Goal: Task Accomplishment & Management: Complete application form

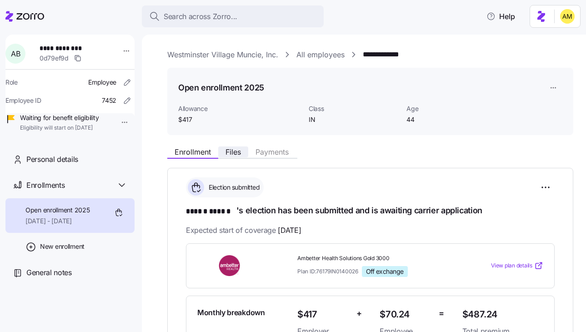
click at [237, 153] on span "Files" at bounding box center [232, 151] width 15 height 7
click at [234, 154] on span "Files" at bounding box center [232, 151] width 15 height 7
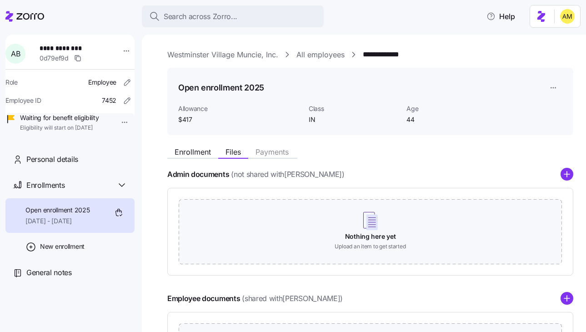
click at [189, 52] on link "Westminster Village Muncie, Inc." at bounding box center [222, 54] width 111 height 11
click at [203, 56] on link "Westminster Village Muncie, Inc." at bounding box center [222, 54] width 111 height 11
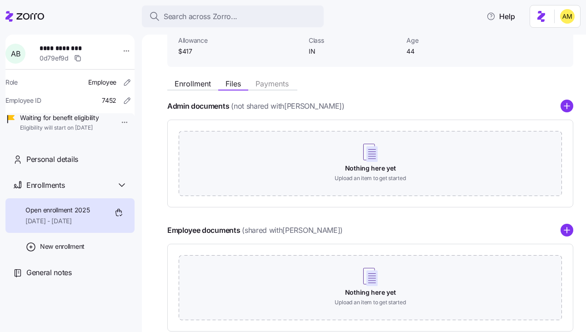
scroll to position [100, 0]
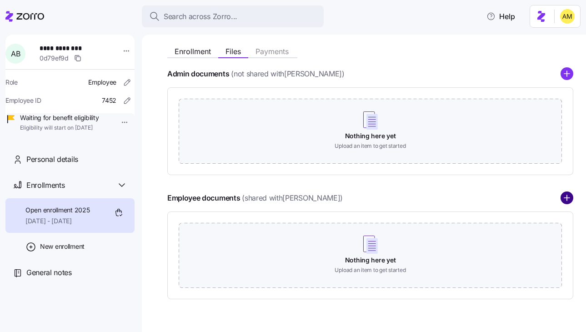
click at [564, 200] on circle "add icon" at bounding box center [567, 198] width 12 height 12
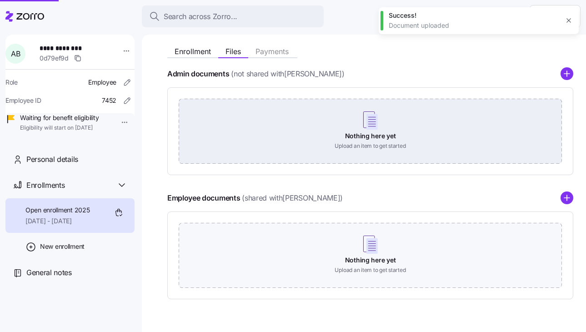
scroll to position [62, 0]
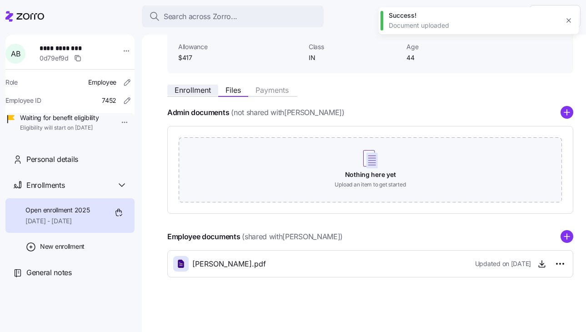
click at [186, 91] on span "Enrollment" at bounding box center [192, 89] width 36 height 7
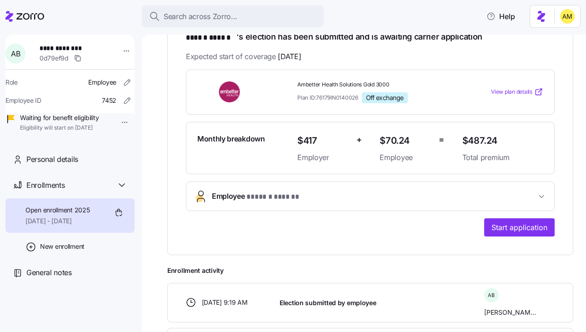
scroll to position [174, 0]
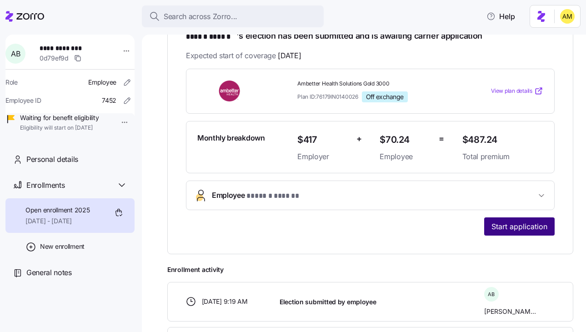
click at [499, 223] on span "Start application" at bounding box center [519, 226] width 56 height 11
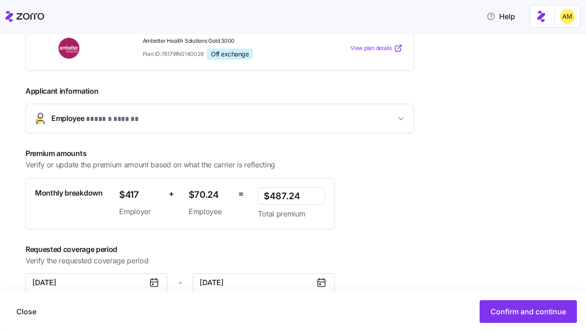
scroll to position [179, 0]
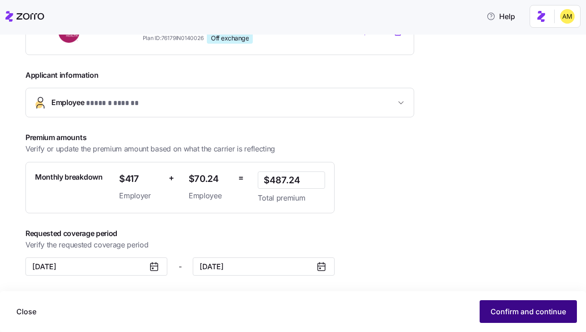
click at [502, 311] on span "Confirm and continue" at bounding box center [527, 311] width 75 height 11
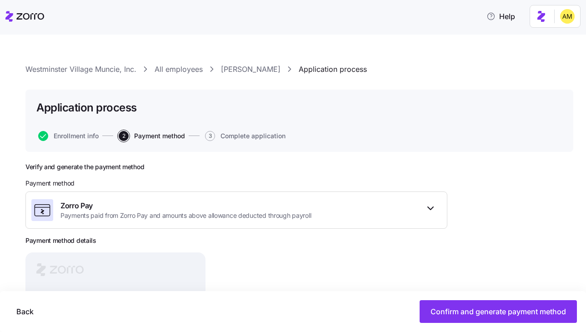
scroll to position [101, 0]
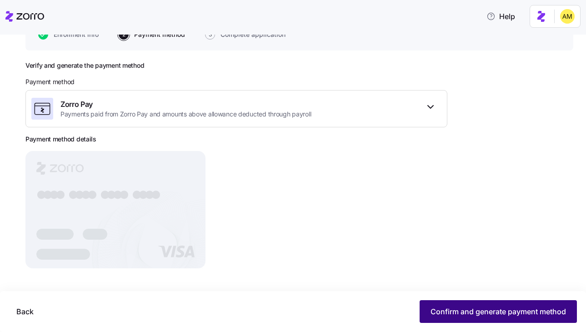
click at [448, 305] on button "Confirm and generate payment method" at bounding box center [497, 311] width 157 height 23
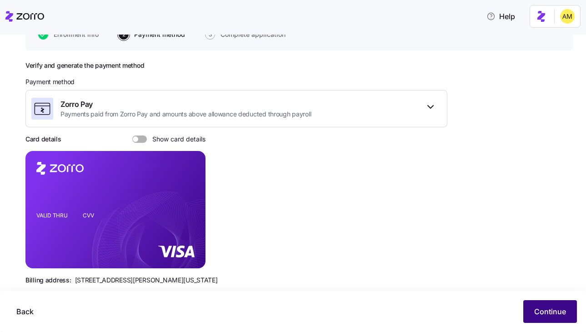
click at [541, 307] on span "Continue" at bounding box center [550, 311] width 32 height 11
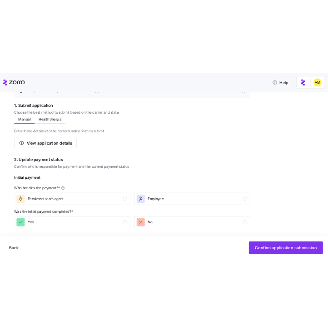
scroll to position [141, 0]
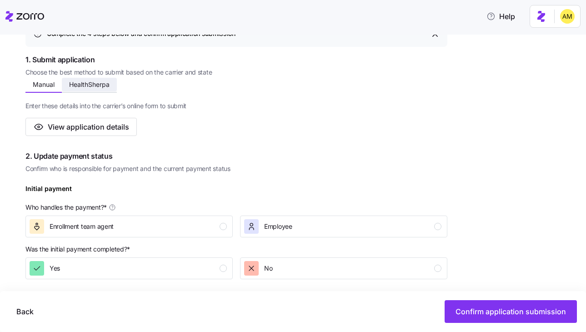
click at [89, 81] on span "HealthSherpa" at bounding box center [89, 84] width 40 height 6
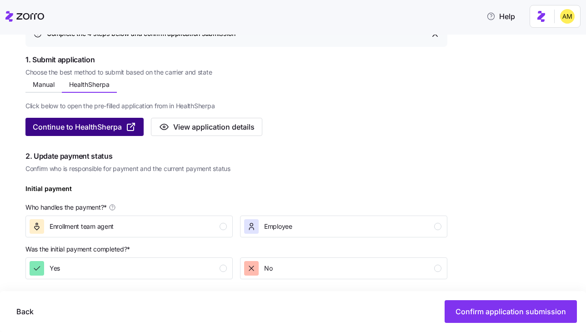
click at [84, 127] on span "Continue to HealthSherpa" at bounding box center [77, 126] width 89 height 11
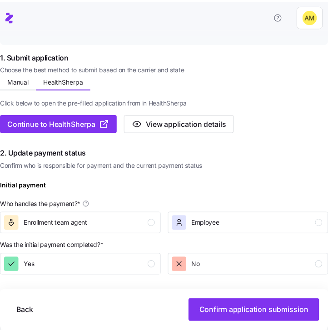
scroll to position [152, 0]
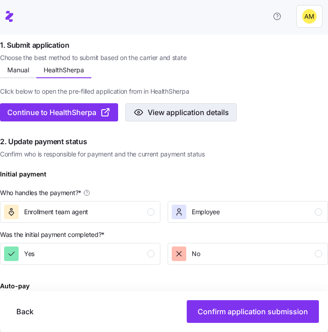
click at [174, 110] on span "View application details" at bounding box center [188, 112] width 81 height 11
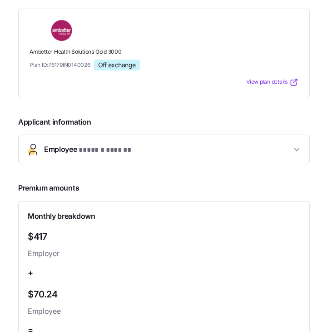
scroll to position [58, 0]
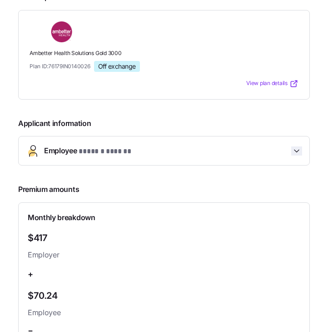
click at [298, 152] on icon "button" at bounding box center [296, 150] width 9 height 9
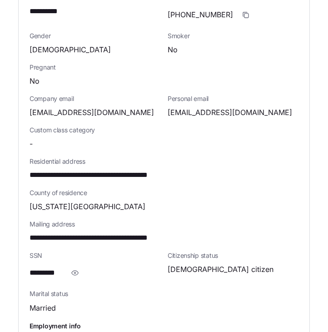
scroll to position [289, 0]
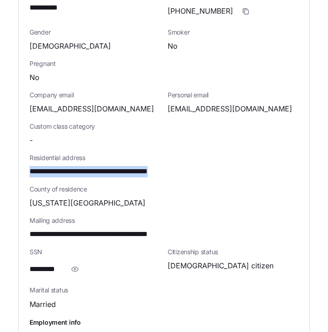
drag, startPoint x: 183, startPoint y: 172, endPoint x: 30, endPoint y: 172, distance: 152.2
click at [30, 172] on div "**********" at bounding box center [164, 171] width 269 height 11
copy span "**********"
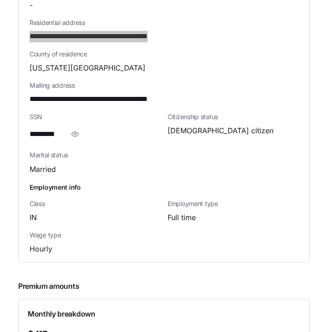
scroll to position [424, 0]
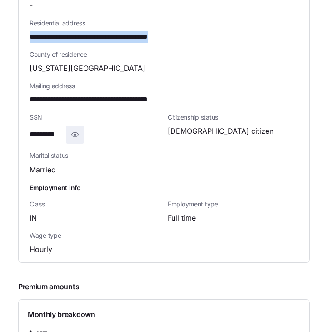
click at [75, 134] on icon "button" at bounding box center [75, 134] width 7 height 5
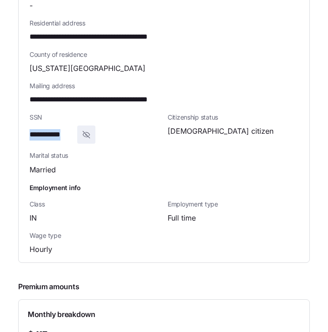
drag, startPoint x: 75, startPoint y: 134, endPoint x: 30, endPoint y: 132, distance: 45.0
click at [30, 132] on div "**********" at bounding box center [95, 134] width 131 height 18
copy span "**********"
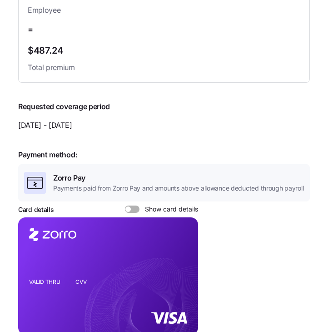
scroll to position [868, 0]
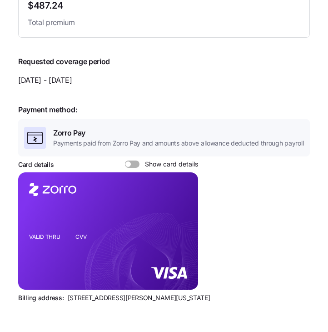
click at [131, 164] on span at bounding box center [135, 163] width 9 height 7
click at [125, 160] on input "Show card details" at bounding box center [125, 160] width 0 height 0
click at [181, 215] on icon "copy-to-clipboard" at bounding box center [181, 215] width 5 height 5
drag, startPoint x: 116, startPoint y: 297, endPoint x: 65, endPoint y: 296, distance: 50.4
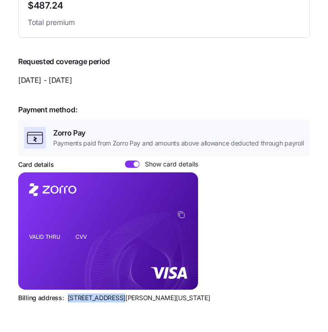
click at [65, 296] on div "Billing address: 810 Sharon Drive, Westlake, Ohio 44145" at bounding box center [164, 297] width 292 height 9
copy span "810 Sharon Drive"
click at [122, 298] on span "[STREET_ADDRESS][PERSON_NAME][US_STATE]" at bounding box center [139, 297] width 143 height 9
drag, startPoint x: 119, startPoint y: 298, endPoint x: 144, endPoint y: 298, distance: 25.0
click at [145, 298] on span "[STREET_ADDRESS][PERSON_NAME][US_STATE]" at bounding box center [139, 297] width 143 height 9
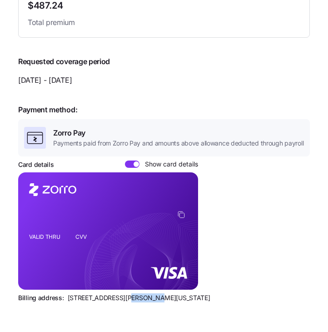
copy span "Westlake"
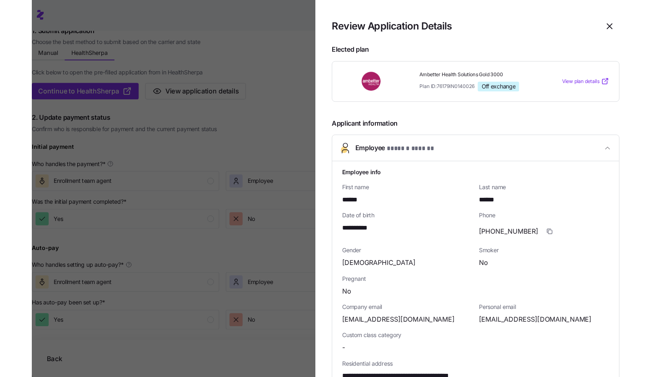
scroll to position [141, 0]
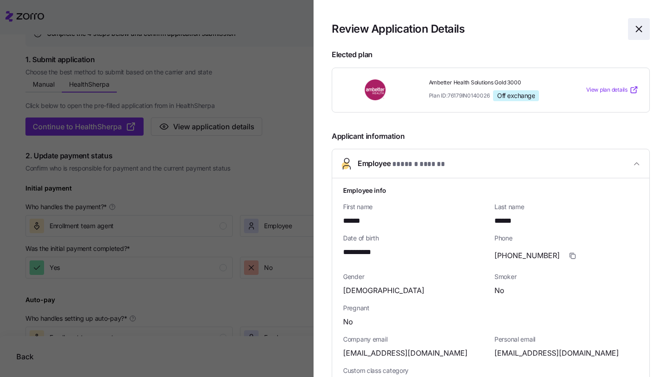
click at [585, 29] on icon "button" at bounding box center [638, 29] width 11 height 11
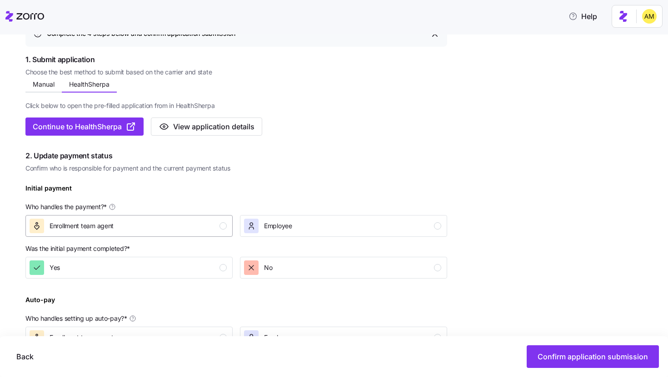
click at [114, 230] on span "Enrollment team agent" at bounding box center [82, 226] width 64 height 9
click at [270, 269] on span "No" at bounding box center [268, 267] width 8 height 9
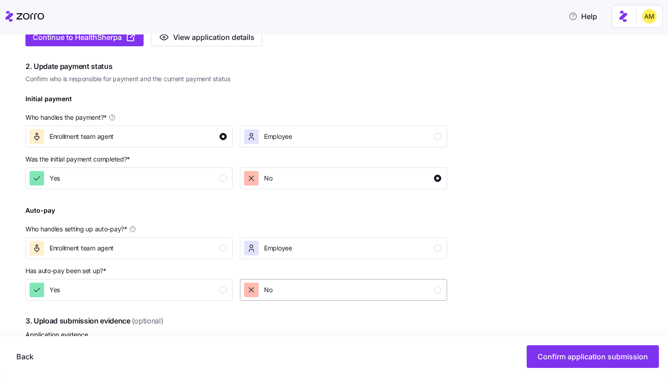
scroll to position [237, 0]
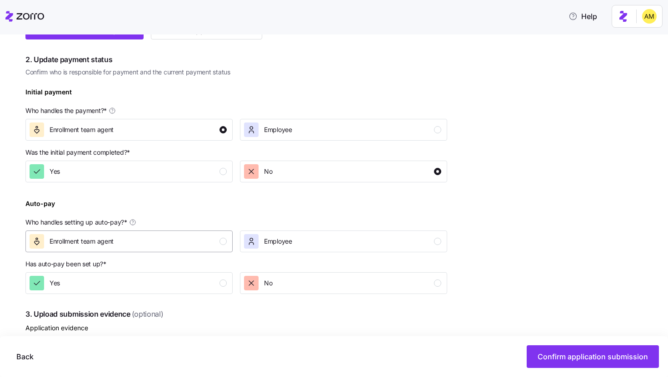
click at [171, 248] on div "Enrollment team agent" at bounding box center [128, 241] width 197 height 15
click at [171, 280] on div "Yes" at bounding box center [128, 283] width 197 height 15
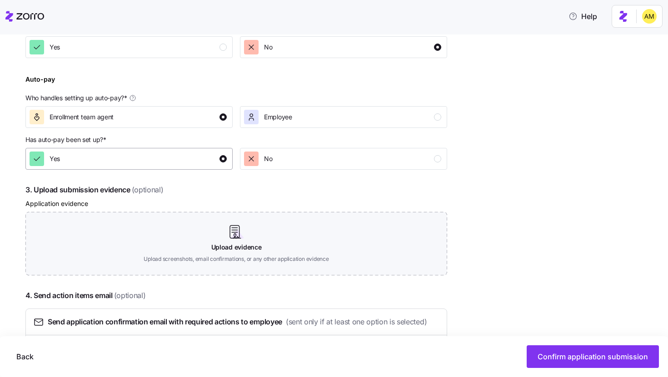
scroll to position [381, 0]
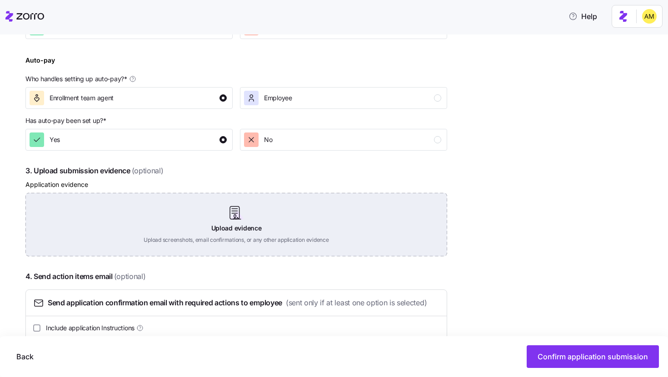
click at [240, 225] on div "Upload evidence Upload screenshots, email confirmations, or any other applicati…" at bounding box center [236, 225] width 422 height 64
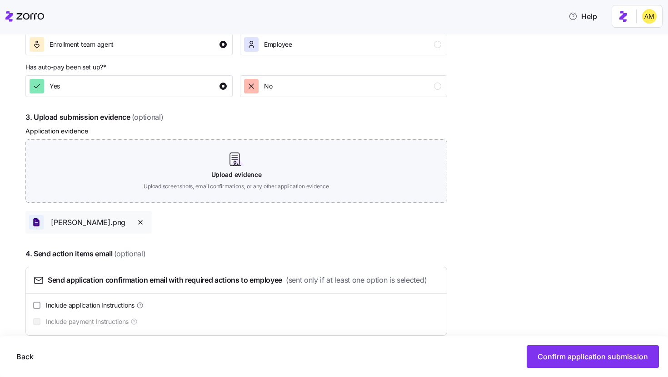
scroll to position [450, 0]
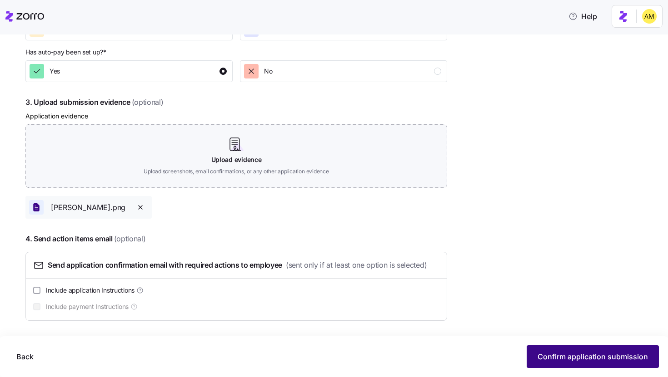
click at [558, 331] on span "Confirm application submission" at bounding box center [592, 357] width 110 height 11
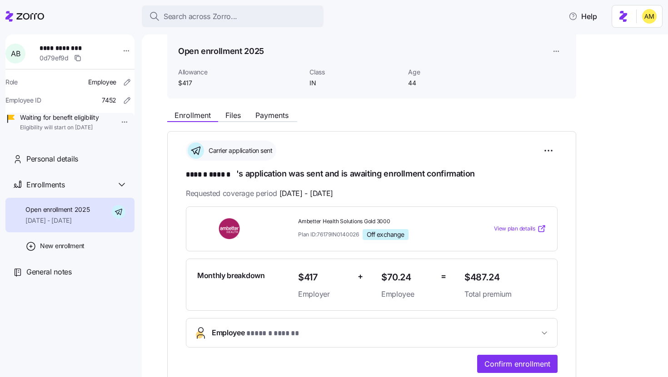
scroll to position [35, 0]
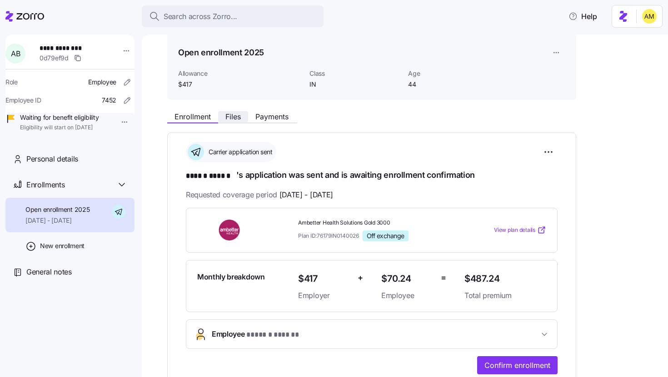
click at [233, 119] on span "Files" at bounding box center [232, 116] width 15 height 7
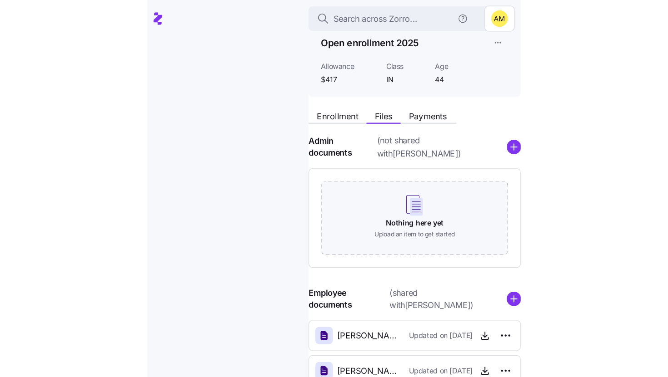
scroll to position [98, 0]
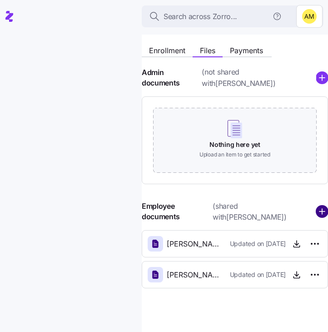
click at [318, 211] on circle "add icon" at bounding box center [322, 212] width 12 height 12
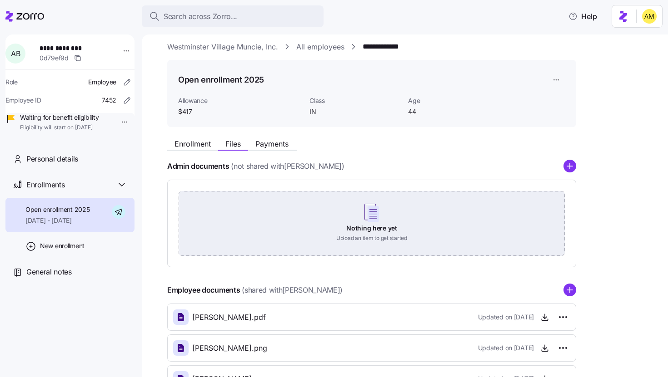
scroll to position [0, 0]
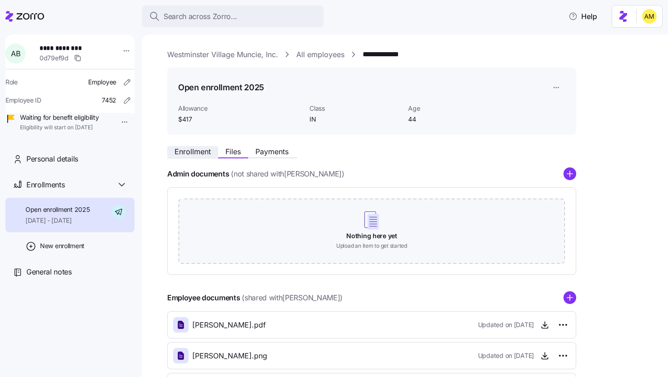
click at [200, 153] on span "Enrollment" at bounding box center [192, 151] width 36 height 7
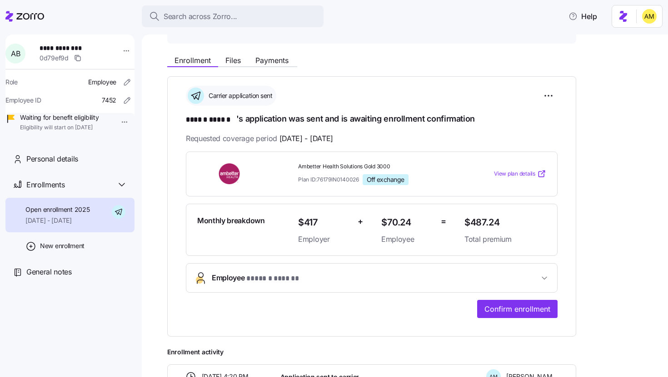
scroll to position [91, 0]
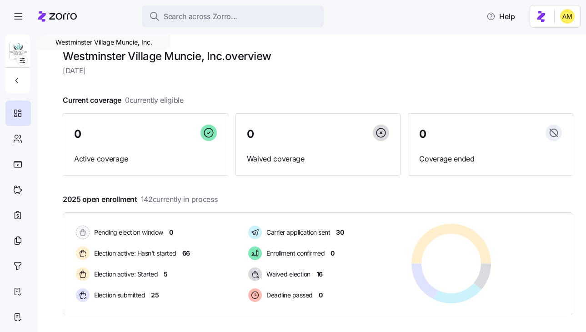
scroll to position [91, 0]
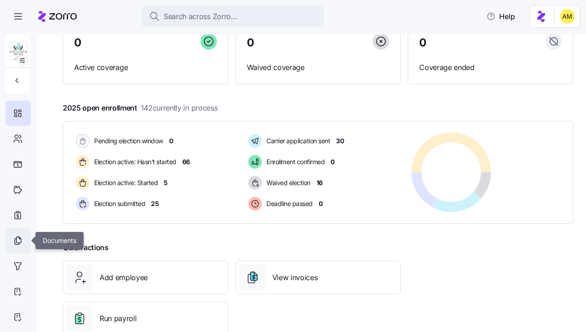
click at [15, 243] on icon at bounding box center [18, 240] width 10 height 11
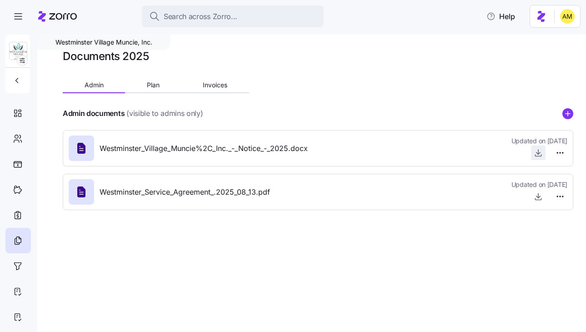
click at [538, 153] on icon "button" at bounding box center [538, 151] width 0 height 5
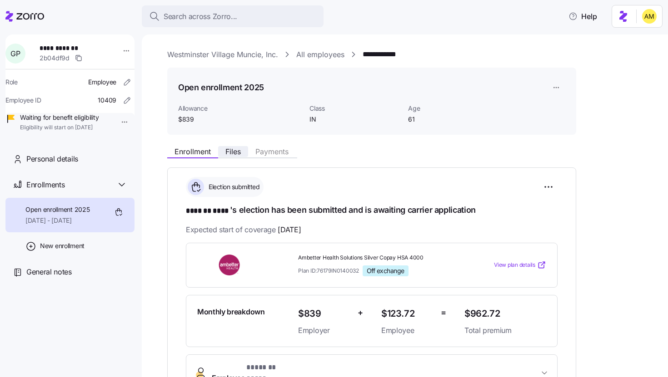
click at [233, 150] on span "Files" at bounding box center [232, 151] width 15 height 7
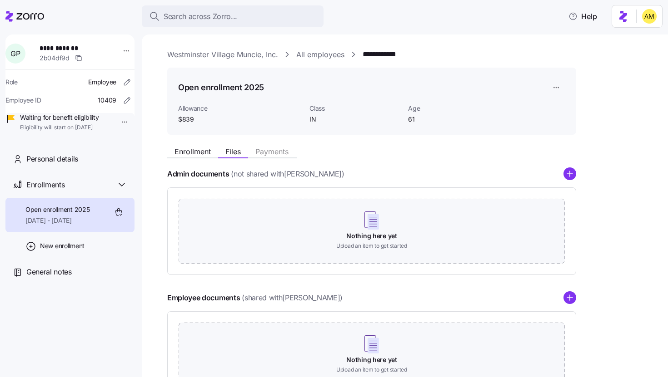
click at [242, 56] on link "Westminster Village Muncie, Inc." at bounding box center [222, 54] width 111 height 11
click at [535, 25] on div "Search across Zorro... Help" at bounding box center [333, 16] width 657 height 25
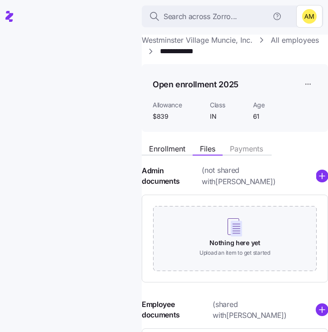
scroll to position [108, 0]
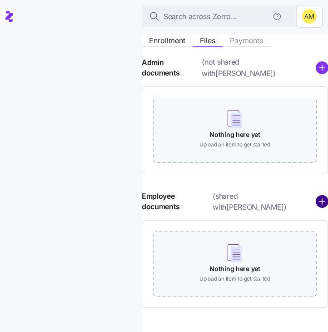
click at [318, 196] on circle "add icon" at bounding box center [322, 202] width 12 height 12
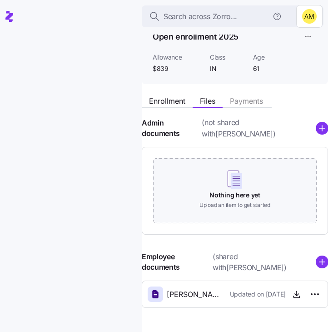
scroll to position [0, 0]
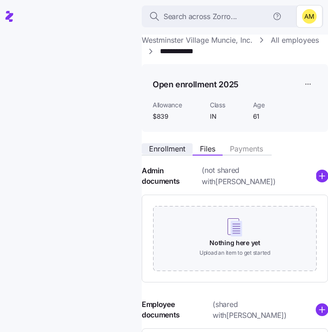
click at [160, 149] on span "Enrollment" at bounding box center [167, 148] width 36 height 7
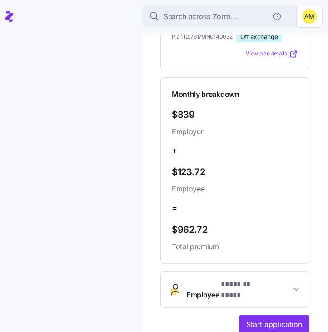
scroll to position [298, 0]
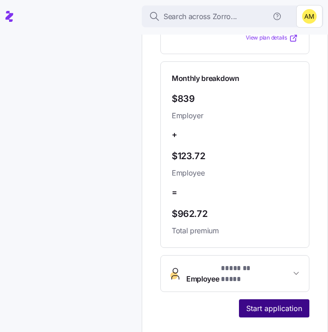
click at [263, 303] on span "Start application" at bounding box center [274, 308] width 56 height 11
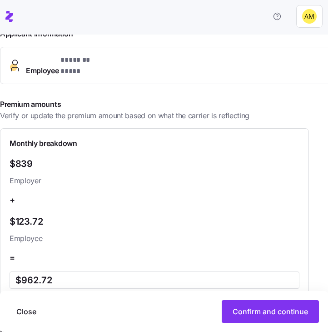
scroll to position [331, 0]
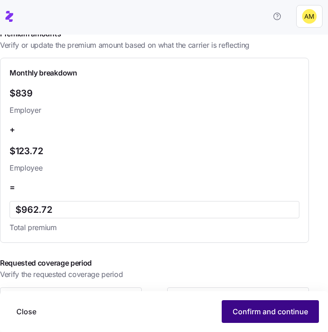
click at [266, 315] on span "Confirm and continue" at bounding box center [270, 311] width 75 height 11
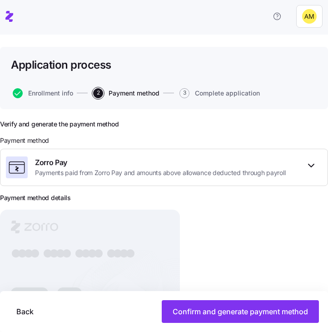
scroll to position [76, 0]
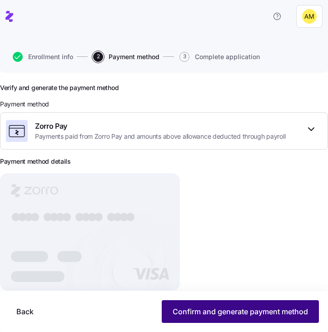
click at [249, 307] on span "Confirm and generate payment method" at bounding box center [240, 311] width 135 height 11
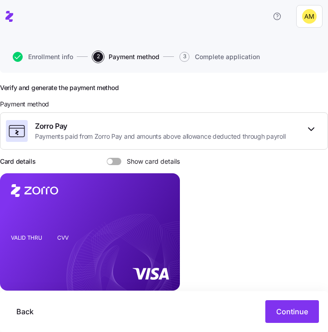
scroll to position [92, 0]
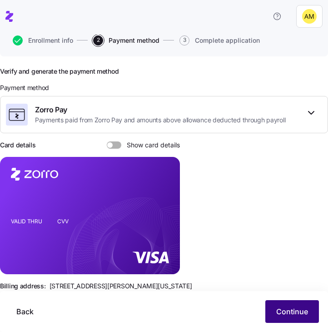
click at [280, 309] on span "Continue" at bounding box center [292, 311] width 32 height 11
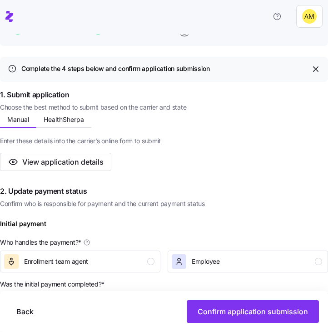
scroll to position [116, 0]
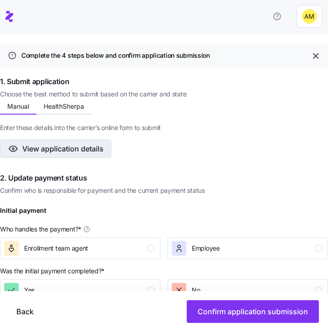
click at [76, 143] on span "View application details" at bounding box center [62, 148] width 81 height 11
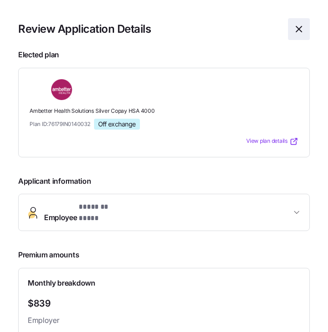
click at [300, 31] on icon "button" at bounding box center [298, 29] width 11 height 11
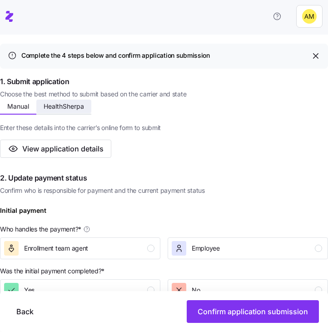
click at [70, 99] on button "HealthSherpa" at bounding box center [63, 106] width 55 height 14
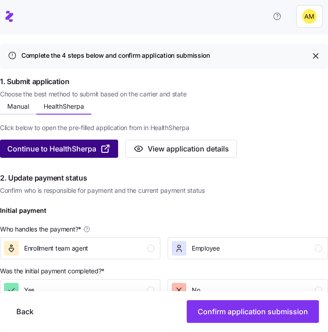
click at [81, 143] on span "Continue to HealthSherpa" at bounding box center [51, 148] width 89 height 11
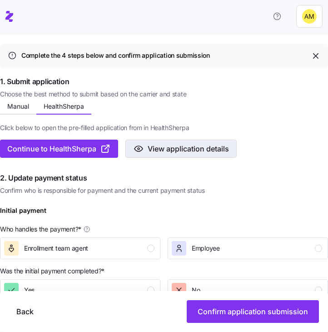
click at [162, 143] on span "View application details" at bounding box center [188, 148] width 81 height 11
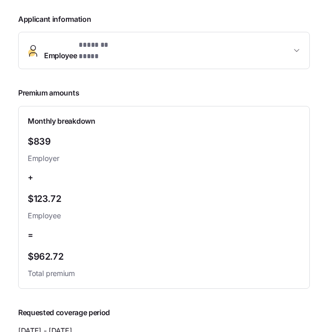
scroll to position [60, 0]
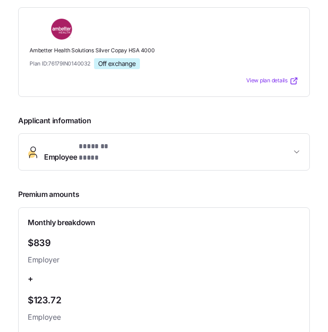
click at [248, 153] on span "Employee * ******* **** *" at bounding box center [167, 152] width 247 height 22
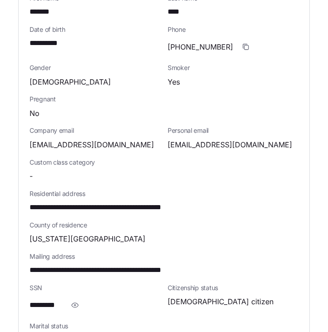
scroll to position [265, 0]
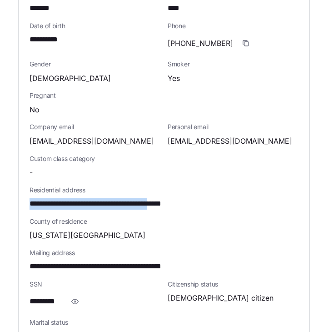
drag, startPoint x: 29, startPoint y: 195, endPoint x: 189, endPoint y: 194, distance: 159.9
click at [189, 198] on span "**********" at bounding box center [119, 203] width 179 height 11
copy span "**********"
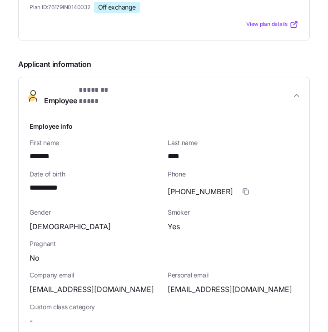
scroll to position [84, 0]
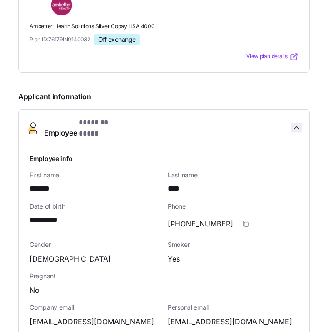
click at [300, 126] on icon "button" at bounding box center [296, 127] width 9 height 9
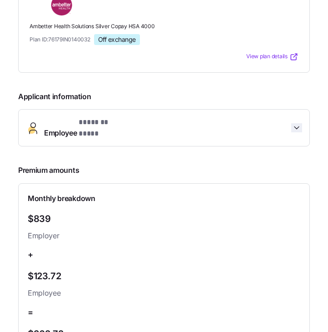
click at [300, 126] on icon "button" at bounding box center [296, 127] width 9 height 9
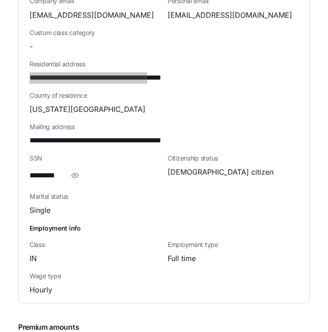
scroll to position [395, 0]
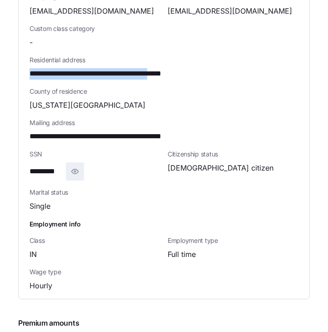
click at [74, 169] on icon "button" at bounding box center [75, 171] width 7 height 5
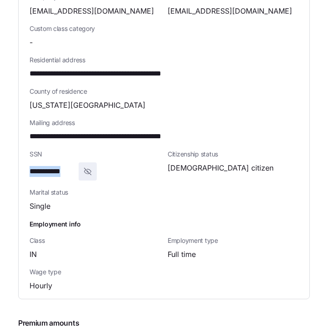
drag, startPoint x: 74, startPoint y: 164, endPoint x: 11, endPoint y: 164, distance: 63.6
click at [11, 164] on section "**********" at bounding box center [164, 166] width 328 height 332
copy span "**********"
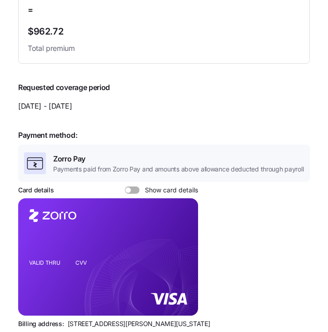
scroll to position [868, 0]
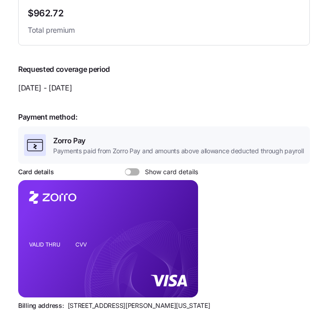
click at [131, 168] on span at bounding box center [135, 171] width 9 height 7
click at [125, 168] on input "Show card details" at bounding box center [125, 168] width 0 height 0
click at [181, 220] on icon "copy-to-clipboard" at bounding box center [181, 222] width 5 height 5
drag, startPoint x: 114, startPoint y: 299, endPoint x: 67, endPoint y: 298, distance: 47.7
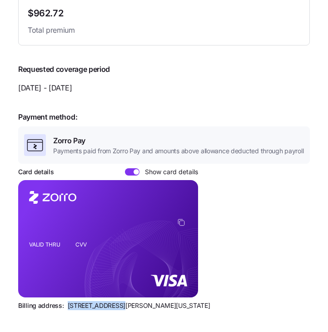
click at [68, 301] on span "[STREET_ADDRESS][PERSON_NAME][US_STATE]" at bounding box center [139, 305] width 143 height 9
copy span "810 Sharon Drive"
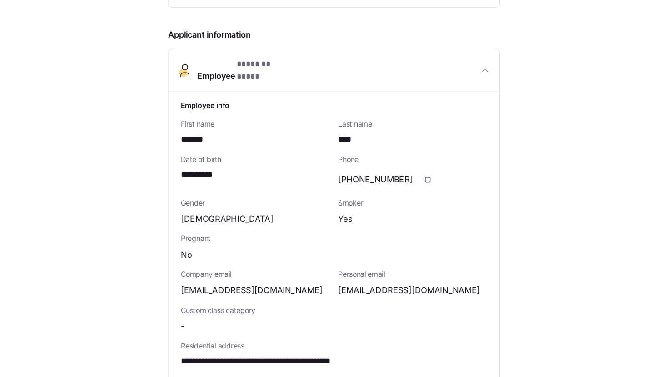
scroll to position [14, 0]
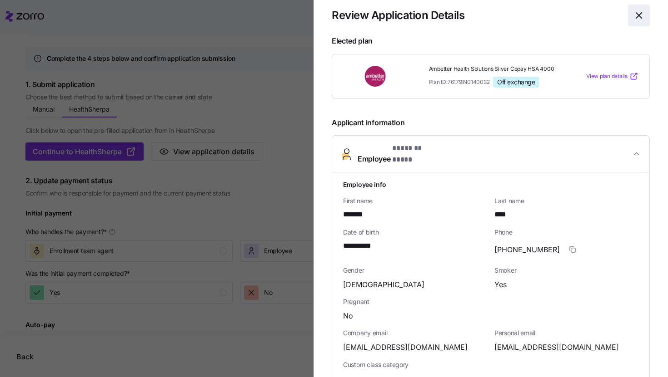
click at [639, 14] on icon "button" at bounding box center [638, 15] width 11 height 11
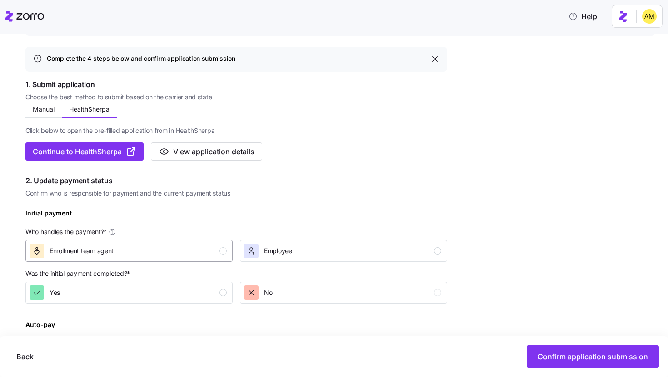
click at [144, 253] on div "Enrollment team agent" at bounding box center [128, 251] width 197 height 15
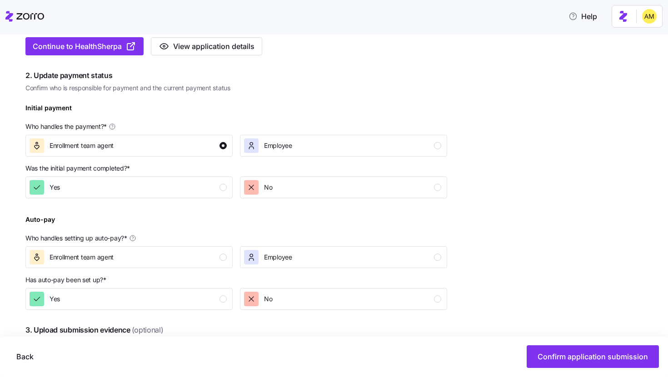
scroll to position [238, 0]
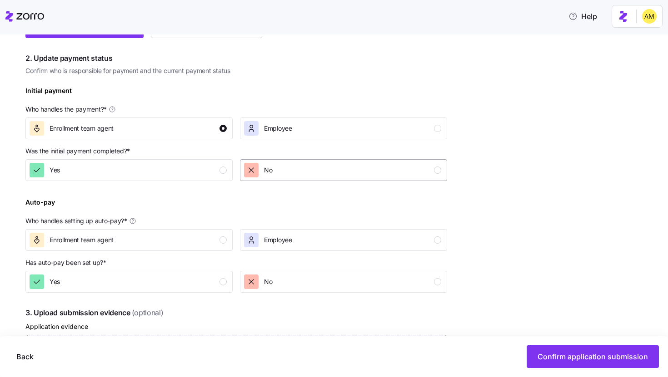
click at [282, 175] on div "No" at bounding box center [342, 170] width 197 height 15
click at [124, 243] on div "Enrollment team agent" at bounding box center [128, 240] width 197 height 15
click at [123, 284] on div "Yes" at bounding box center [128, 282] width 197 height 15
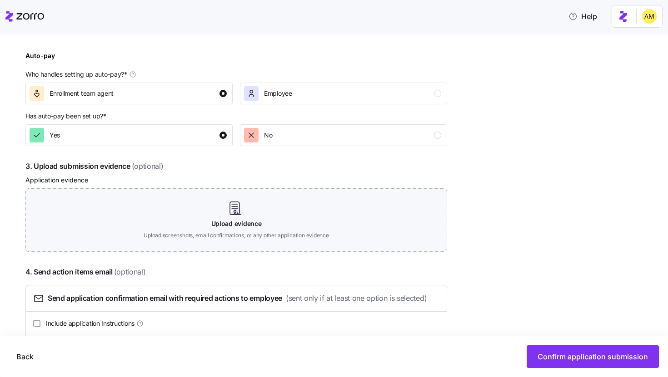
scroll to position [398, 0]
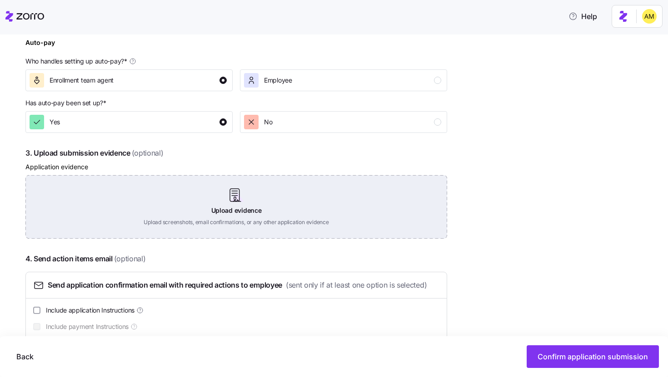
click at [240, 204] on div "Upload evidence Upload screenshots, email confirmations, or any other applicati…" at bounding box center [236, 207] width 422 height 64
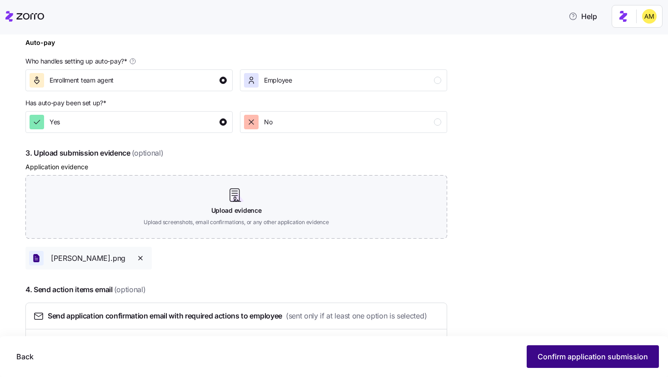
click at [568, 357] on span "Confirm application submission" at bounding box center [592, 357] width 110 height 11
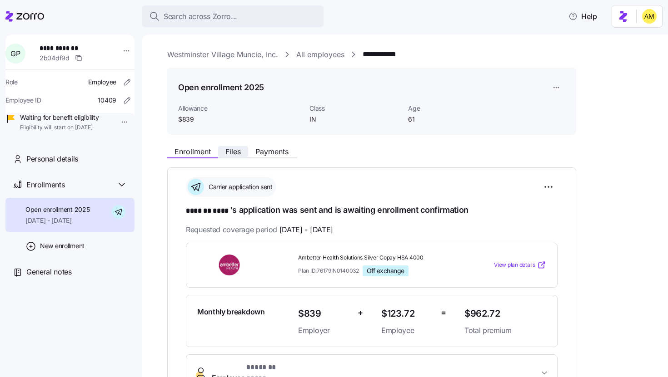
click at [240, 154] on span "Files" at bounding box center [232, 151] width 15 height 7
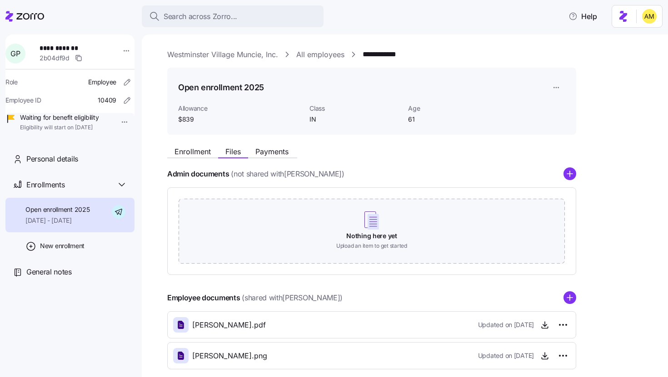
scroll to position [47, 0]
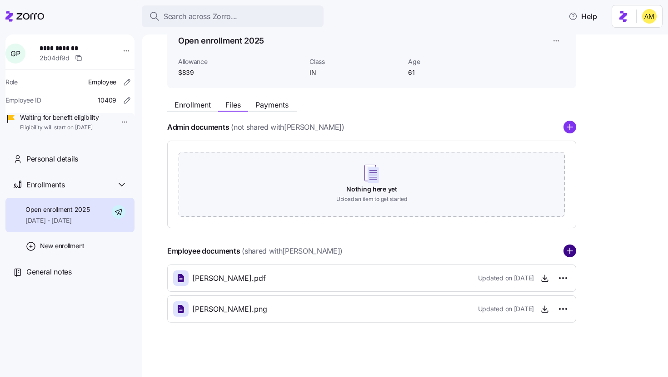
click at [564, 252] on circle "add icon" at bounding box center [570, 252] width 12 height 12
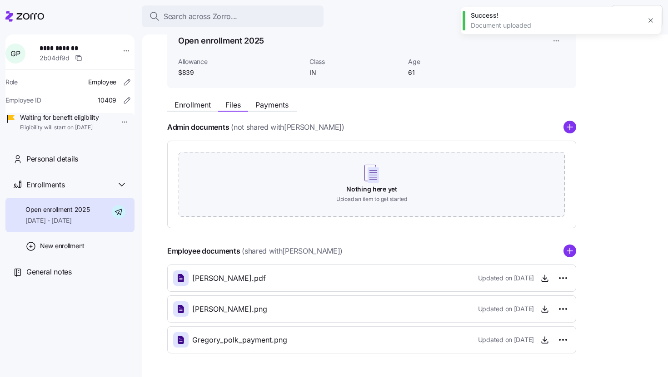
scroll to position [78, 0]
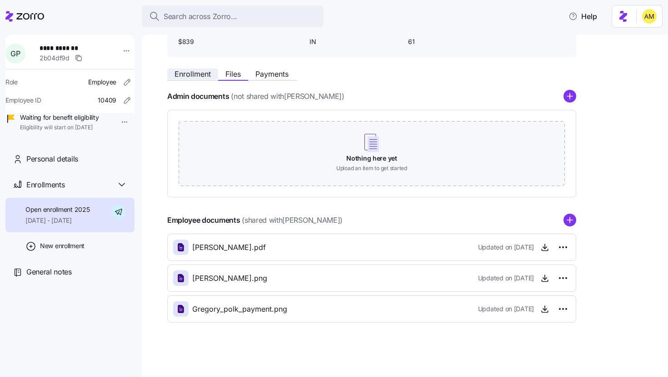
click at [196, 71] on span "Enrollment" at bounding box center [192, 73] width 36 height 7
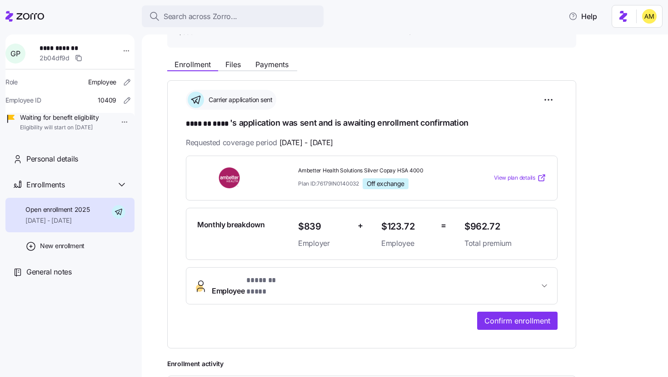
scroll to position [82, 0]
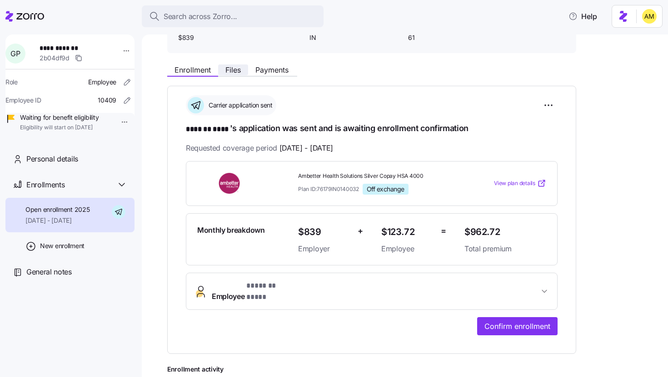
click at [234, 70] on span "Files" at bounding box center [232, 69] width 15 height 7
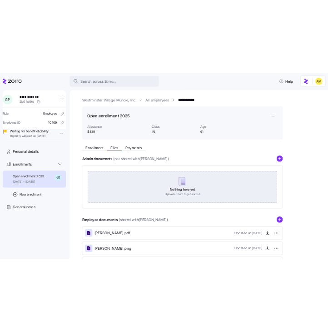
scroll to position [78, 0]
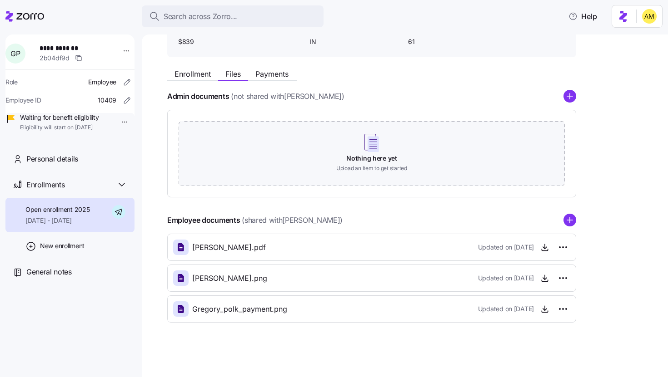
click at [181, 247] on icon at bounding box center [181, 247] width 6 height 8
click at [177, 248] on icon at bounding box center [180, 247] width 11 height 11
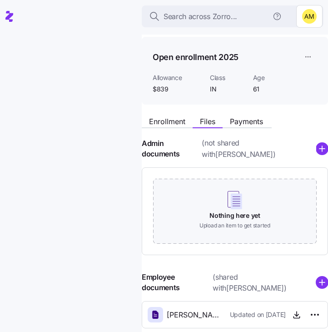
scroll to position [12, 0]
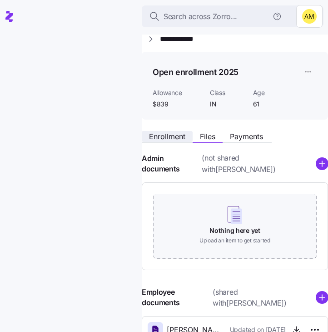
click at [160, 135] on span "Enrollment" at bounding box center [167, 136] width 36 height 7
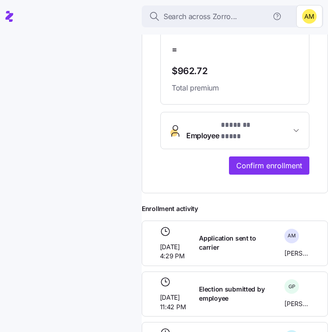
scroll to position [430, 0]
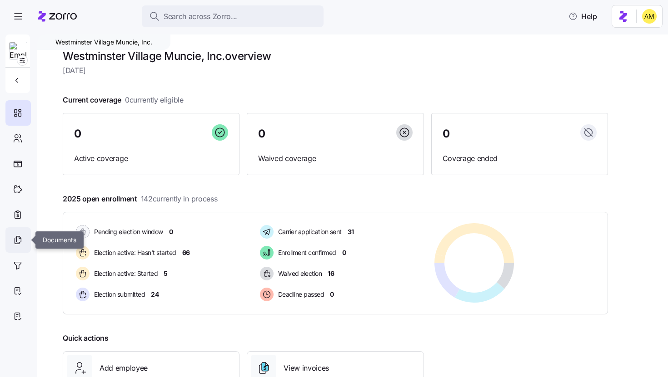
click at [20, 244] on icon at bounding box center [18, 240] width 10 height 11
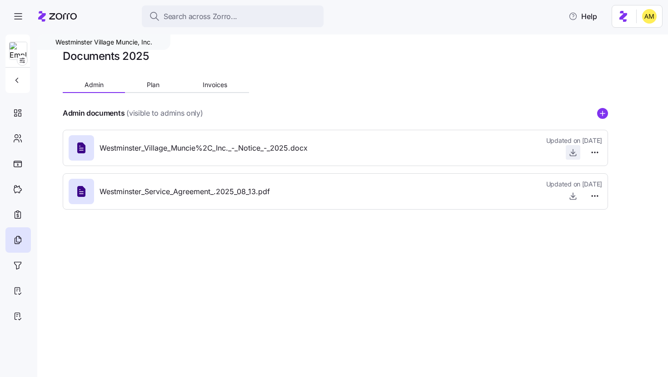
click at [573, 154] on icon "button" at bounding box center [572, 152] width 9 height 9
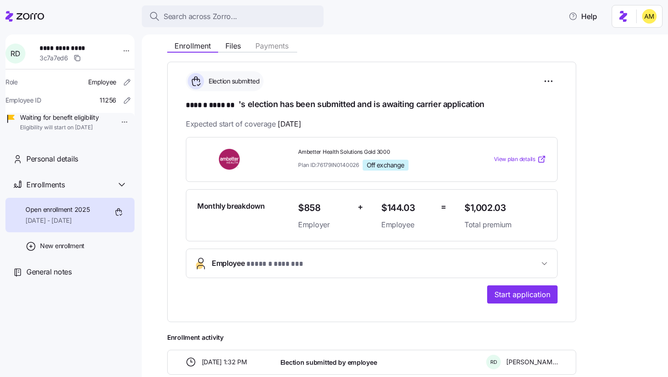
scroll to position [109, 0]
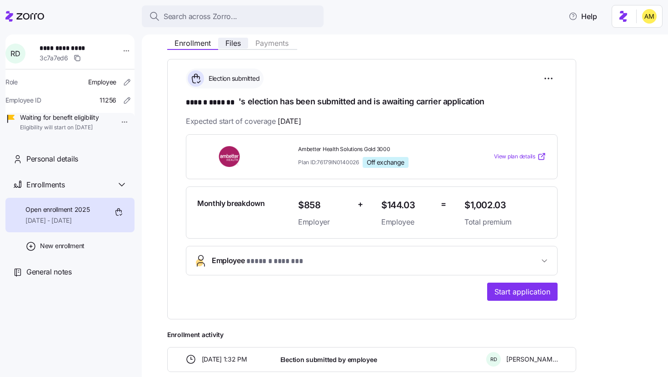
click at [227, 43] on span "Files" at bounding box center [232, 43] width 15 height 7
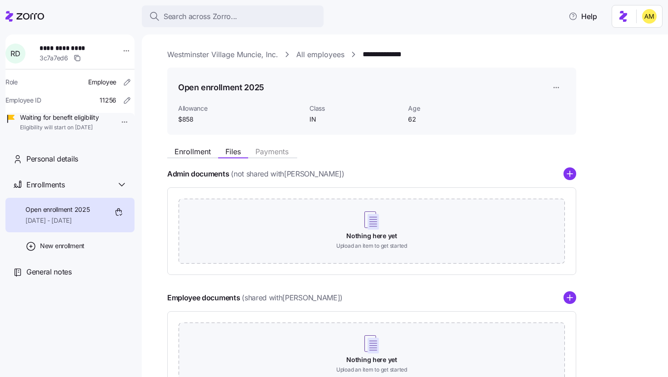
click at [183, 54] on link "Westminster Village Muncie, Inc." at bounding box center [222, 54] width 111 height 11
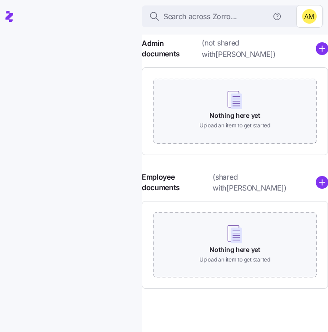
scroll to position [128, 0]
click at [318, 184] on circle "add icon" at bounding box center [322, 182] width 12 height 12
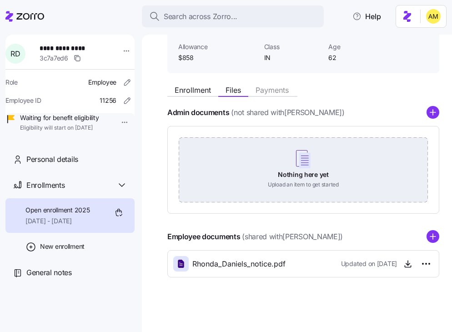
scroll to position [0, 0]
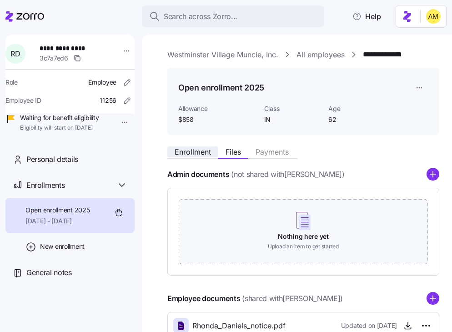
click at [189, 155] on span "Enrollment" at bounding box center [192, 151] width 36 height 7
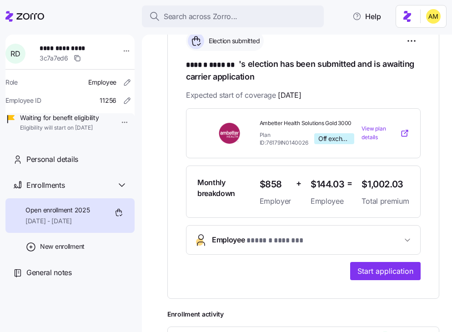
scroll to position [167, 0]
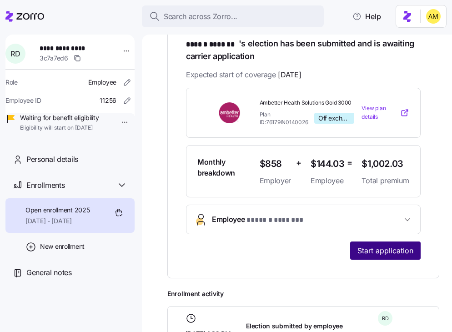
click at [372, 249] on span "Start application" at bounding box center [385, 250] width 56 height 11
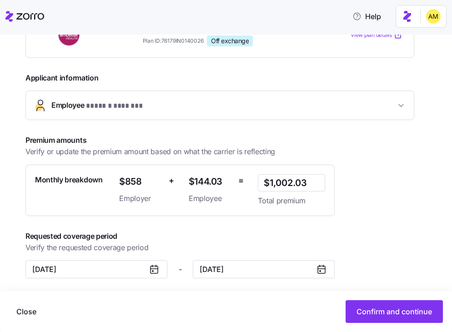
scroll to position [179, 0]
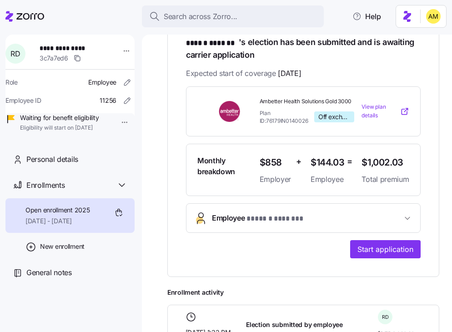
scroll to position [176, 0]
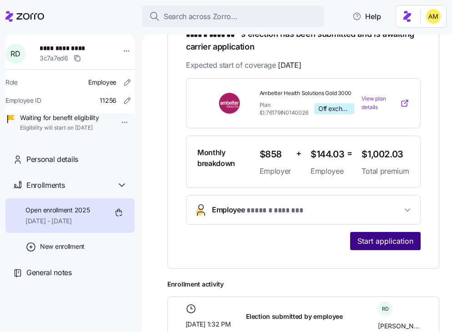
click at [397, 244] on span "Start application" at bounding box center [385, 240] width 56 height 11
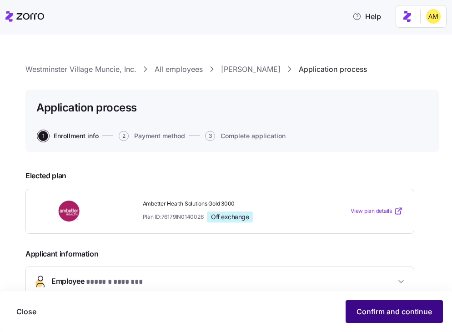
click at [365, 305] on button "Confirm and continue" at bounding box center [393, 311] width 97 height 23
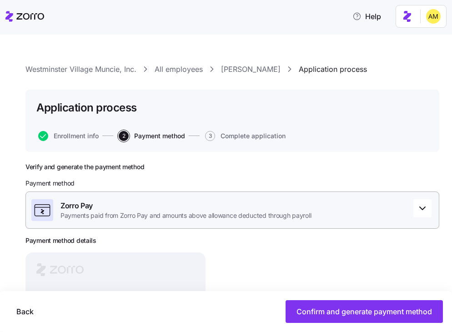
scroll to position [101, 0]
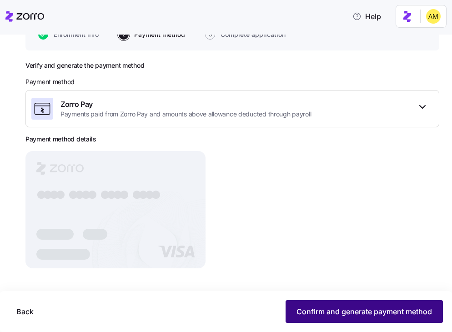
click at [313, 309] on span "Confirm and generate payment method" at bounding box center [363, 311] width 135 height 11
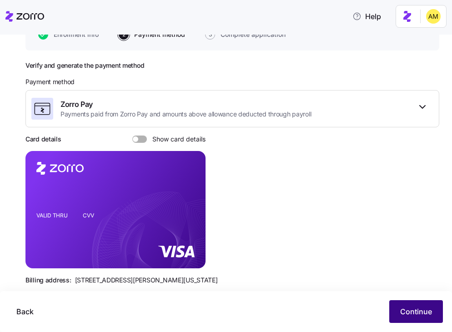
click at [412, 313] on span "Continue" at bounding box center [416, 311] width 32 height 11
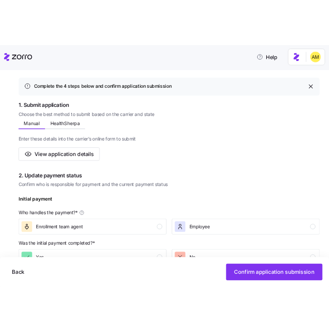
scroll to position [119, 0]
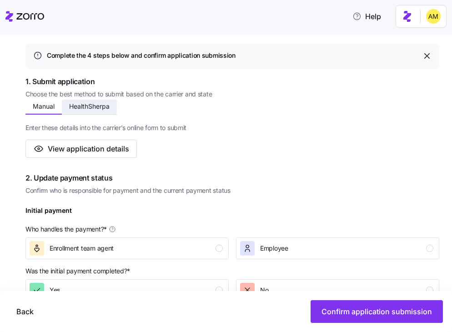
click at [94, 105] on span "HealthSherpa" at bounding box center [89, 106] width 40 height 6
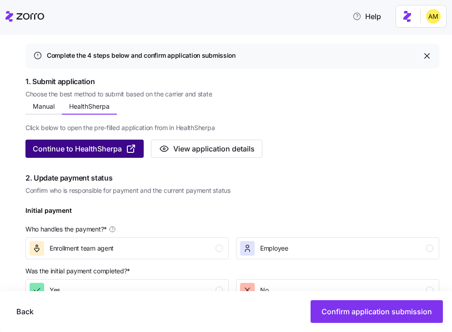
click at [99, 149] on span "Continue to HealthSherpa" at bounding box center [77, 148] width 89 height 11
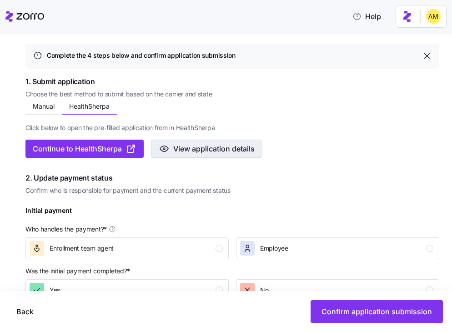
click at [214, 146] on span "View application details" at bounding box center [213, 148] width 81 height 11
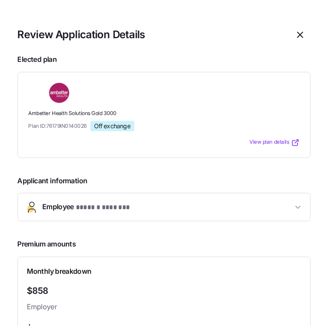
scroll to position [130, 0]
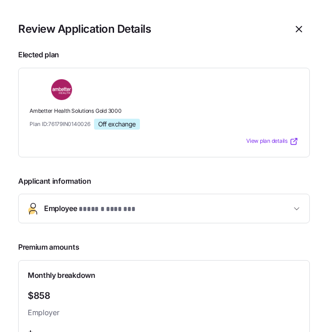
click at [289, 209] on span "Employee * ****** ******* *" at bounding box center [167, 209] width 247 height 12
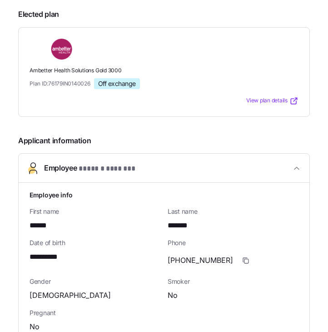
scroll to position [36, 0]
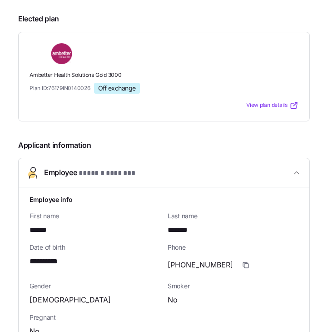
click at [290, 173] on span "Employee * ****** ******* *" at bounding box center [167, 173] width 247 height 12
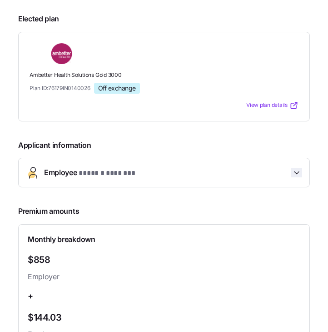
click at [297, 173] on icon "button" at bounding box center [296, 172] width 5 height 2
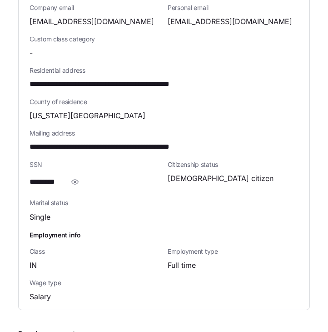
scroll to position [383, 0]
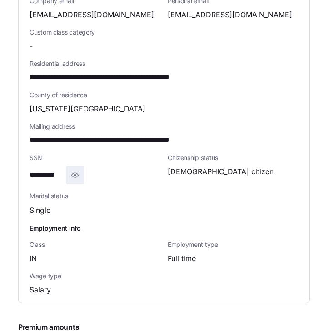
click at [74, 175] on icon "button" at bounding box center [75, 175] width 7 height 5
drag, startPoint x: 74, startPoint y: 175, endPoint x: 20, endPoint y: 174, distance: 54.5
click at [20, 174] on div "**********" at bounding box center [164, 71] width 291 height 462
copy span "**********"
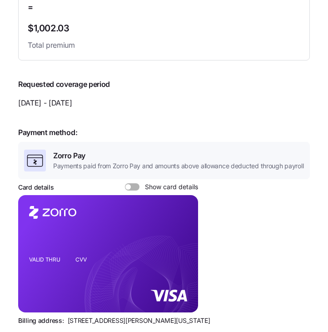
scroll to position [868, 0]
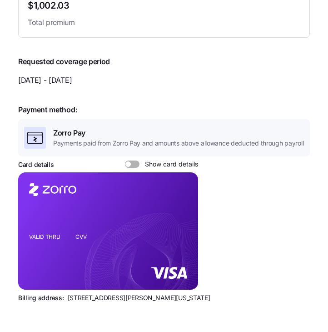
click at [125, 163] on span at bounding box center [127, 163] width 5 height 5
click at [125, 160] on input "Show card details" at bounding box center [125, 160] width 0 height 0
click at [182, 215] on icon "copy-to-clipboard" at bounding box center [181, 215] width 5 height 5
click at [184, 215] on icon "copy-to-clipboard" at bounding box center [181, 215] width 5 height 5
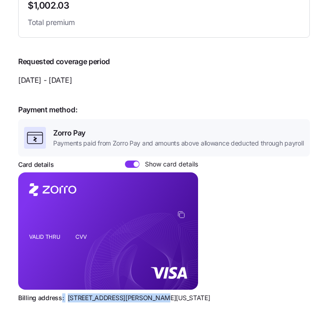
drag, startPoint x: 146, startPoint y: 300, endPoint x: 60, endPoint y: 298, distance: 85.9
click at [60, 298] on div "Billing address: [STREET_ADDRESS][PERSON_NAME][US_STATE]" at bounding box center [164, 297] width 292 height 9
copy div ": 810 Sharon Drive, Westlake,"
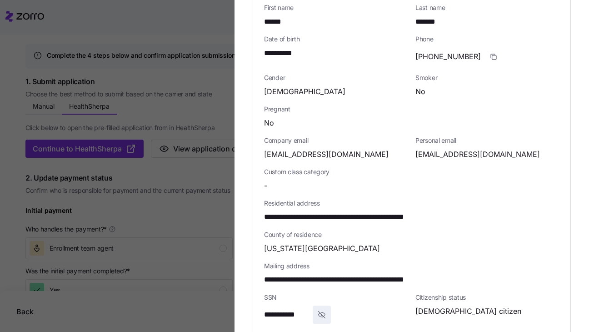
scroll to position [0, 0]
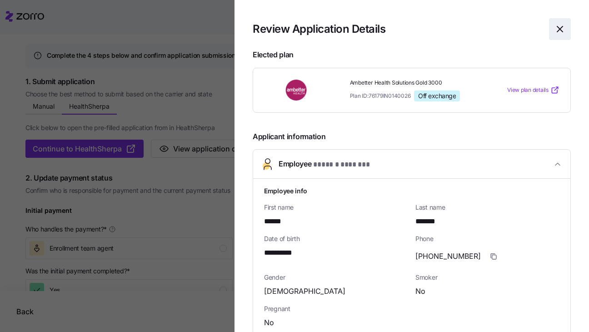
click at [558, 27] on icon "button" at bounding box center [559, 29] width 11 height 11
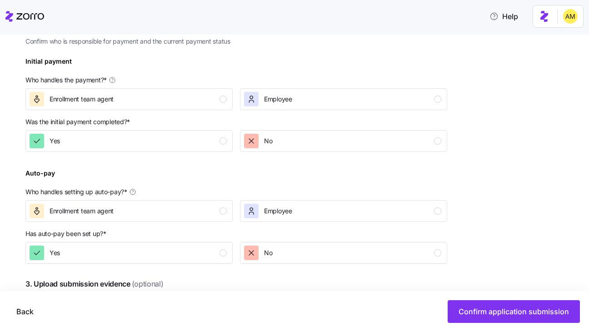
scroll to position [283, 0]
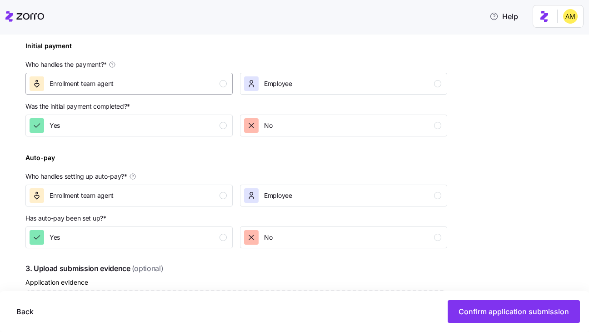
click at [106, 84] on span "Enrollment team agent" at bounding box center [82, 83] width 64 height 9
click at [283, 129] on div "No" at bounding box center [342, 125] width 197 height 15
click at [162, 199] on div "Enrollment team agent" at bounding box center [128, 195] width 197 height 15
click at [154, 240] on div "Yes" at bounding box center [128, 237] width 197 height 15
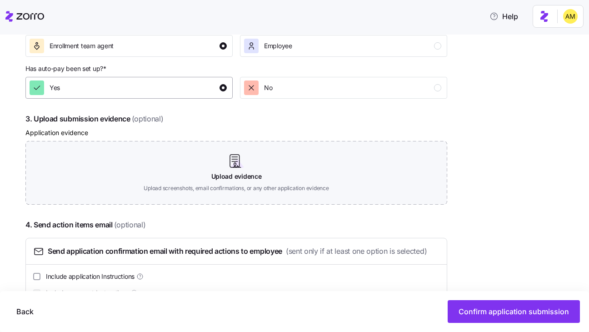
scroll to position [465, 0]
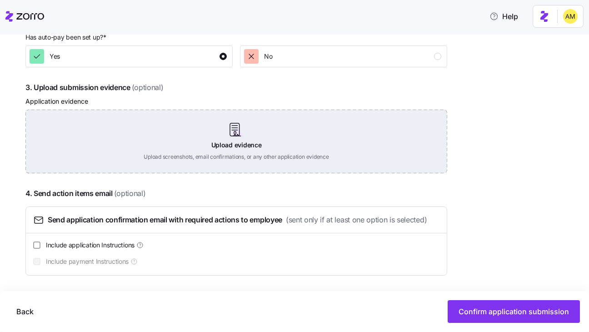
click at [228, 142] on div "Upload evidence Upload screenshots, email confirmations, or any other applicati…" at bounding box center [236, 141] width 422 height 64
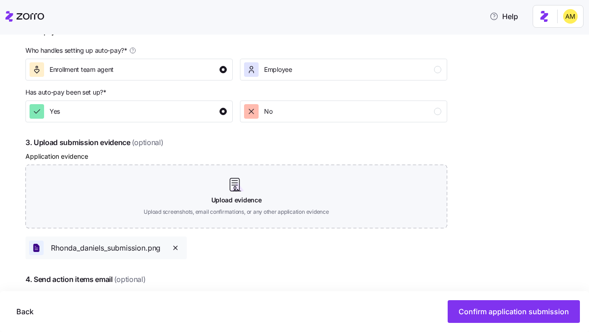
scroll to position [496, 0]
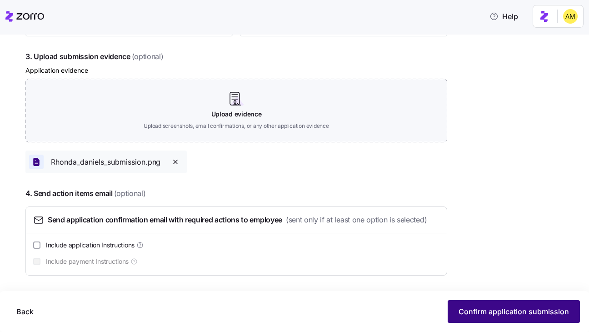
click at [477, 311] on span "Confirm application submission" at bounding box center [513, 311] width 110 height 11
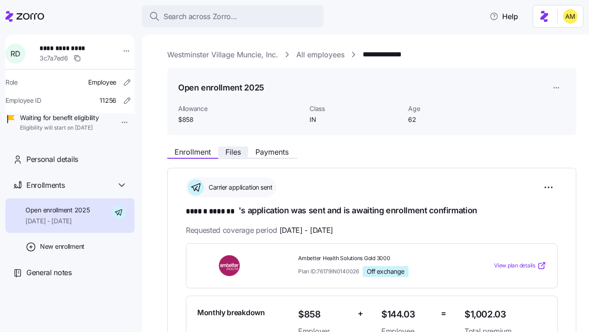
click at [228, 154] on span "Files" at bounding box center [232, 151] width 15 height 7
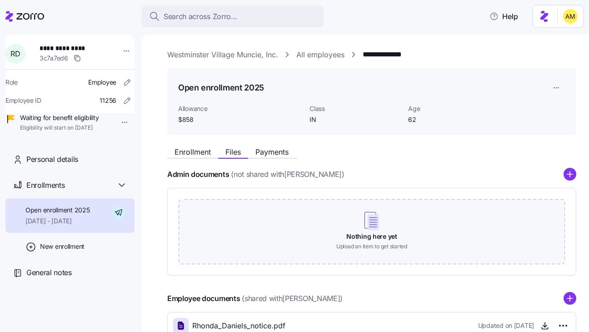
scroll to position [93, 0]
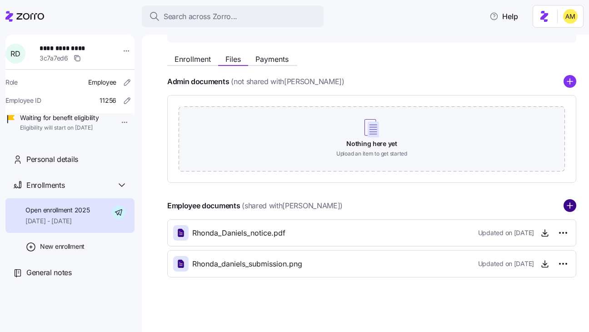
click at [567, 203] on circle "add icon" at bounding box center [570, 206] width 12 height 12
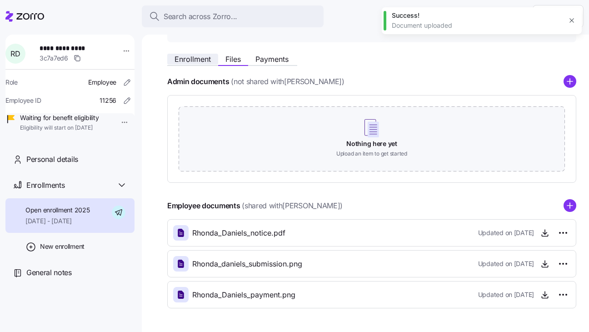
click at [195, 63] on span "Enrollment" at bounding box center [192, 58] width 36 height 7
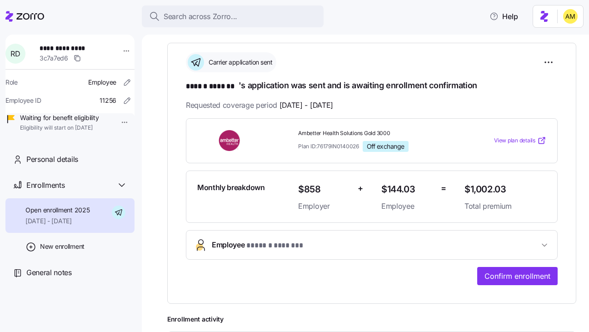
scroll to position [133, 0]
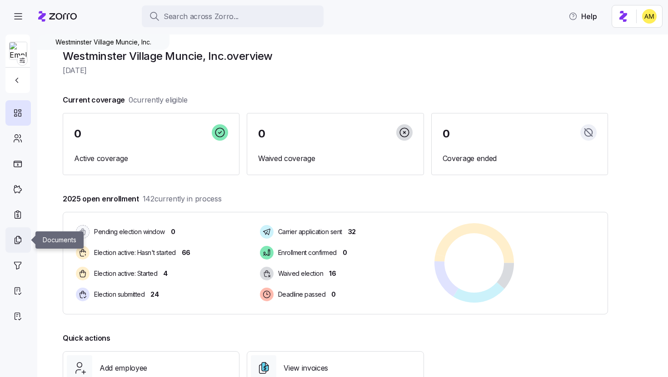
click at [16, 243] on icon at bounding box center [18, 240] width 10 height 11
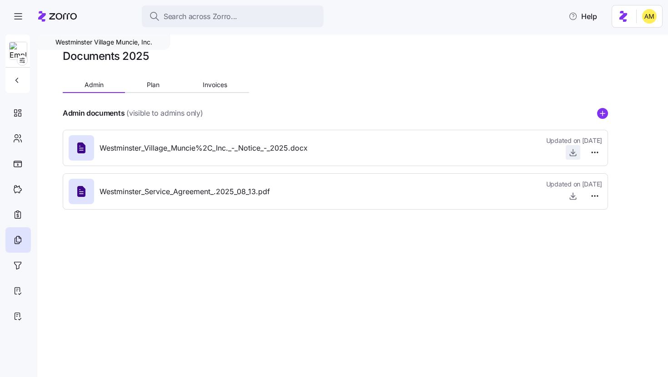
click at [574, 153] on icon "button" at bounding box center [573, 153] width 4 height 2
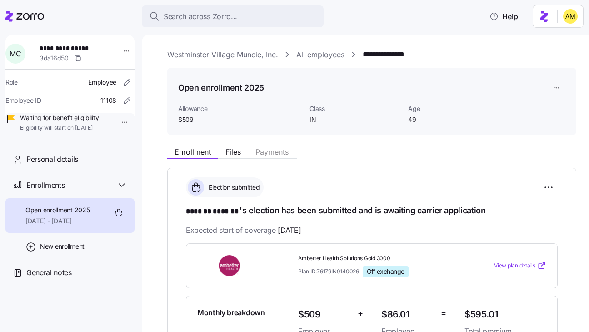
click at [215, 52] on link "Westminster Village Muncie, Inc." at bounding box center [222, 54] width 111 height 11
click at [228, 154] on span "Files" at bounding box center [232, 151] width 15 height 7
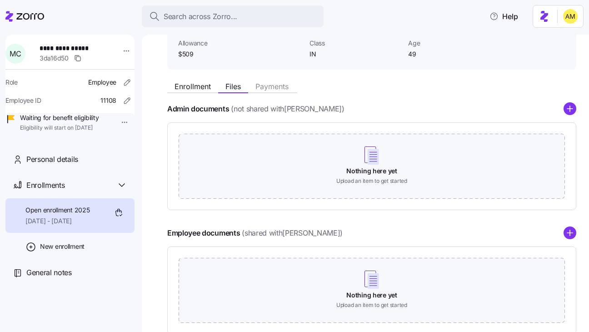
scroll to position [122, 0]
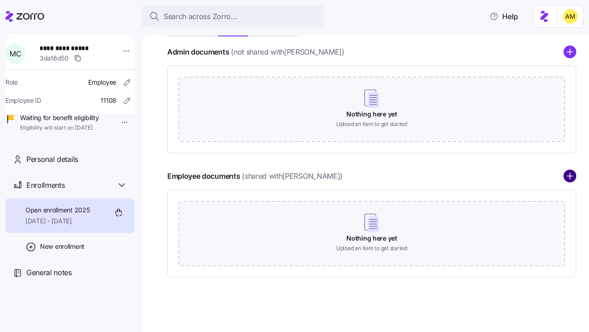
click at [567, 174] on circle "add icon" at bounding box center [570, 176] width 12 height 12
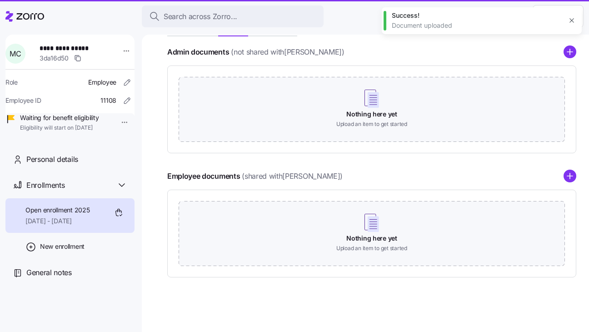
scroll to position [62, 0]
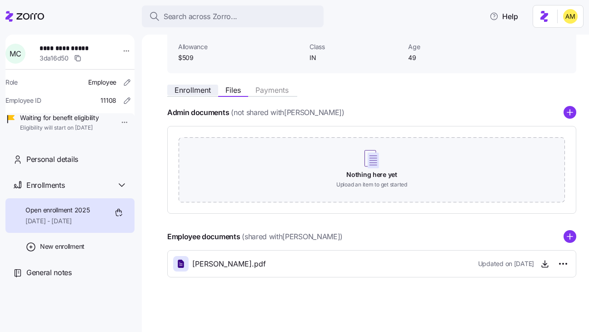
click at [195, 90] on span "Enrollment" at bounding box center [192, 89] width 36 height 7
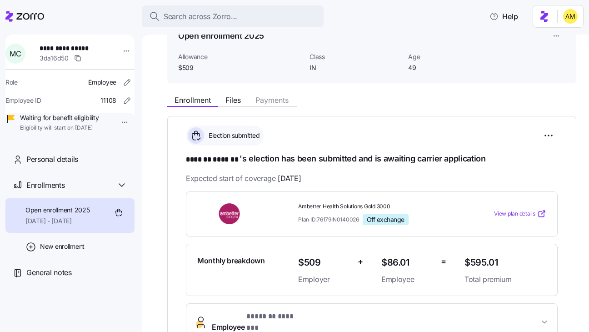
scroll to position [233, 0]
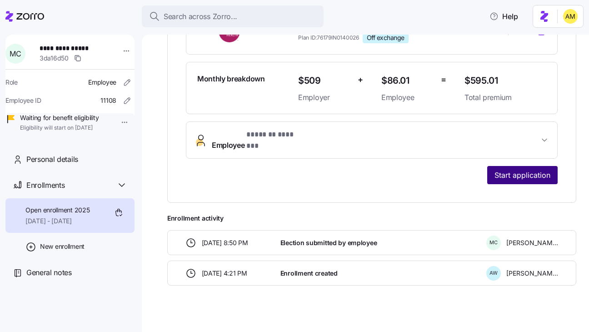
click at [519, 169] on span "Start application" at bounding box center [522, 174] width 56 height 11
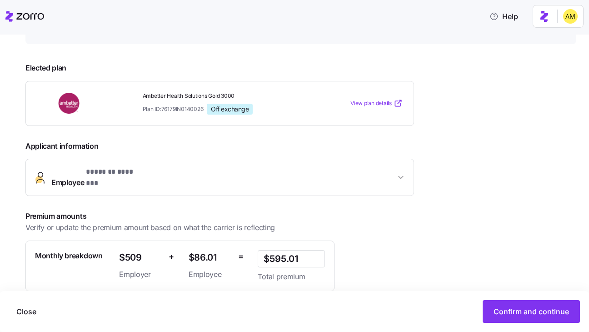
scroll to position [179, 0]
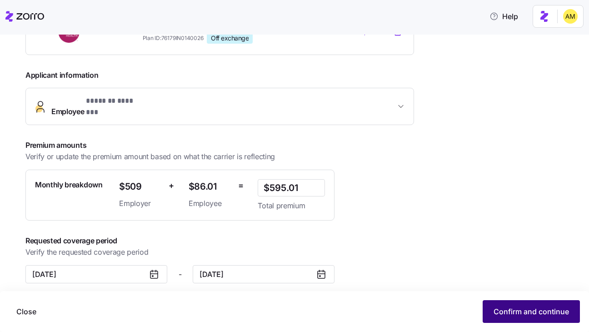
click at [517, 312] on span "Confirm and continue" at bounding box center [530, 311] width 75 height 11
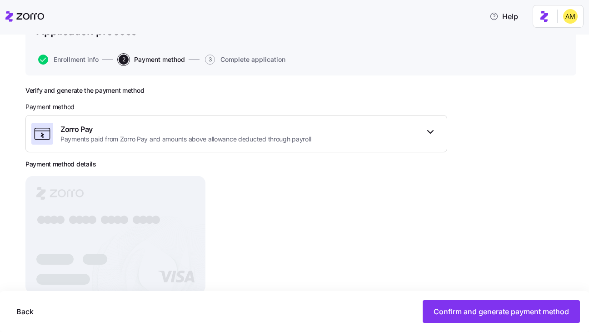
scroll to position [101, 0]
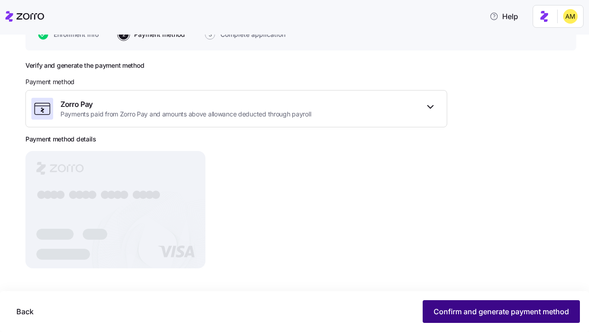
click at [467, 312] on span "Confirm and generate payment method" at bounding box center [500, 311] width 135 height 11
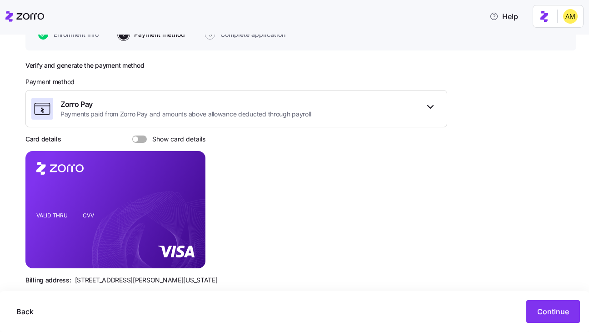
scroll to position [118, 0]
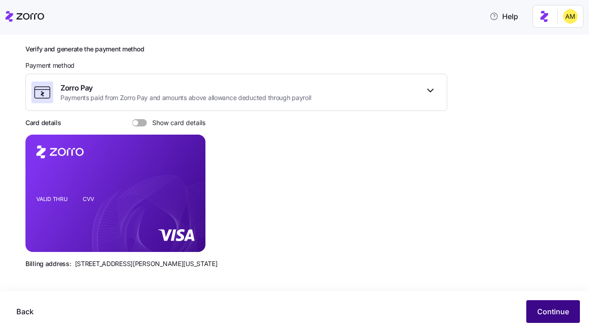
click at [554, 310] on span "Continue" at bounding box center [553, 311] width 32 height 11
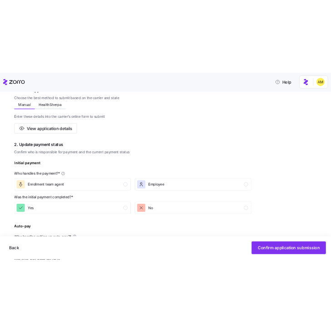
scroll to position [56, 0]
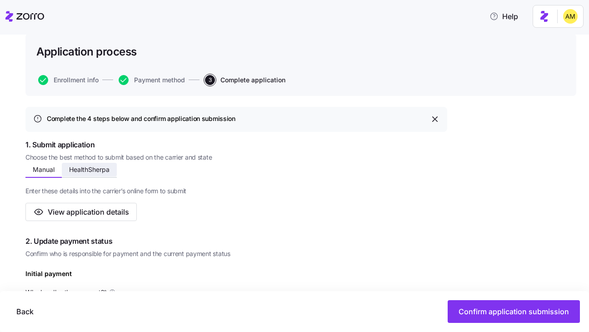
click at [95, 171] on span "HealthSherpa" at bounding box center [89, 169] width 40 height 6
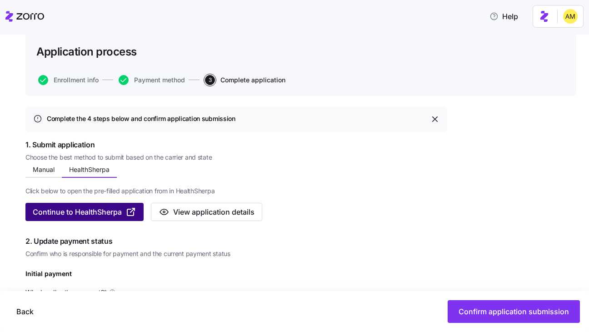
click at [99, 215] on span "Continue to HealthSherpa" at bounding box center [77, 211] width 89 height 11
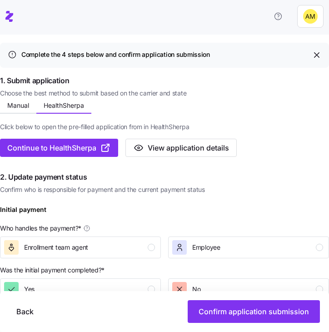
scroll to position [127, 0]
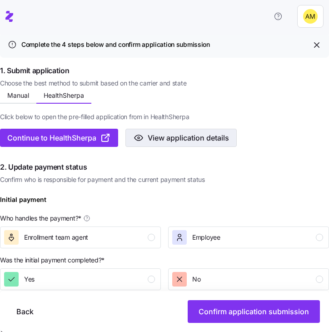
click at [170, 141] on span "View application details" at bounding box center [188, 137] width 81 height 11
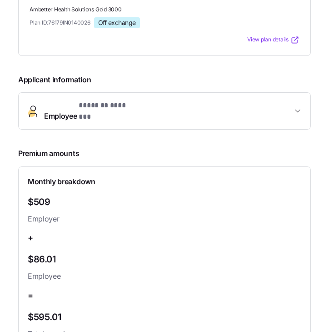
scroll to position [103, 0]
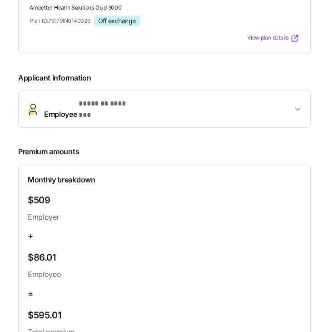
click at [199, 106] on span "Employee * ******* ******* *" at bounding box center [168, 109] width 248 height 22
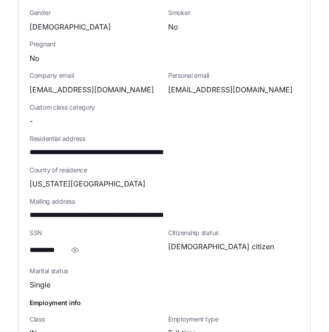
scroll to position [318, 0]
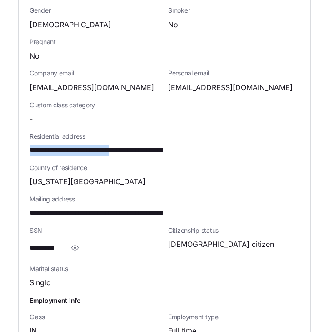
drag, startPoint x: 136, startPoint y: 144, endPoint x: 29, endPoint y: 143, distance: 107.2
click at [29, 143] on div "**********" at bounding box center [165, 143] width 292 height 462
copy span "**********"
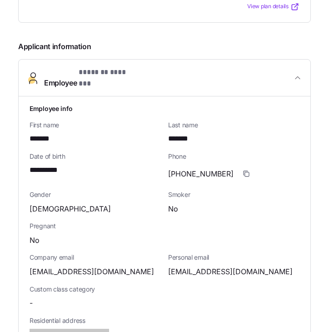
scroll to position [0, 0]
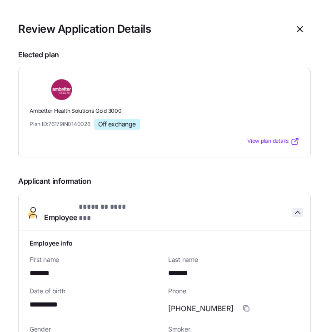
click at [298, 208] on icon "button" at bounding box center [297, 212] width 9 height 9
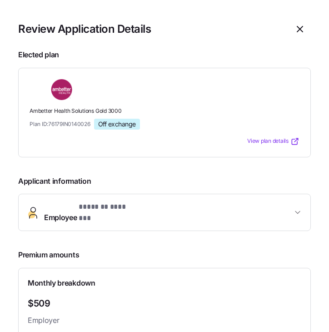
scroll to position [0, 0]
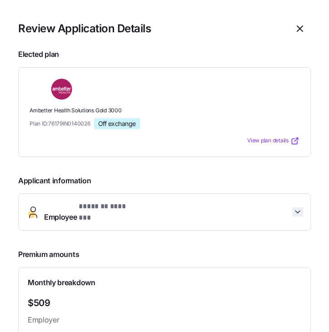
click at [293, 210] on icon "button" at bounding box center [297, 211] width 9 height 9
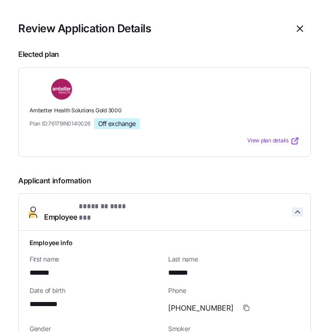
click at [293, 210] on icon "button" at bounding box center [297, 211] width 9 height 9
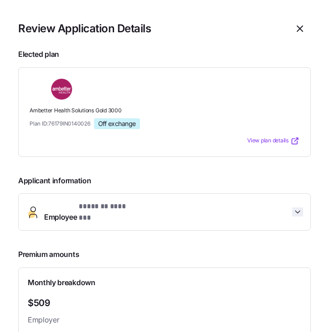
click at [293, 210] on icon "button" at bounding box center [297, 211] width 9 height 9
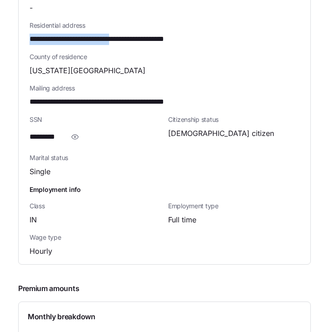
scroll to position [430, 0]
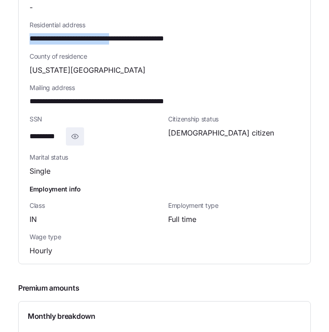
click at [75, 134] on icon "button" at bounding box center [75, 136] width 7 height 5
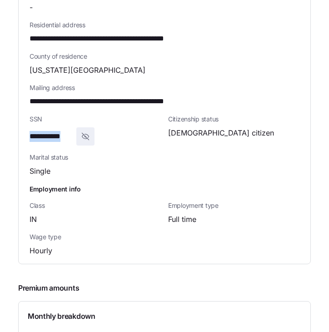
drag, startPoint x: 72, startPoint y: 129, endPoint x: 16, endPoint y: 127, distance: 55.9
click at [16, 127] on section "**********" at bounding box center [164, 166] width 329 height 332
copy span "**********"
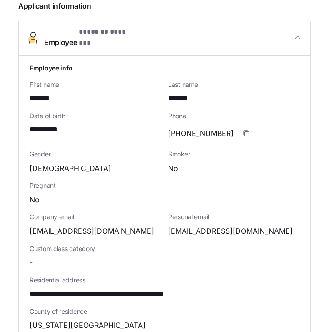
scroll to position [194, 0]
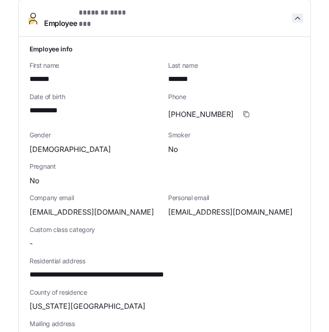
click at [297, 16] on icon "button" at bounding box center [297, 18] width 9 height 9
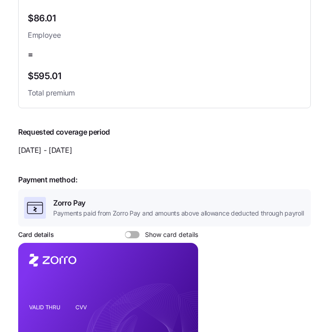
scroll to position [352, 0]
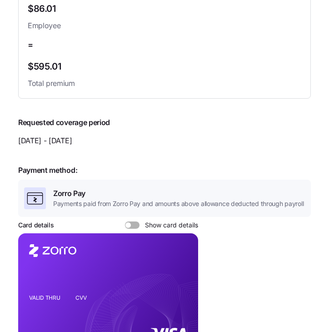
click at [128, 222] on span at bounding box center [127, 224] width 5 height 5
click at [125, 221] on input "Show card details" at bounding box center [125, 221] width 0 height 0
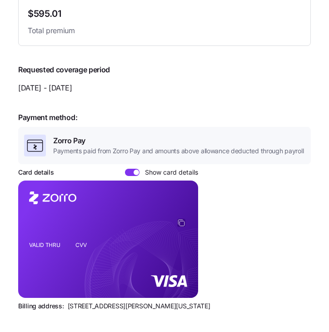
click at [179, 221] on icon "copy-to-clipboard" at bounding box center [181, 223] width 5 height 5
click at [180, 221] on icon "copy-to-clipboard" at bounding box center [181, 223] width 5 height 5
drag, startPoint x: 110, startPoint y: 275, endPoint x: 109, endPoint y: 281, distance: 5.6
click at [109, 281] on g at bounding box center [151, 276] width 132 height 111
drag, startPoint x: 127, startPoint y: 299, endPoint x: 64, endPoint y: 295, distance: 62.8
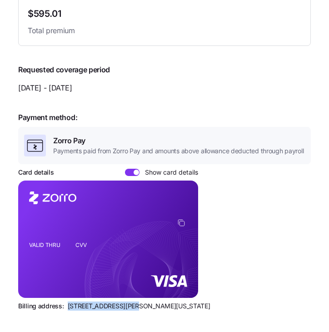
click at [64, 301] on div "Billing address: [STREET_ADDRESS][PERSON_NAME][US_STATE]" at bounding box center [164, 305] width 293 height 9
copy div "810 Sharon Drive, We"
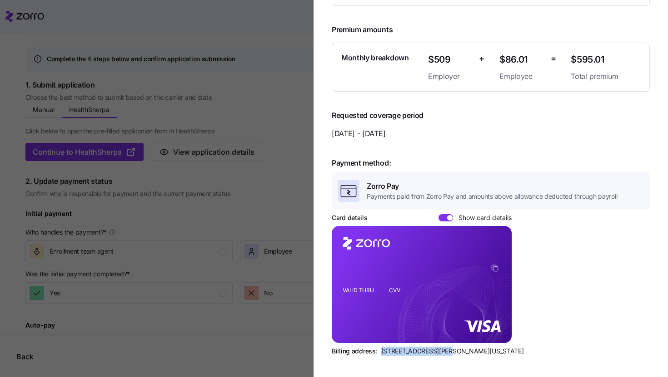
scroll to position [0, 0]
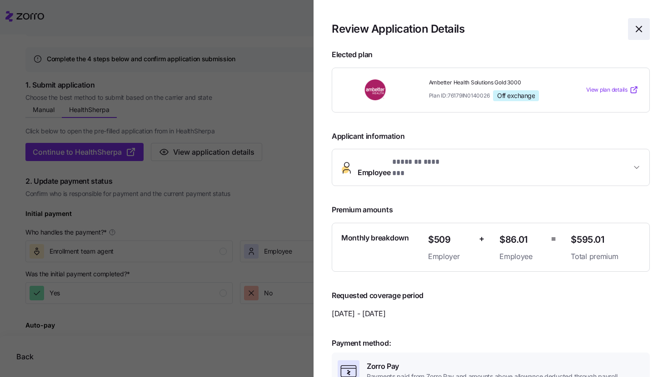
click at [588, 28] on span "button" at bounding box center [638, 29] width 21 height 21
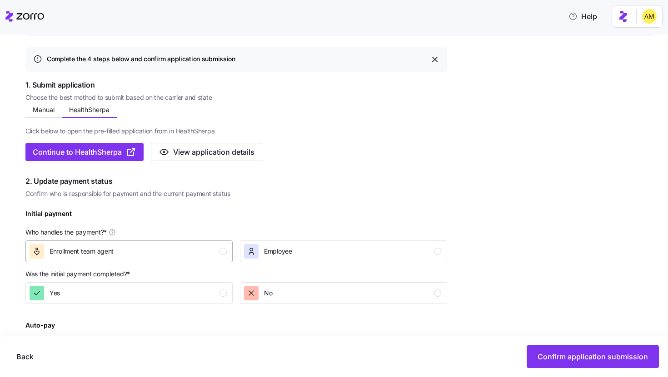
click at [115, 250] on div "Enrollment team agent" at bounding box center [128, 251] width 197 height 15
click at [278, 299] on div "No" at bounding box center [342, 293] width 197 height 15
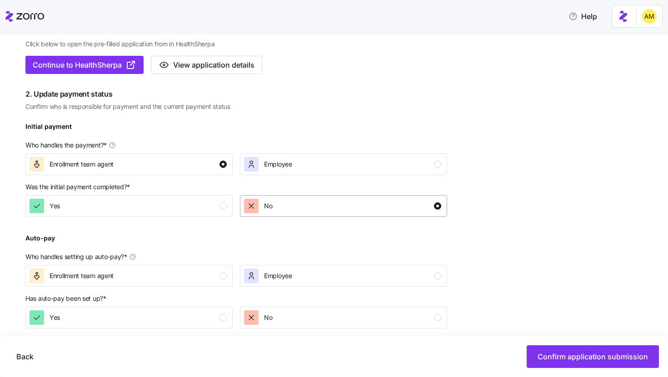
scroll to position [286, 0]
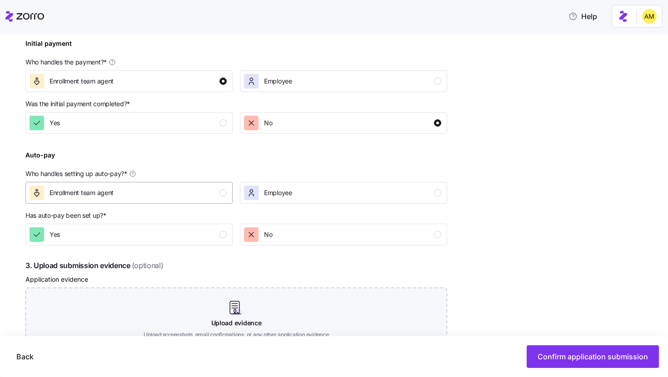
click at [141, 196] on div "Enrollment team agent" at bounding box center [128, 193] width 197 height 15
click at [137, 235] on div "Yes" at bounding box center [128, 235] width 197 height 15
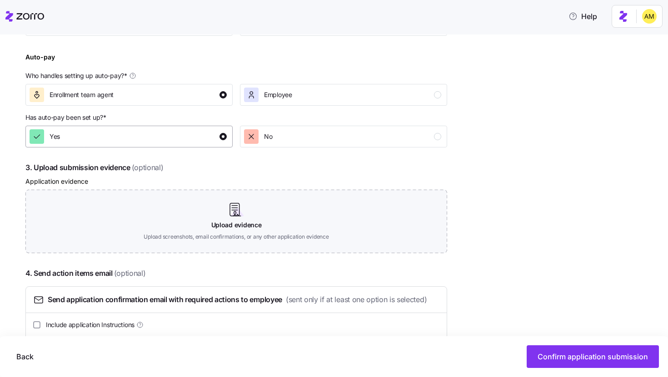
scroll to position [419, 0]
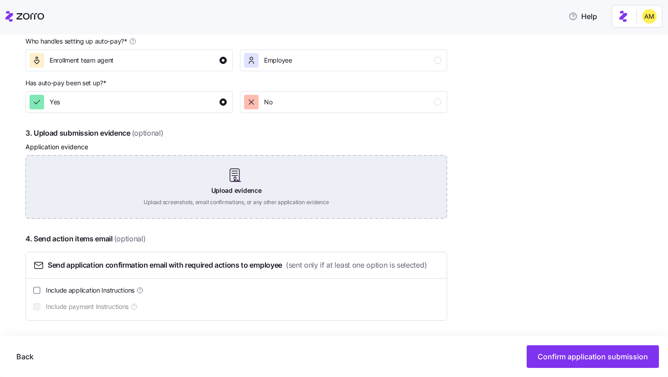
click at [247, 182] on div "Upload evidence Upload screenshots, email confirmations, or any other applicati…" at bounding box center [236, 187] width 422 height 64
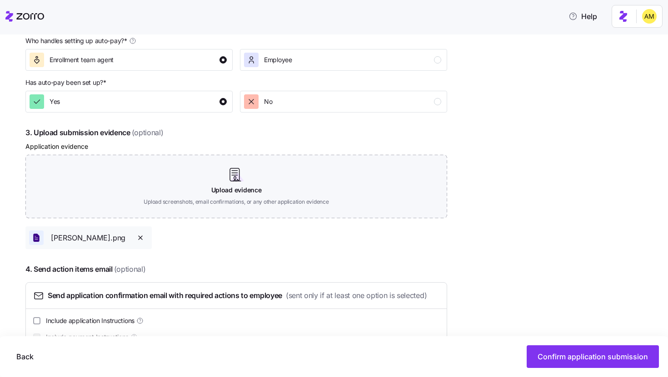
scroll to position [450, 0]
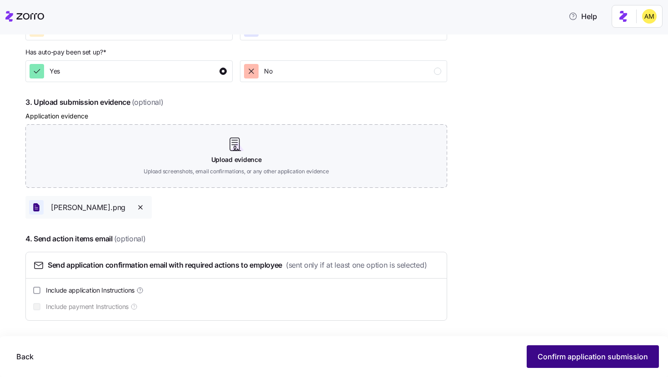
click at [551, 331] on span "Confirm application submission" at bounding box center [592, 357] width 110 height 11
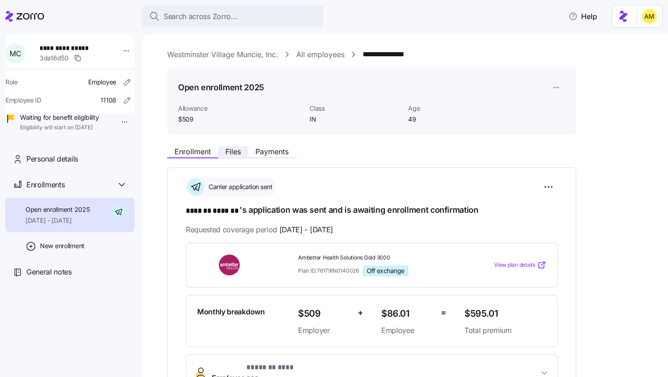
click at [230, 152] on span "Files" at bounding box center [232, 151] width 15 height 7
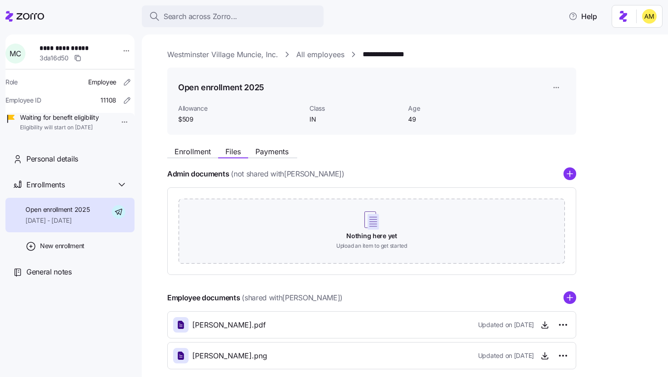
scroll to position [47, 0]
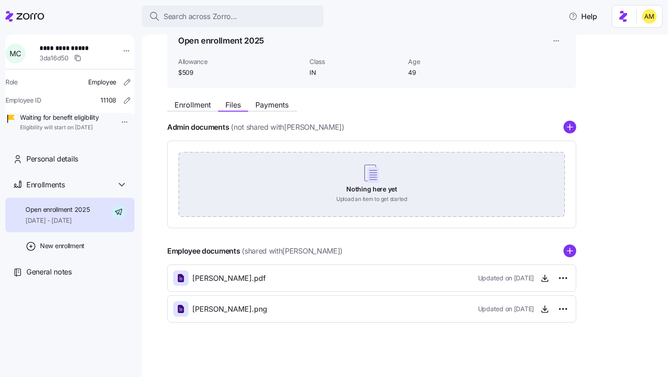
click at [367, 180] on div "Nothing here yet Upload an item to get started" at bounding box center [372, 184] width 386 height 64
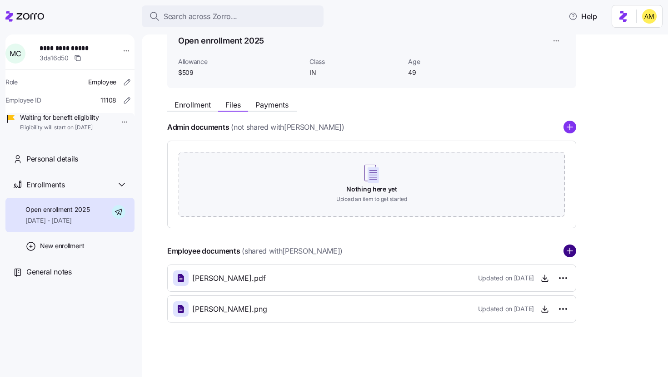
click at [567, 253] on circle "add icon" at bounding box center [570, 252] width 12 height 12
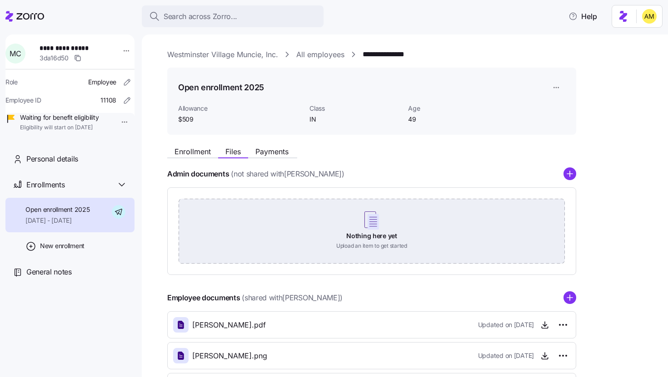
scroll to position [78, 0]
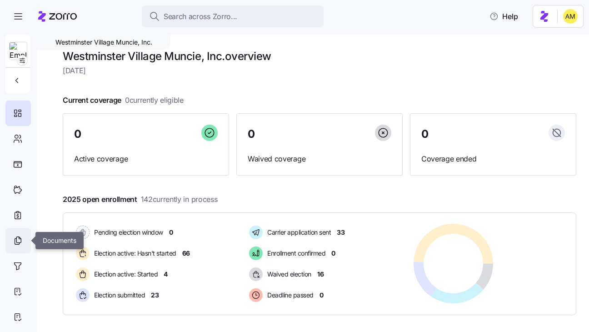
click at [16, 248] on div at bounding box center [17, 240] width 25 height 25
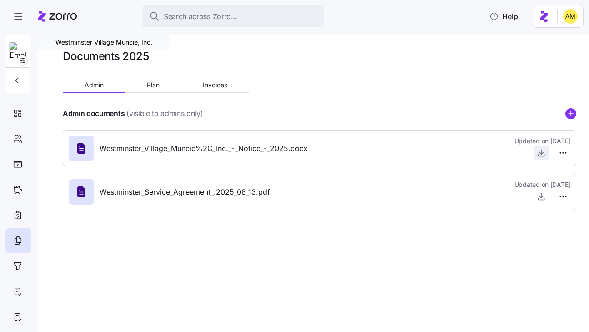
click at [546, 154] on span "button" at bounding box center [541, 153] width 14 height 14
click at [541, 154] on icon "button" at bounding box center [541, 151] width 0 height 5
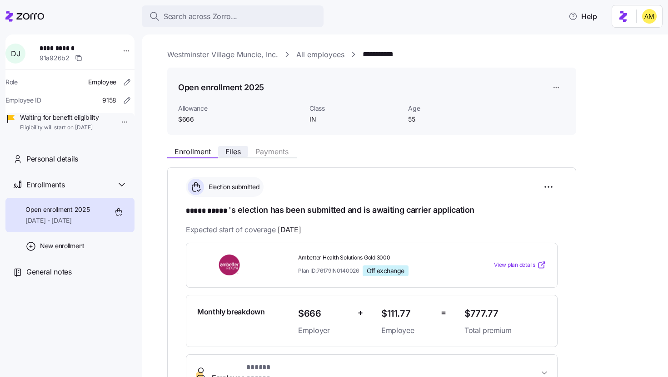
click at [234, 153] on span "Files" at bounding box center [232, 151] width 15 height 7
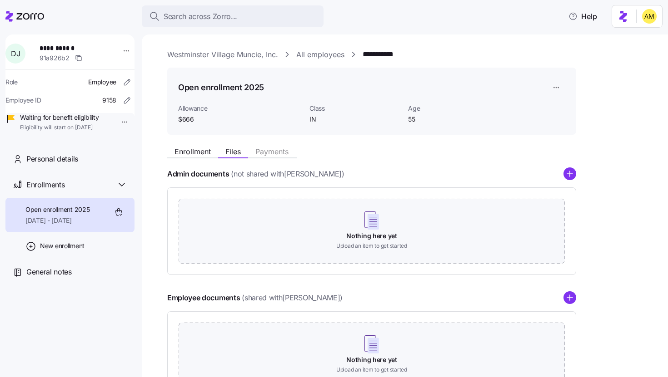
click at [235, 54] on link "Westminster Village Muncie, Inc." at bounding box center [222, 54] width 111 height 11
click at [557, 16] on div "Search across Zorro... Help" at bounding box center [333, 16] width 657 height 25
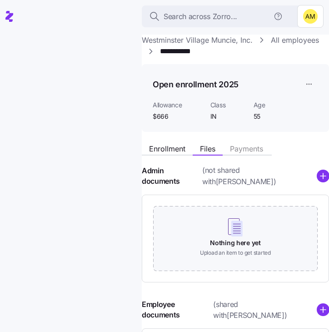
scroll to position [108, 0]
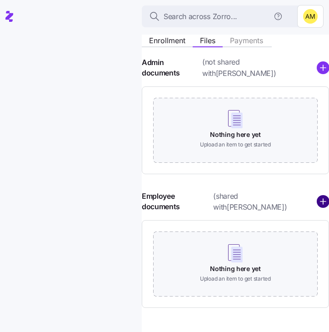
click at [321, 196] on circle "add icon" at bounding box center [323, 202] width 12 height 12
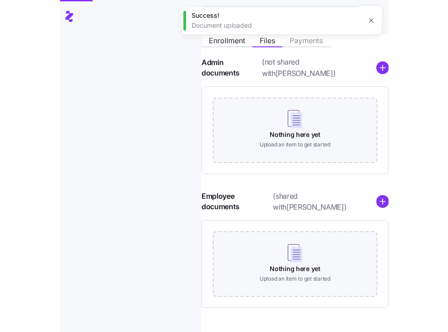
scroll to position [48, 0]
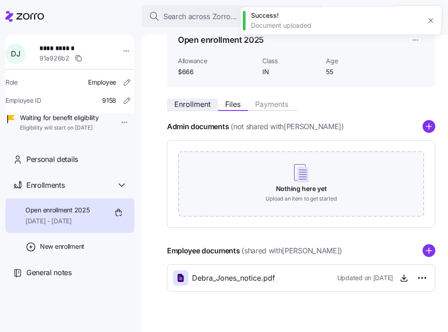
click at [202, 102] on span "Enrollment" at bounding box center [192, 103] width 36 height 7
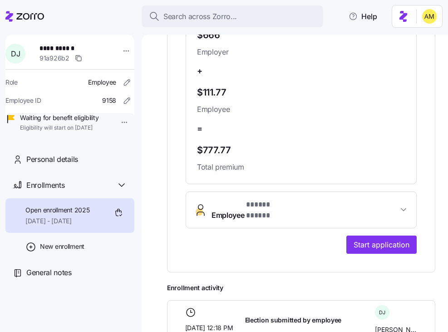
scroll to position [377, 0]
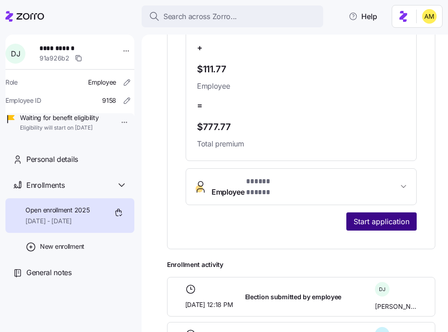
click at [374, 218] on span "Start application" at bounding box center [382, 221] width 56 height 11
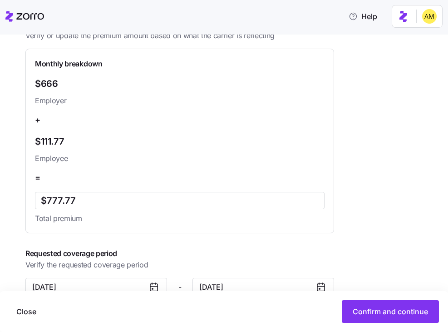
scroll to position [357, 0]
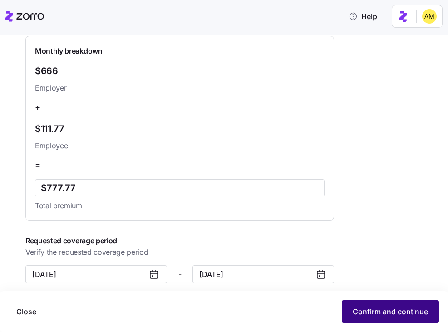
click at [383, 308] on span "Confirm and continue" at bounding box center [390, 311] width 75 height 11
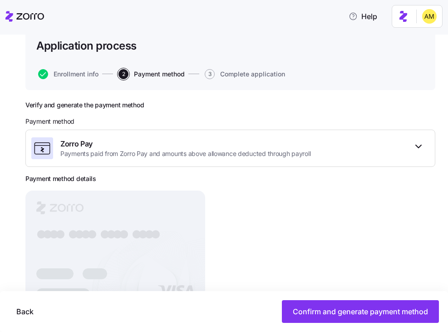
scroll to position [101, 0]
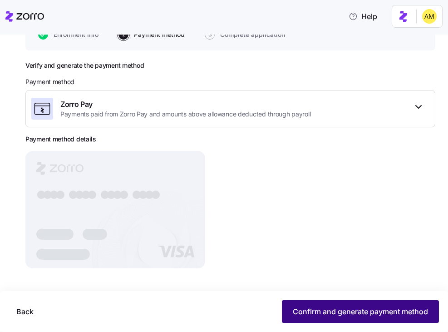
click at [324, 305] on button "Confirm and generate payment method" at bounding box center [360, 311] width 157 height 23
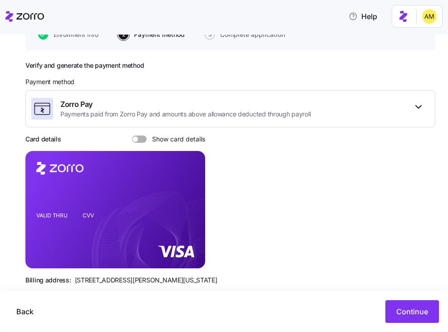
scroll to position [118, 0]
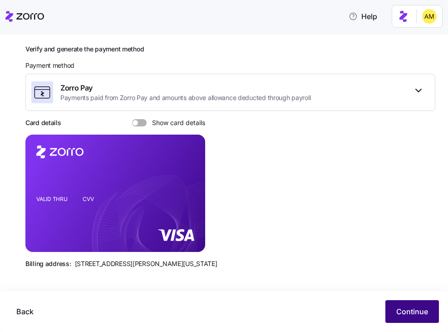
click at [413, 312] on span "Continue" at bounding box center [413, 311] width 32 height 11
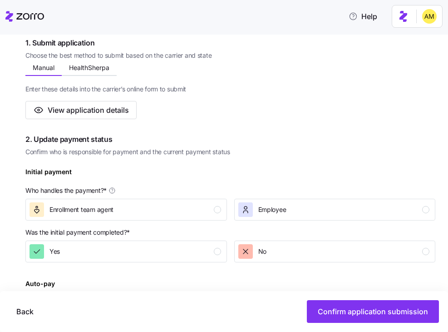
scroll to position [167, 0]
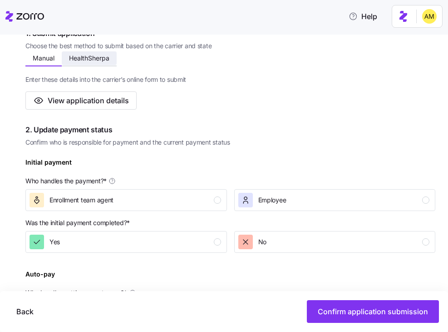
click at [100, 62] on button "HealthSherpa" at bounding box center [89, 58] width 55 height 14
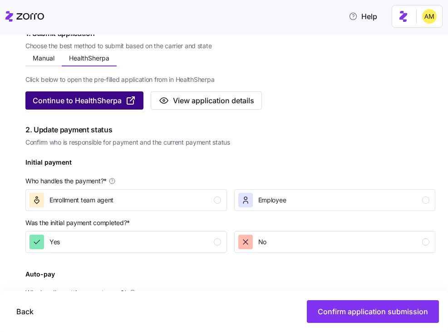
click at [115, 103] on span "Continue to HealthSherpa" at bounding box center [77, 100] width 89 height 11
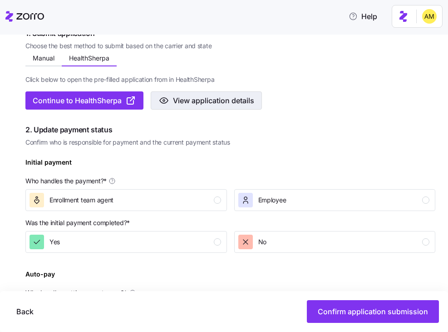
click at [212, 101] on span "View application details" at bounding box center [213, 100] width 81 height 11
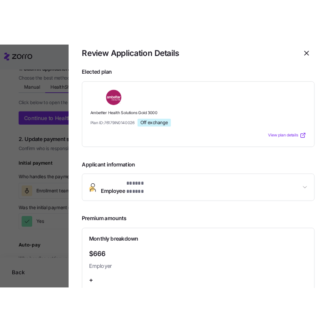
scroll to position [0, 0]
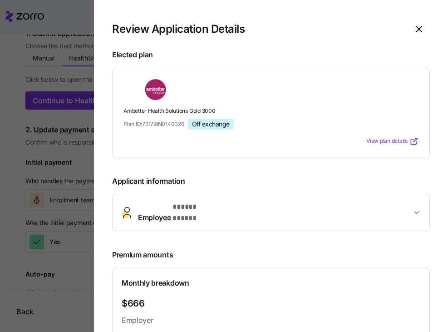
click at [207, 208] on span "* ***** ***** *" at bounding box center [196, 206] width 47 height 11
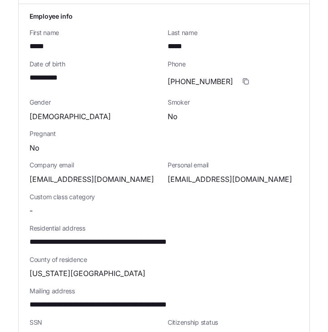
scroll to position [228, 0]
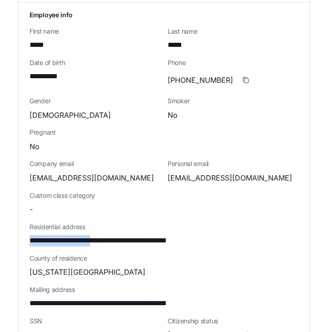
drag, startPoint x: 31, startPoint y: 233, endPoint x: 108, endPoint y: 236, distance: 77.3
click at [108, 236] on span "**********" at bounding box center [121, 240] width 182 height 11
copy span "**********"
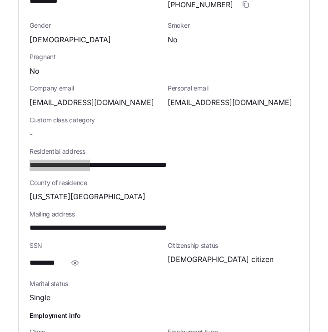
scroll to position [398, 0]
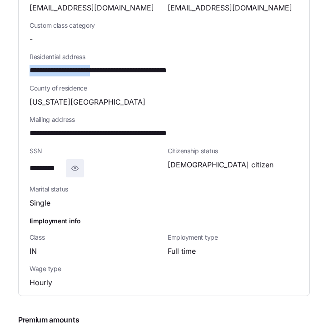
click at [74, 166] on icon "button" at bounding box center [75, 168] width 7 height 5
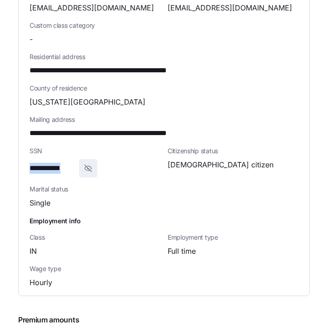
drag, startPoint x: 74, startPoint y: 160, endPoint x: 19, endPoint y: 160, distance: 55.0
click at [19, 160] on div "**********" at bounding box center [164, 64] width 291 height 462
copy span "**********"
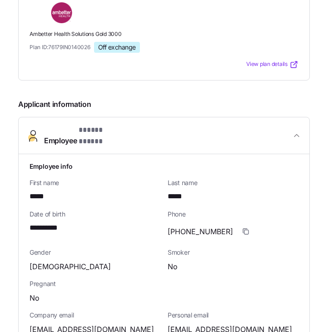
scroll to position [66, 0]
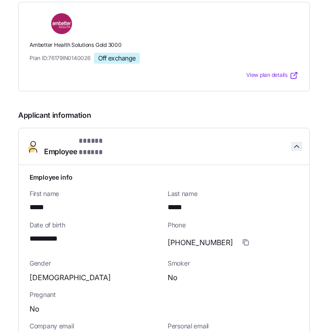
click at [297, 144] on icon "button" at bounding box center [296, 146] width 9 height 9
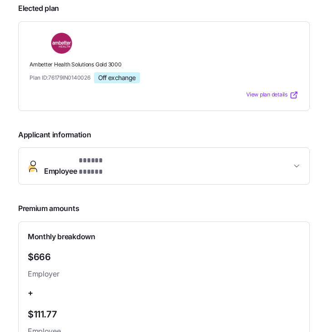
scroll to position [0, 0]
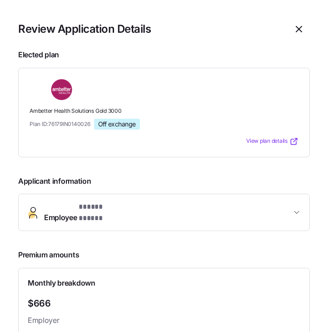
drag, startPoint x: 134, startPoint y: 210, endPoint x: 88, endPoint y: 210, distance: 45.9
click at [88, 210] on span "Employee * ***** ***** *" at bounding box center [167, 212] width 247 height 22
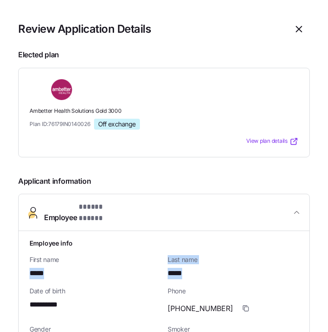
drag, startPoint x: 194, startPoint y: 269, endPoint x: 10, endPoint y: 263, distance: 184.1
click at [10, 263] on section "**********" at bounding box center [164, 166] width 328 height 332
copy div "***** Last name *****"
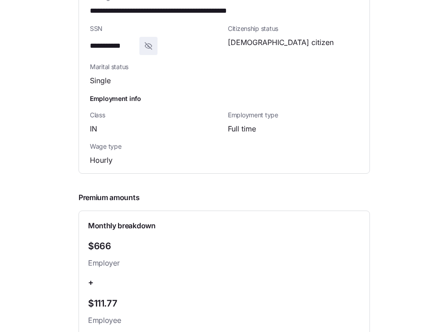
scroll to position [868, 0]
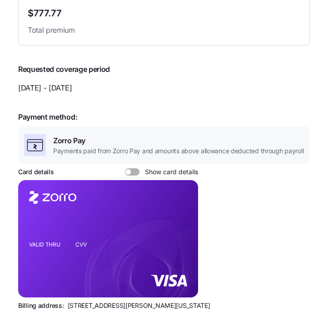
click at [127, 169] on span at bounding box center [127, 171] width 5 height 5
click at [125, 168] on input "Show card details" at bounding box center [125, 168] width 0 height 0
click at [184, 220] on icon "copy-to-clipboard" at bounding box center [181, 222] width 5 height 5
click at [183, 220] on icon "copy-to-clipboard" at bounding box center [181, 222] width 5 height 5
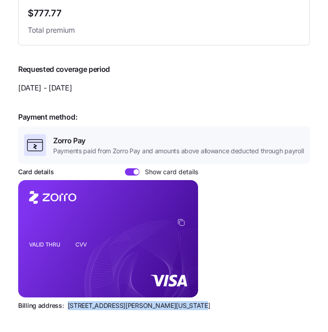
drag, startPoint x: 185, startPoint y: 299, endPoint x: 66, endPoint y: 301, distance: 119.0
click at [66, 301] on div "Billing address: 810 Sharon Drive, Westlake, Ohio 44145" at bounding box center [164, 305] width 292 height 9
copy span "[STREET_ADDRESS][PERSON_NAME][US_STATE]"
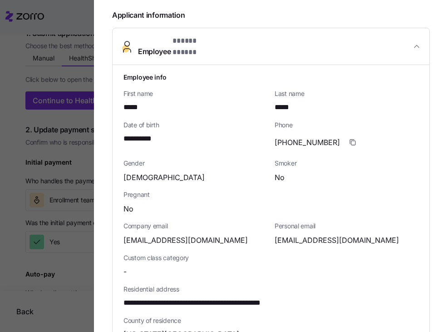
scroll to position [0, 0]
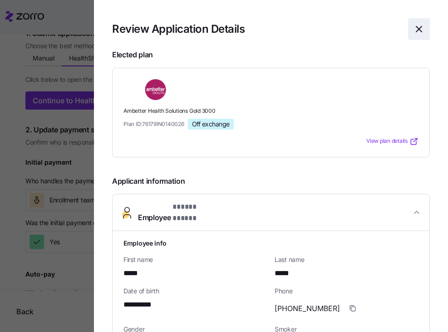
click at [419, 30] on icon "button" at bounding box center [419, 29] width 11 height 11
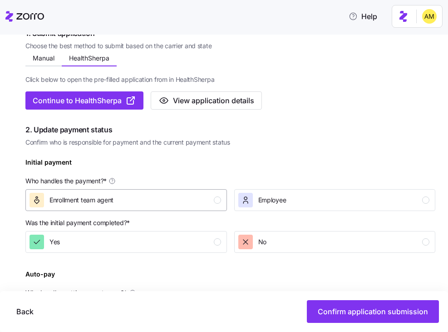
click at [154, 196] on div "Enrollment team agent" at bounding box center [126, 200] width 192 height 15
click at [266, 238] on span "No" at bounding box center [262, 241] width 8 height 9
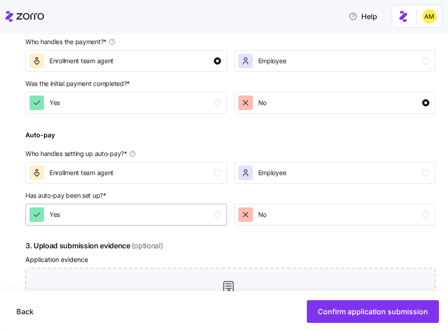
scroll to position [311, 0]
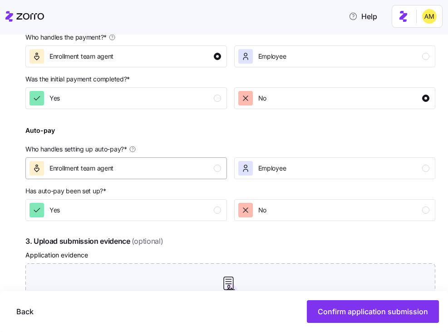
click at [164, 164] on div "Enrollment team agent" at bounding box center [126, 168] width 192 height 15
click at [149, 210] on div "Yes" at bounding box center [126, 210] width 192 height 15
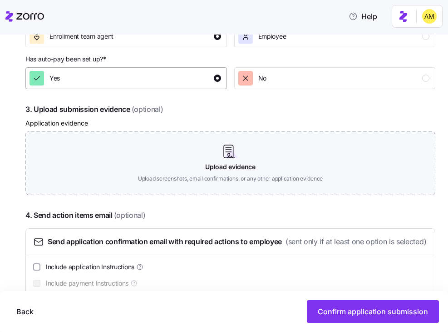
scroll to position [451, 0]
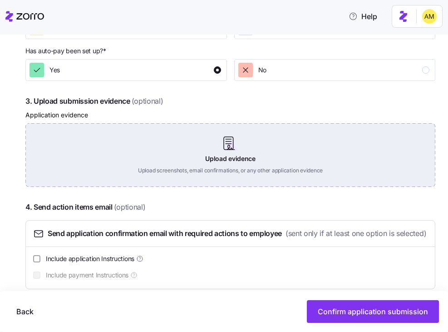
click at [221, 145] on div "Upload evidence Upload screenshots, email confirmations, or any other applicati…" at bounding box center [230, 155] width 410 height 64
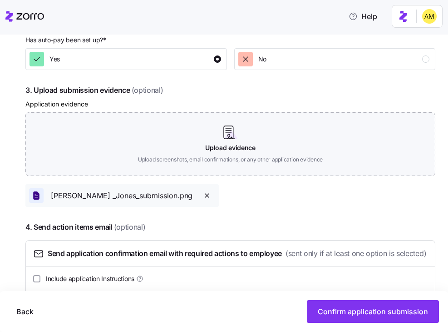
scroll to position [511, 0]
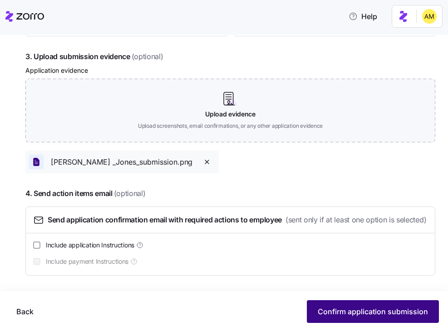
click at [343, 312] on span "Confirm application submission" at bounding box center [373, 311] width 110 height 11
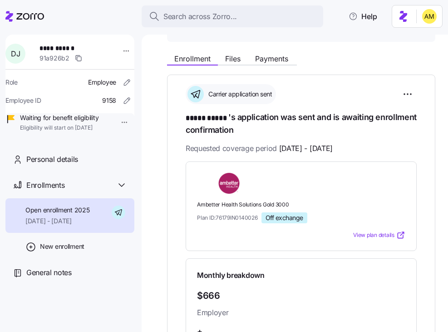
scroll to position [94, 0]
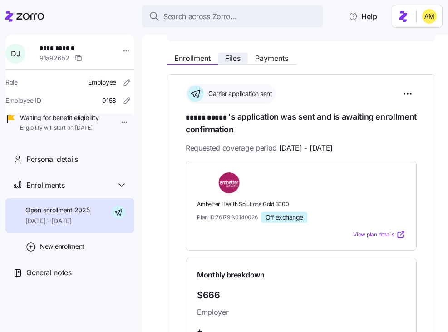
click at [228, 56] on span "Files" at bounding box center [232, 58] width 15 height 7
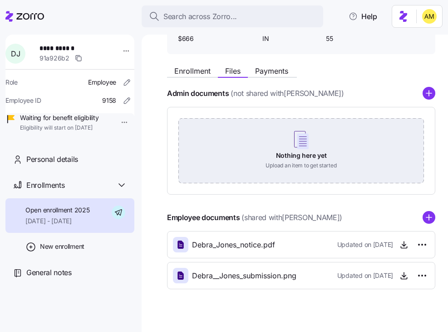
scroll to position [93, 0]
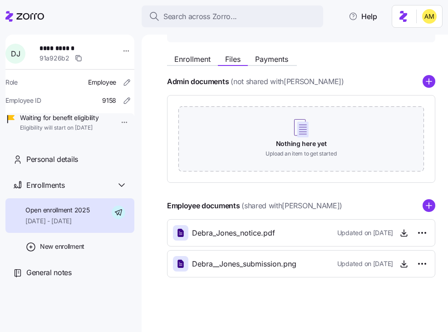
click at [432, 205] on icon "add icon" at bounding box center [429, 205] width 5 height 0
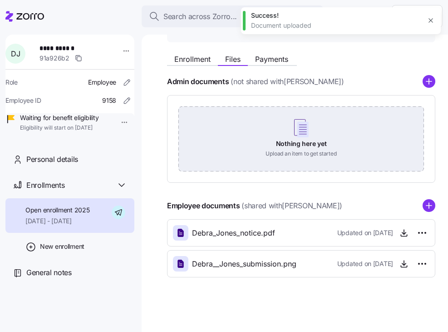
scroll to position [0, 0]
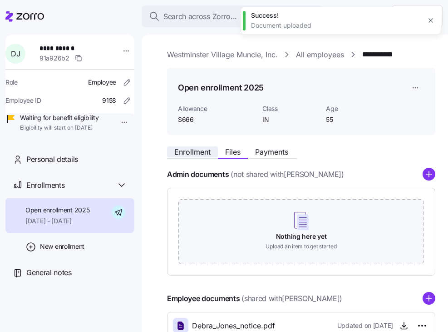
click at [195, 154] on span "Enrollment" at bounding box center [192, 151] width 36 height 7
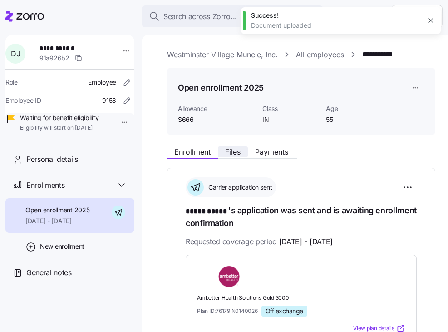
click at [239, 154] on span "Files" at bounding box center [232, 151] width 15 height 7
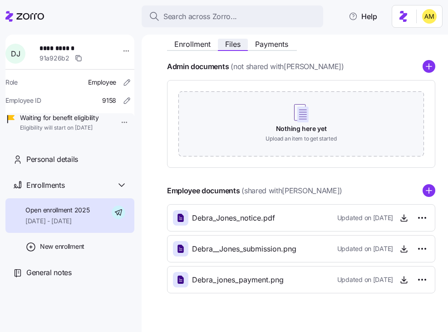
scroll to position [124, 0]
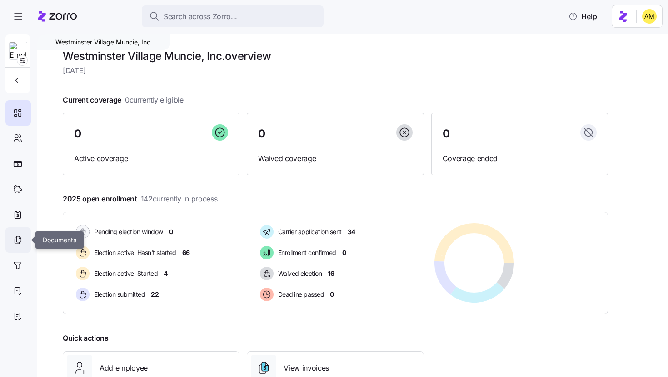
click at [16, 243] on icon at bounding box center [18, 240] width 10 height 11
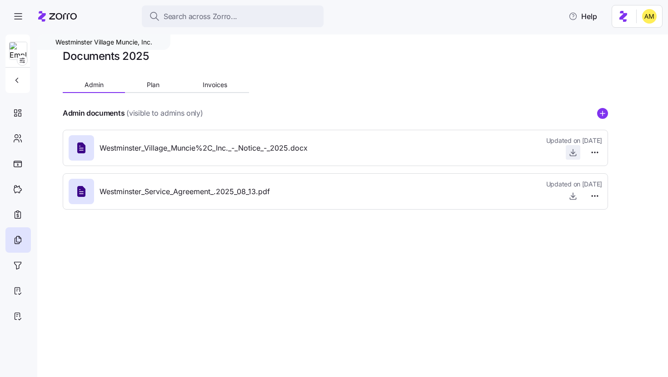
click at [575, 154] on icon "button" at bounding box center [572, 152] width 9 height 9
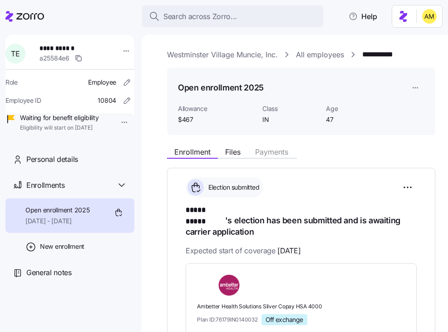
click at [192, 54] on link "Westminster Village Muncie, Inc." at bounding box center [222, 54] width 111 height 11
click at [231, 153] on span "Files" at bounding box center [232, 151] width 15 height 7
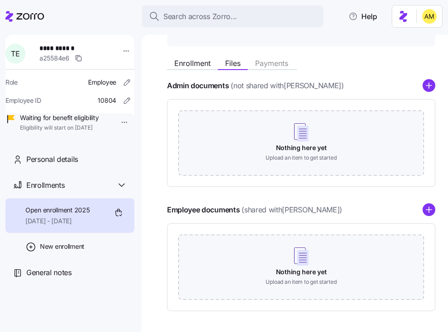
scroll to position [122, 0]
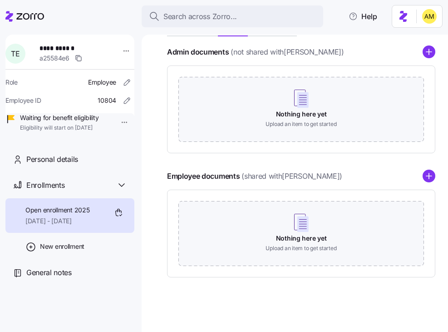
click at [429, 177] on icon "add icon" at bounding box center [429, 175] width 0 height 5
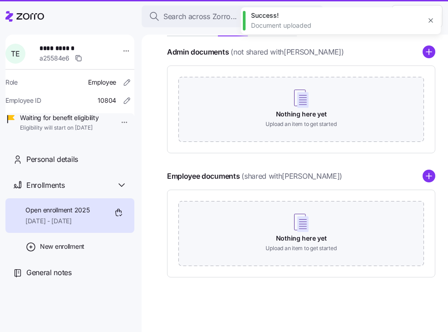
scroll to position [62, 0]
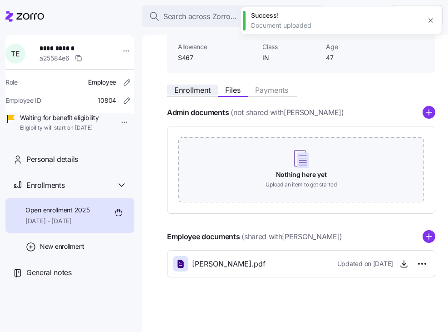
click at [198, 90] on span "Enrollment" at bounding box center [192, 89] width 36 height 7
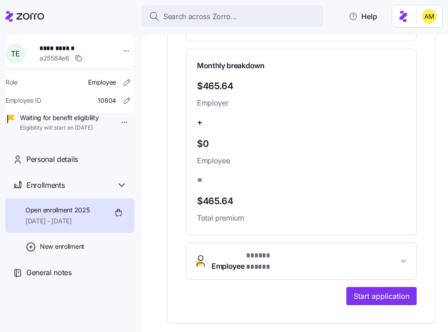
scroll to position [323, 0]
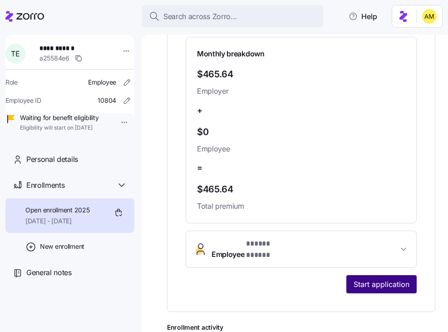
click at [365, 278] on span "Start application" at bounding box center [382, 283] width 56 height 11
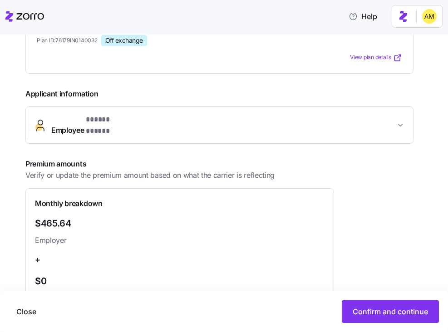
scroll to position [205, 0]
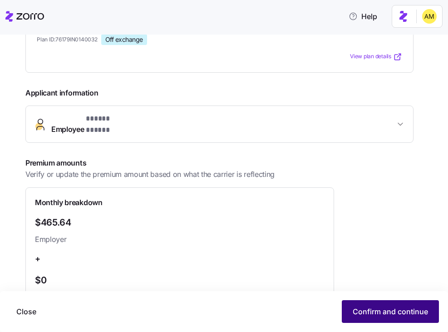
click at [375, 307] on span "Confirm and continue" at bounding box center [390, 311] width 75 height 11
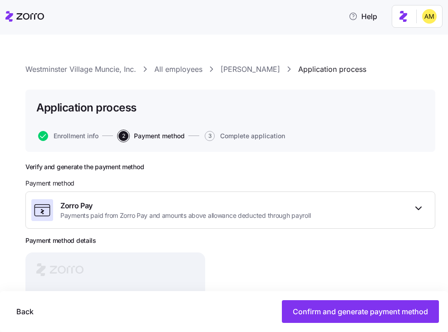
scroll to position [101, 0]
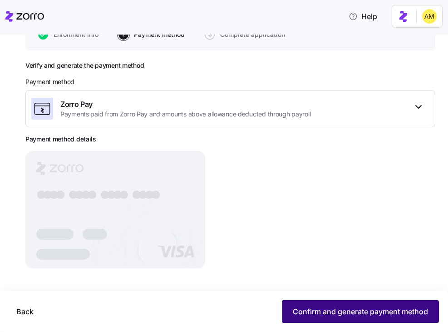
click at [293, 312] on span "Confirm and generate payment method" at bounding box center [360, 311] width 135 height 11
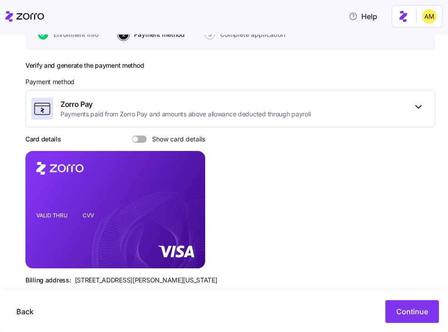
scroll to position [118, 0]
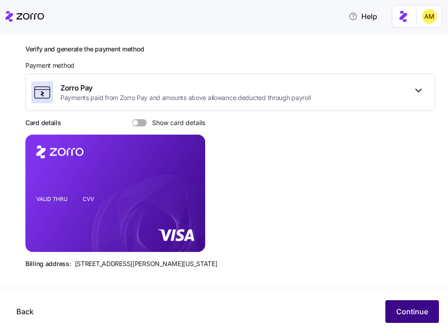
click at [403, 310] on span "Continue" at bounding box center [413, 311] width 32 height 11
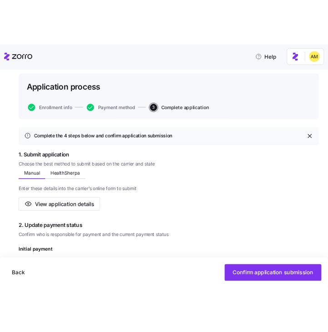
scroll to position [31, 0]
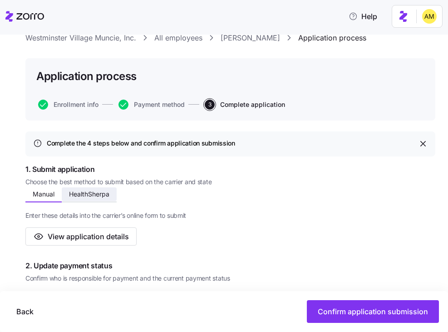
click at [90, 197] on span "HealthSherpa" at bounding box center [89, 194] width 40 height 6
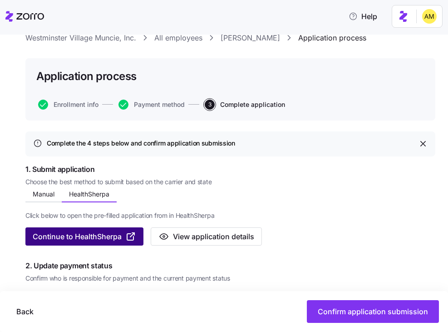
click at [81, 239] on span "Continue to HealthSherpa" at bounding box center [77, 236] width 89 height 11
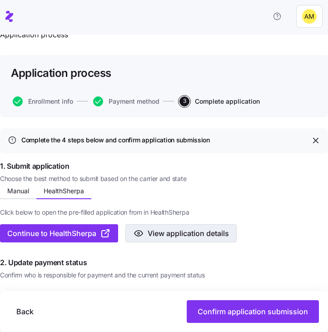
click at [176, 228] on span "View application details" at bounding box center [188, 233] width 81 height 11
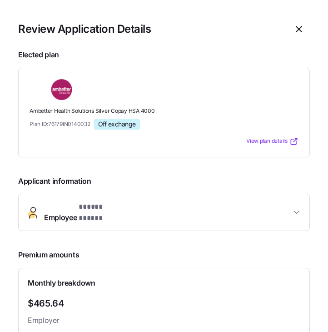
click at [288, 209] on span "Employee * ***** ***** *" at bounding box center [167, 212] width 247 height 22
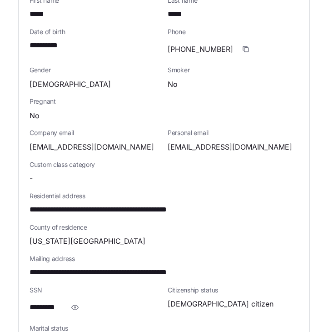
scroll to position [260, 0]
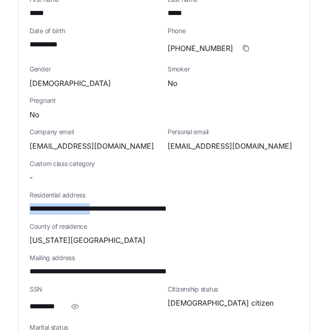
drag, startPoint x: 115, startPoint y: 201, endPoint x: 29, endPoint y: 200, distance: 86.8
click at [29, 200] on div "**********" at bounding box center [164, 202] width 291 height 462
copy span "**********"
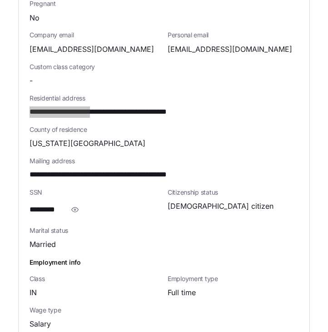
scroll to position [358, 0]
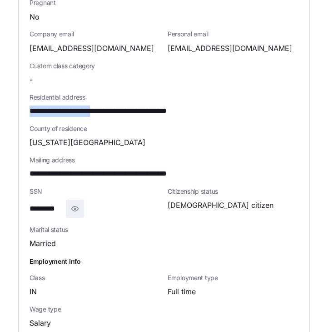
click at [76, 206] on icon "button" at bounding box center [75, 208] width 7 height 5
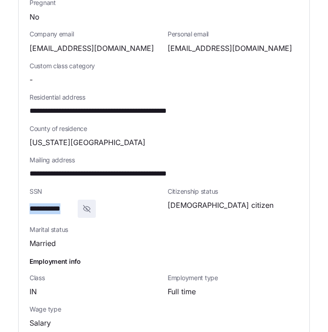
drag, startPoint x: 74, startPoint y: 200, endPoint x: 20, endPoint y: 199, distance: 53.2
click at [20, 199] on div "**********" at bounding box center [164, 104] width 291 height 462
copy span "**********"
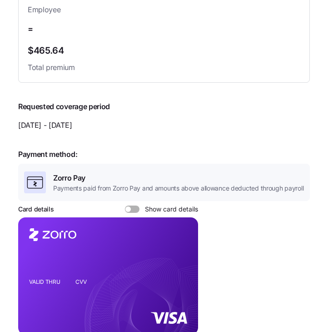
scroll to position [868, 0]
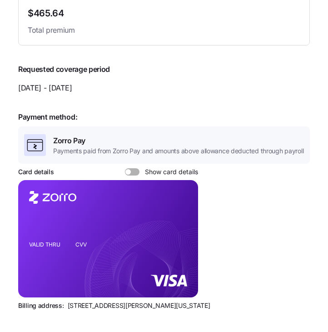
click at [129, 169] on span at bounding box center [127, 171] width 5 height 5
click at [125, 168] on input "Show card details" at bounding box center [125, 168] width 0 height 0
click at [182, 220] on icon "copy-to-clipboard" at bounding box center [181, 222] width 5 height 5
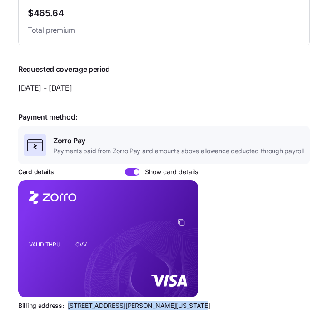
drag, startPoint x: 184, startPoint y: 300, endPoint x: 74, endPoint y: 293, distance: 110.2
click at [74, 293] on div "Payment method: Zorro Pay Payments paid from Zorro Pay and amounts above allowa…" at bounding box center [164, 207] width 292 height 206
copy span "[STREET_ADDRESS][PERSON_NAME][US_STATE]"
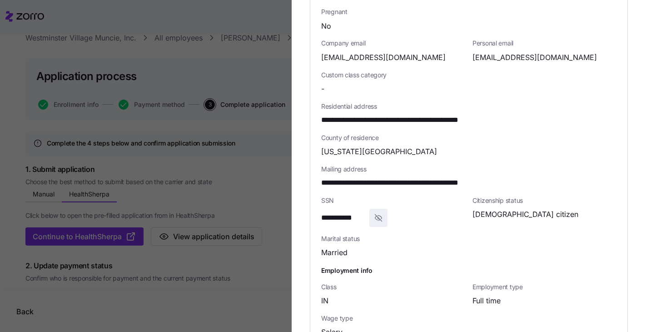
scroll to position [0, 0]
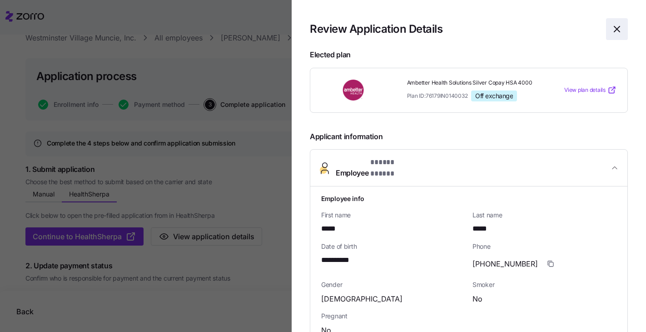
click at [448, 31] on icon "button" at bounding box center [616, 29] width 11 height 11
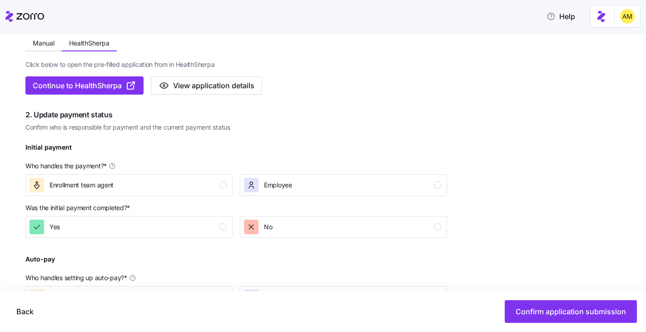
scroll to position [187, 0]
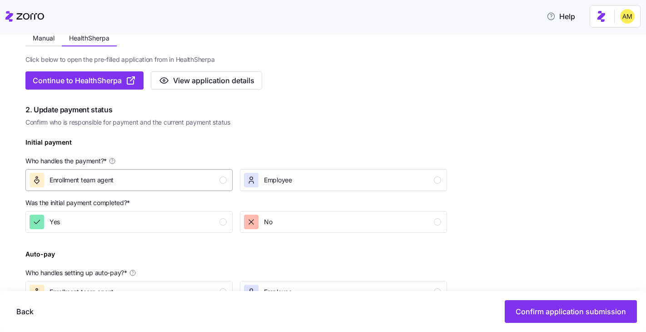
click at [127, 179] on div "Enrollment team agent" at bounding box center [128, 180] width 197 height 15
click at [253, 220] on icon "button" at bounding box center [251, 221] width 5 height 5
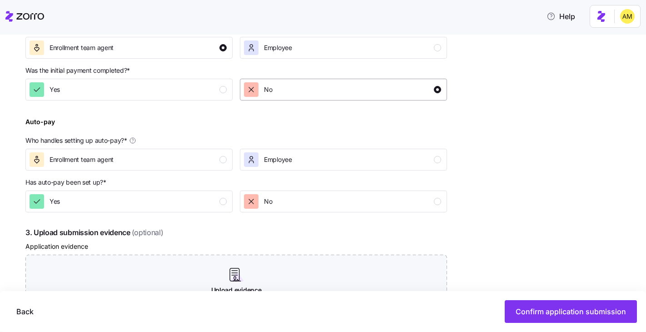
scroll to position [346, 0]
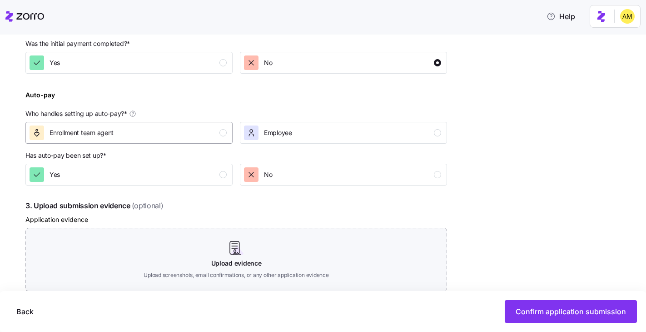
click at [152, 129] on div "Enrollment team agent" at bounding box center [128, 132] width 197 height 15
click at [153, 174] on div "Yes" at bounding box center [128, 174] width 197 height 15
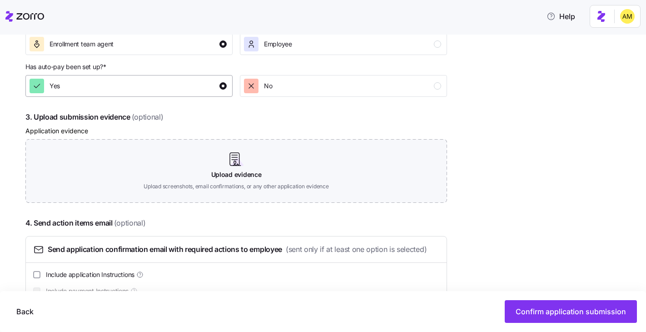
scroll to position [444, 0]
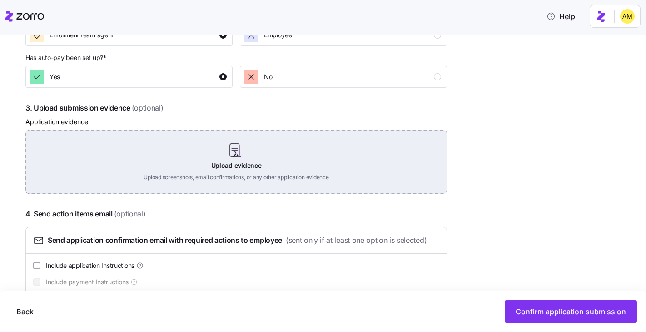
click at [248, 160] on div "Upload evidence Upload screenshots, email confirmations, or any other applicati…" at bounding box center [236, 162] width 422 height 64
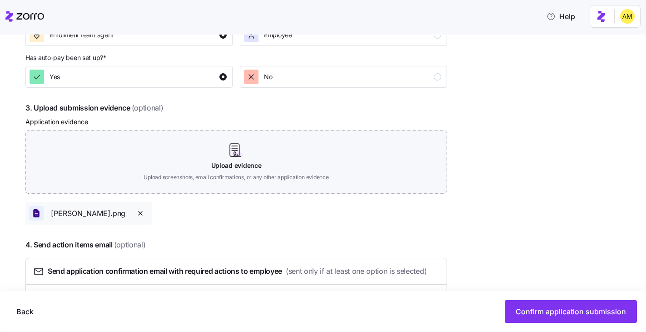
scroll to position [496, 0]
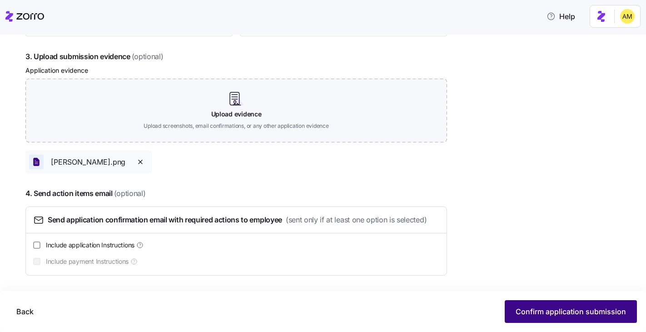
click at [448, 308] on span "Confirm application submission" at bounding box center [571, 311] width 110 height 11
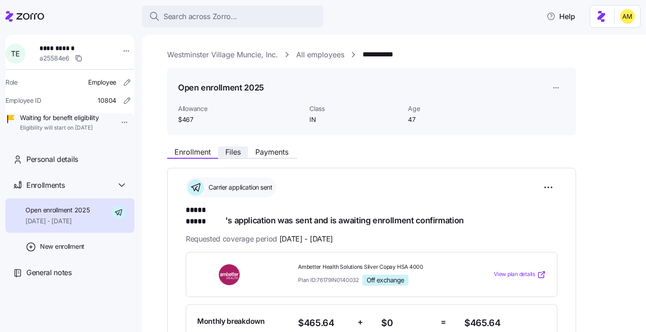
click at [232, 152] on span "Files" at bounding box center [232, 151] width 15 height 7
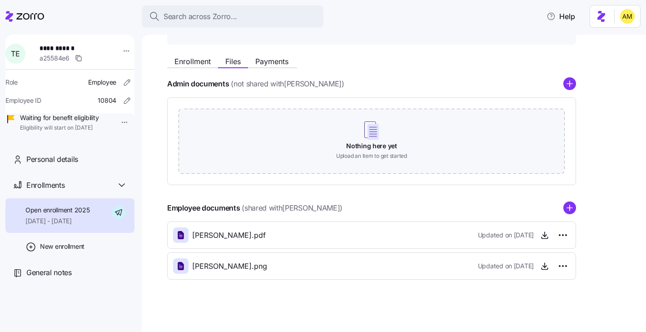
scroll to position [93, 0]
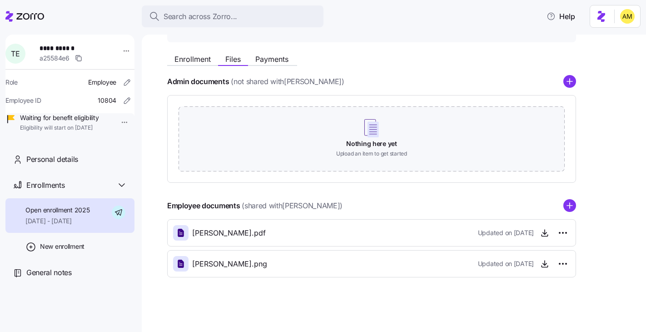
click at [448, 206] on icon "add icon" at bounding box center [569, 205] width 13 height 13
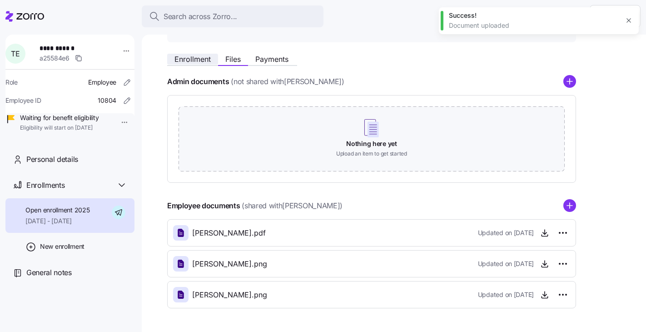
click at [181, 61] on span "Enrollment" at bounding box center [192, 58] width 36 height 7
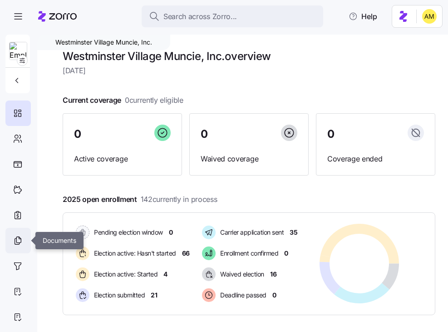
click at [20, 240] on icon at bounding box center [18, 240] width 10 height 11
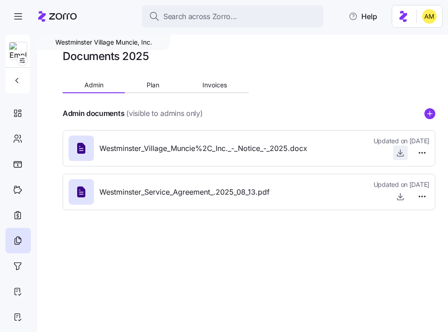
click at [402, 152] on icon "button" at bounding box center [400, 152] width 9 height 9
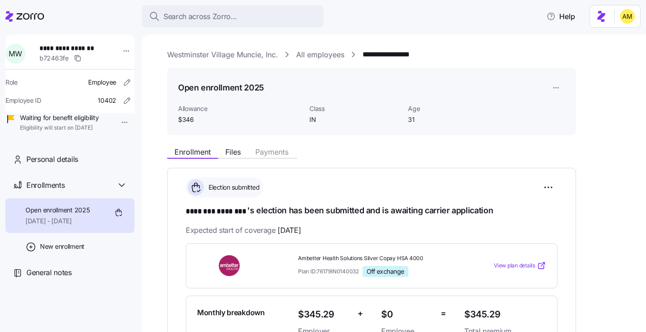
click at [224, 56] on link "Westminster Village Muncie, Inc." at bounding box center [222, 54] width 111 height 11
click at [234, 150] on span "Files" at bounding box center [232, 151] width 15 height 7
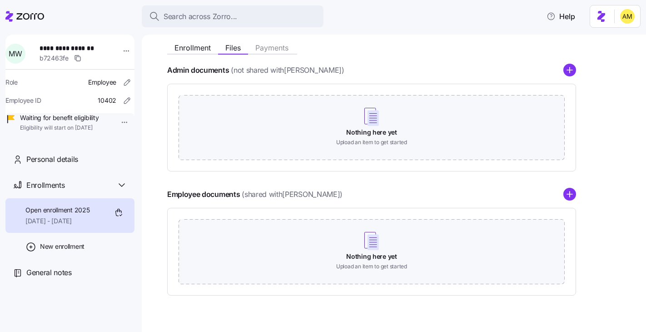
scroll to position [122, 0]
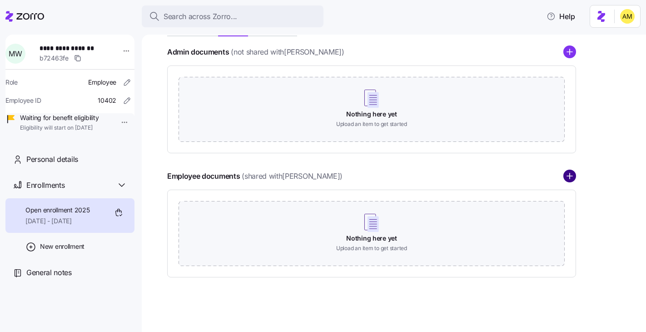
click at [567, 177] on circle "add icon" at bounding box center [570, 176] width 12 height 12
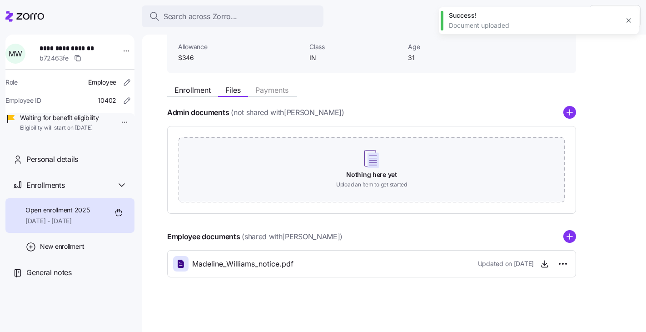
scroll to position [0, 0]
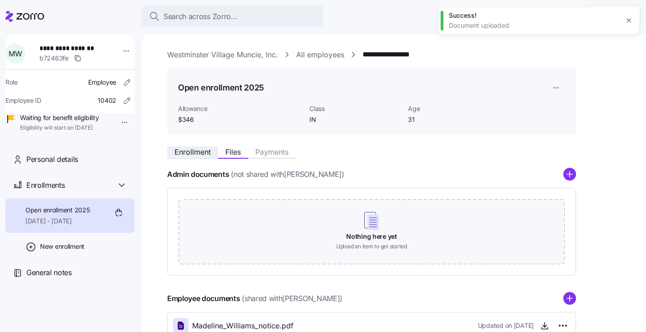
click at [188, 149] on span "Enrollment" at bounding box center [192, 151] width 36 height 7
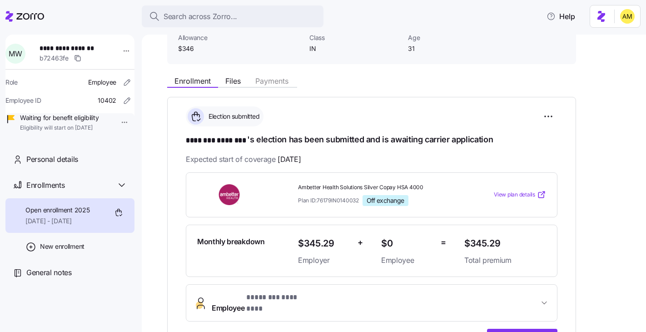
scroll to position [139, 0]
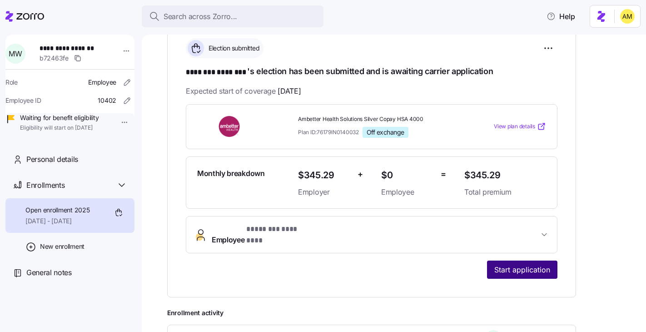
click at [510, 264] on span "Start application" at bounding box center [522, 269] width 56 height 11
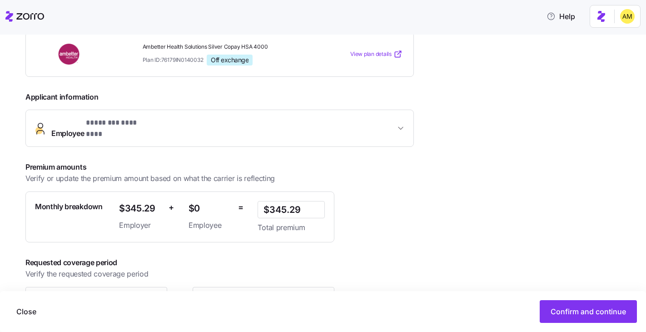
scroll to position [179, 0]
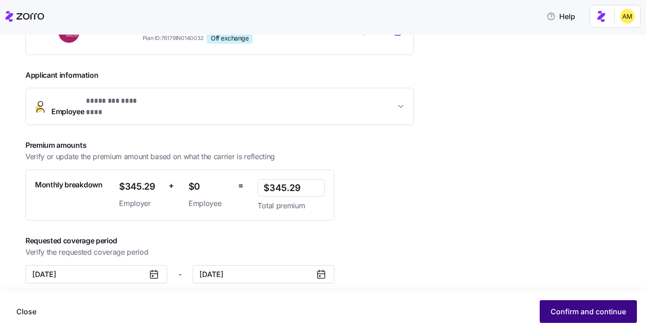
click at [555, 306] on span "Confirm and continue" at bounding box center [588, 311] width 75 height 11
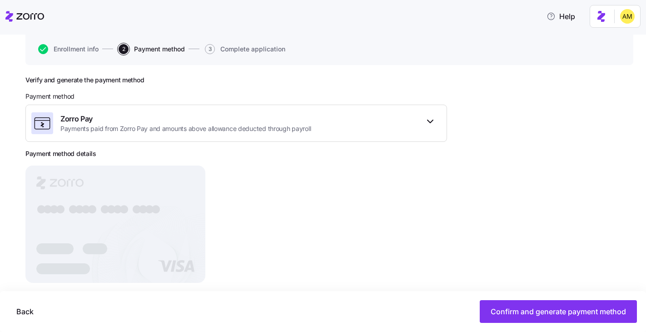
scroll to position [101, 0]
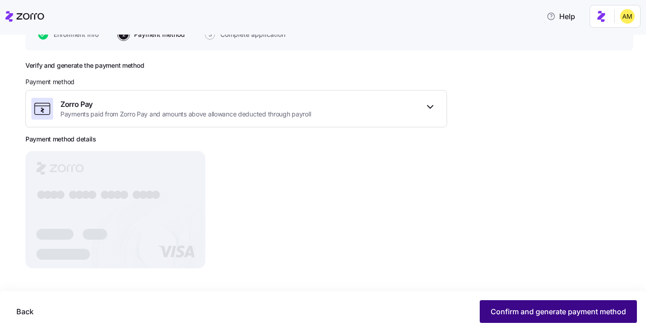
click at [526, 307] on span "Confirm and generate payment method" at bounding box center [558, 311] width 135 height 11
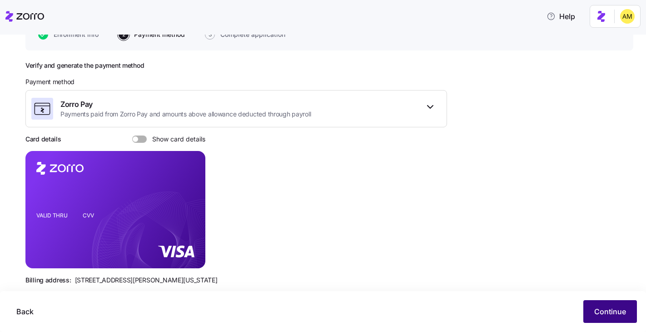
click at [603, 314] on span "Continue" at bounding box center [610, 311] width 32 height 11
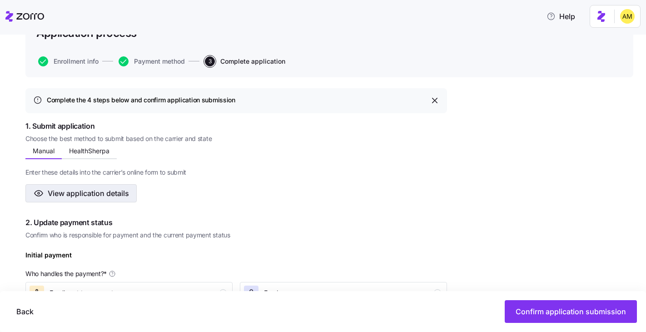
scroll to position [85, 0]
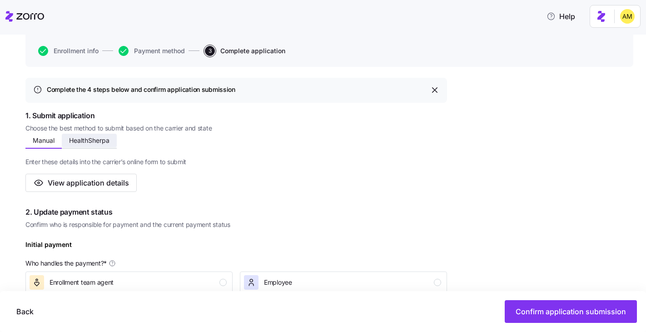
click at [81, 139] on span "HealthSherpa" at bounding box center [89, 140] width 40 height 6
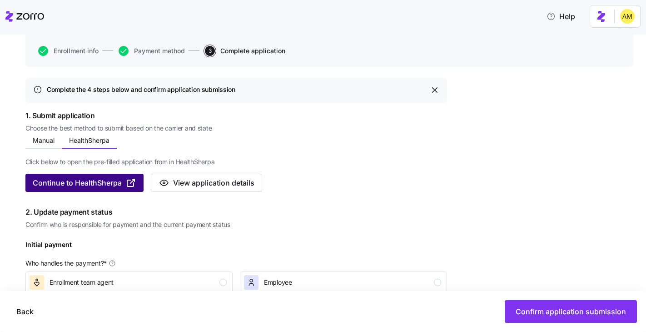
click at [80, 182] on span "Continue to HealthSherpa" at bounding box center [77, 182] width 89 height 11
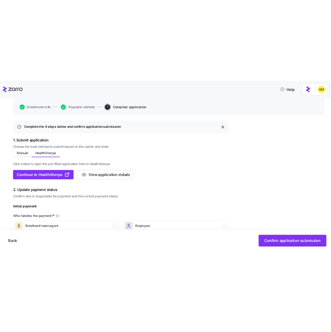
scroll to position [102, 0]
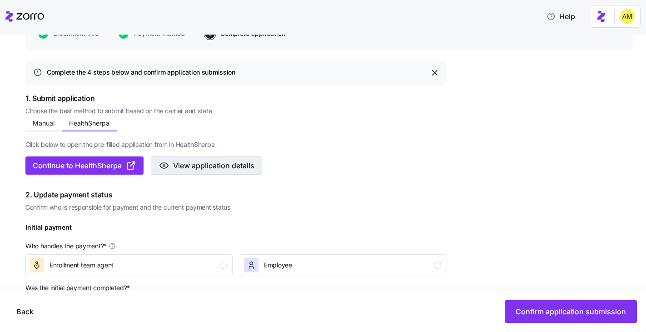
click at [229, 164] on span "View application details" at bounding box center [213, 165] width 81 height 11
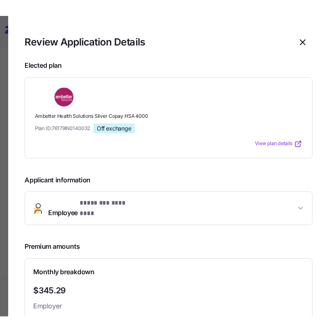
scroll to position [113, 0]
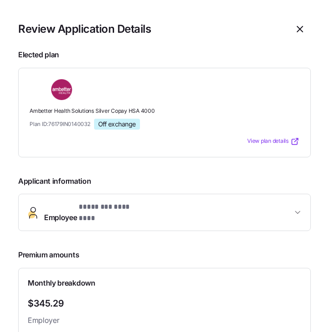
click at [286, 210] on span "Employee * ******** ******** *" at bounding box center [168, 212] width 248 height 22
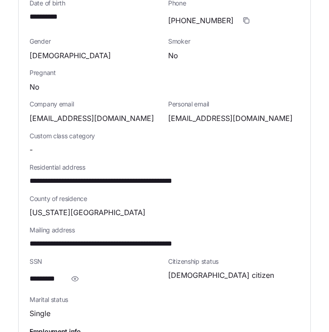
scroll to position [291, 0]
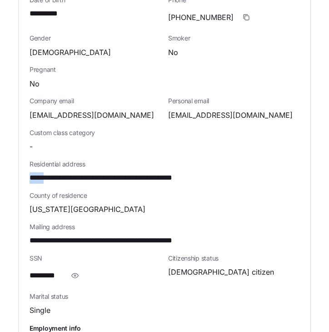
drag, startPoint x: 50, startPoint y: 171, endPoint x: 22, endPoint y: 171, distance: 27.7
click at [22, 171] on div "**********" at bounding box center [165, 171] width 292 height 462
copy span "*****"
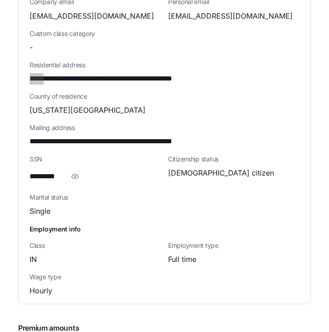
scroll to position [394, 0]
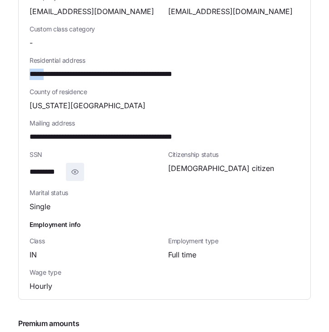
click at [70, 167] on icon "button" at bounding box center [74, 171] width 9 height 11
drag, startPoint x: 73, startPoint y: 165, endPoint x: 24, endPoint y: 164, distance: 49.1
click at [24, 164] on div "**********" at bounding box center [165, 67] width 292 height 462
copy span "**********"
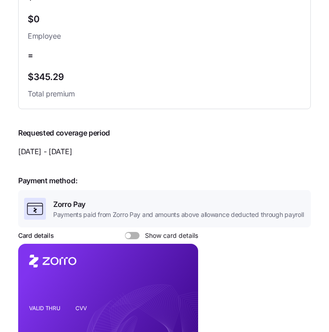
scroll to position [868, 0]
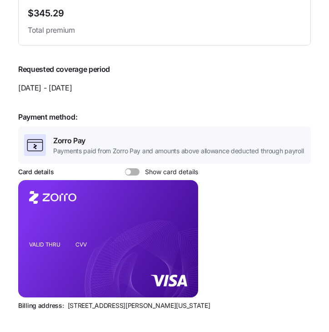
click at [130, 169] on span at bounding box center [127, 171] width 5 height 5
click at [125, 168] on input "Show card details" at bounding box center [125, 168] width 0 height 0
click at [182, 220] on icon "copy-to-clipboard" at bounding box center [181, 222] width 5 height 5
drag, startPoint x: 68, startPoint y: 298, endPoint x: 95, endPoint y: 299, distance: 26.8
click at [95, 301] on span "[STREET_ADDRESS][PERSON_NAME][US_STATE]" at bounding box center [139, 305] width 143 height 9
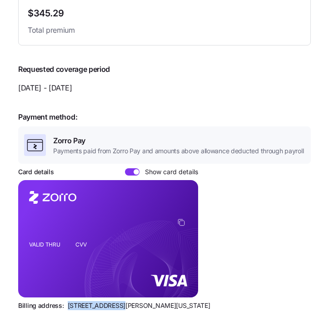
drag, startPoint x: 66, startPoint y: 298, endPoint x: 115, endPoint y: 298, distance: 49.1
click at [115, 301] on span "[STREET_ADDRESS][PERSON_NAME][US_STATE]" at bounding box center [139, 305] width 143 height 9
copy span "810 Sharon Drive"
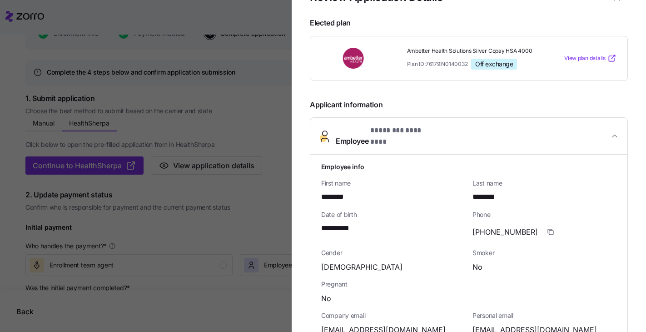
scroll to position [0, 0]
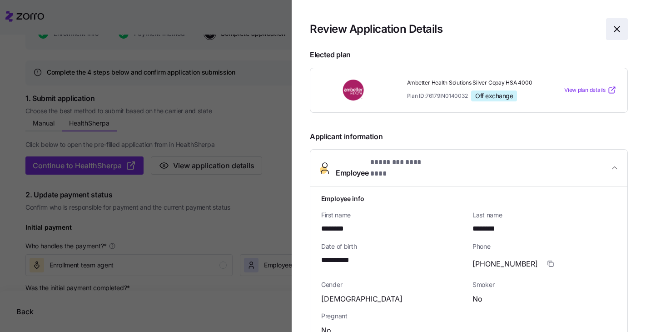
click at [620, 30] on icon "button" at bounding box center [616, 29] width 11 height 11
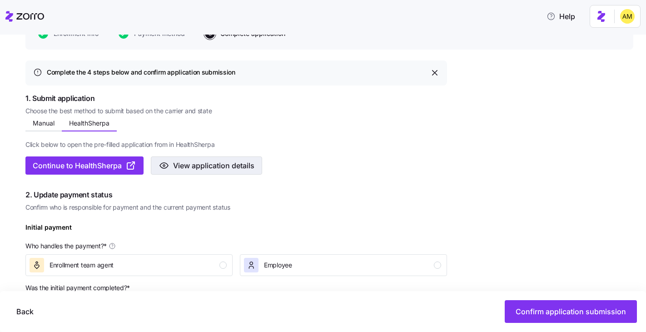
scroll to position [169, 0]
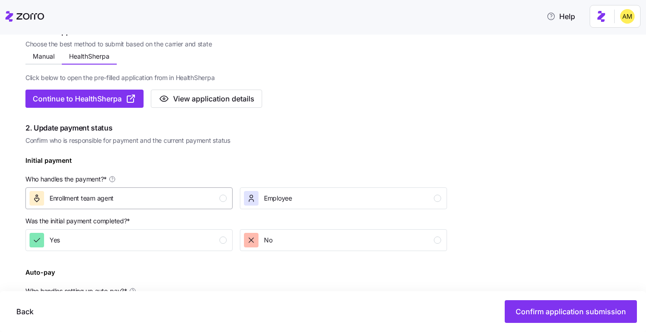
click at [140, 200] on div "Enrollment team agent" at bounding box center [128, 198] width 197 height 15
click at [262, 239] on div "No" at bounding box center [258, 240] width 28 height 15
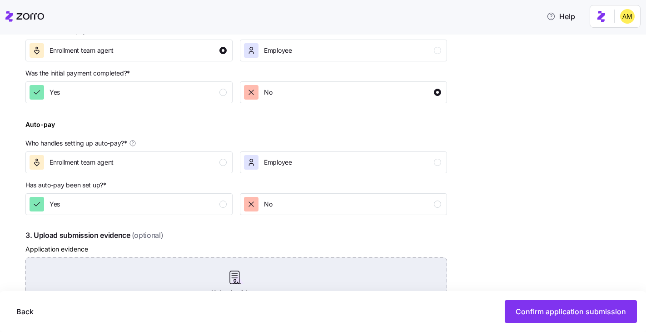
scroll to position [346, 0]
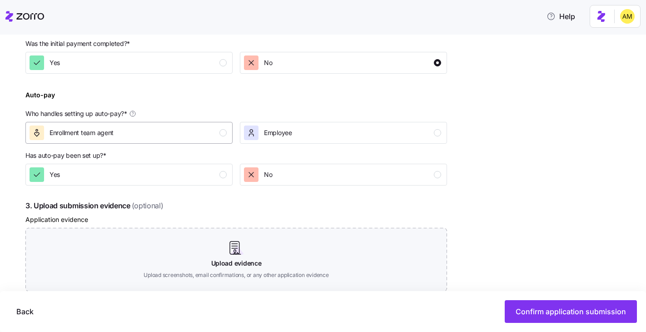
click at [106, 140] on div "Enrollment team agent" at bounding box center [82, 132] width 64 height 15
click at [116, 179] on div "Yes" at bounding box center [128, 174] width 197 height 15
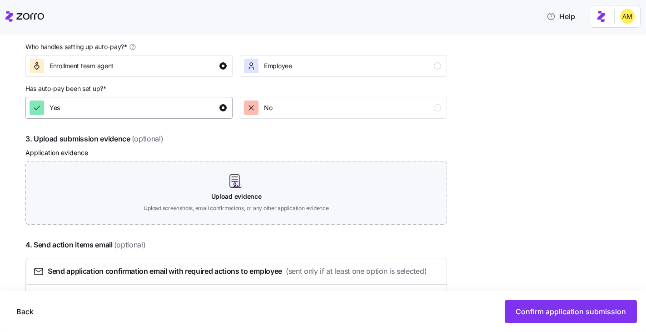
scroll to position [426, 0]
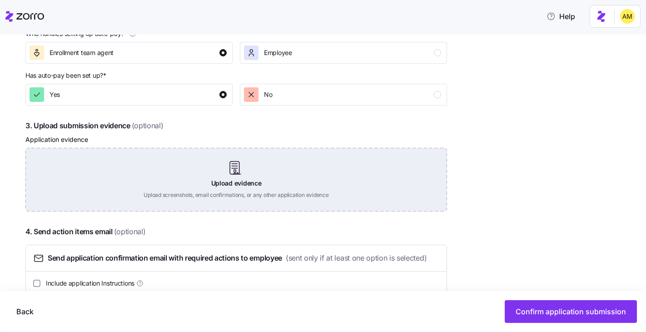
click at [238, 182] on div "Upload evidence Upload screenshots, email confirmations, or any other applicati…" at bounding box center [236, 180] width 422 height 64
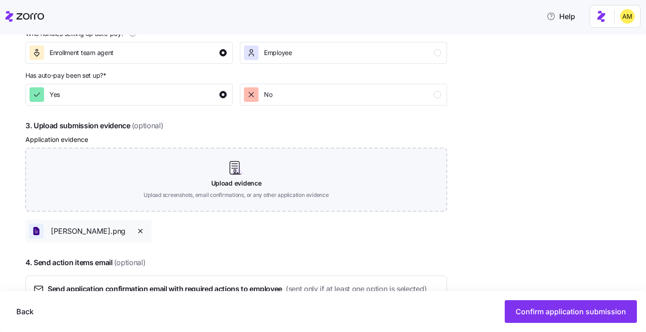
scroll to position [496, 0]
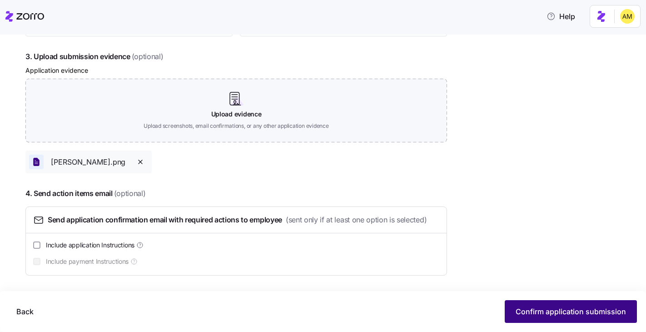
click at [524, 313] on span "Confirm application submission" at bounding box center [571, 311] width 110 height 11
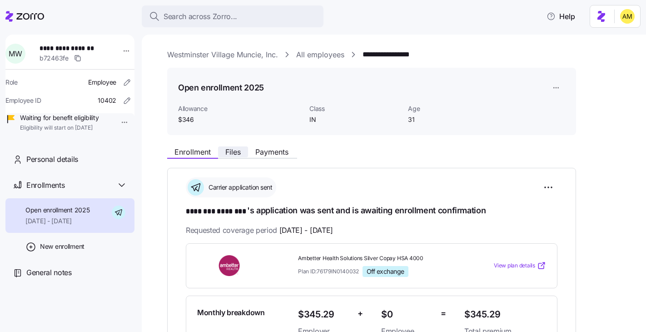
click at [227, 150] on span "Files" at bounding box center [232, 151] width 15 height 7
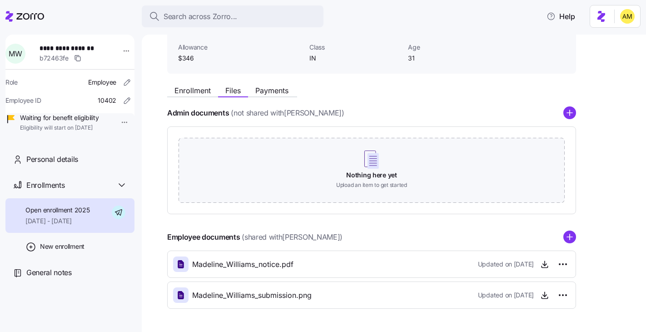
scroll to position [93, 0]
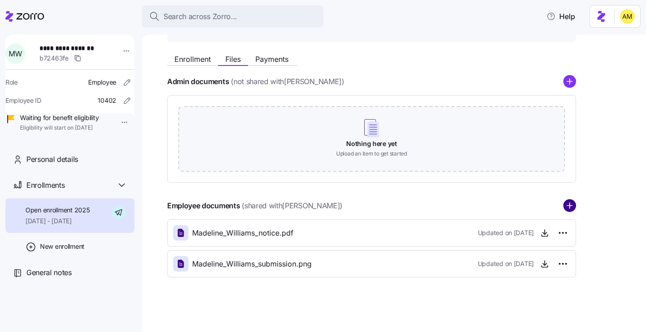
click at [569, 207] on circle "add icon" at bounding box center [570, 206] width 12 height 12
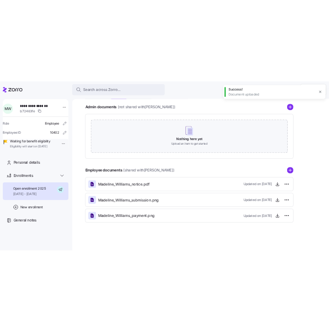
scroll to position [0, 0]
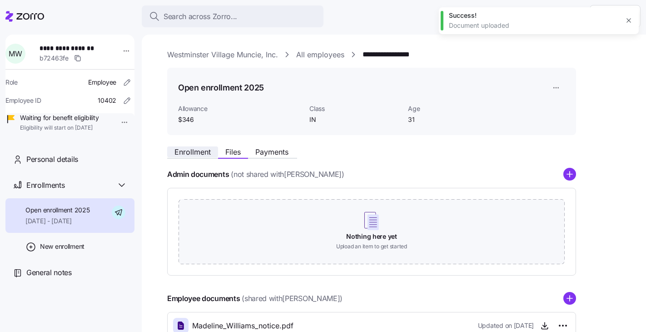
click at [198, 154] on span "Enrollment" at bounding box center [192, 151] width 36 height 7
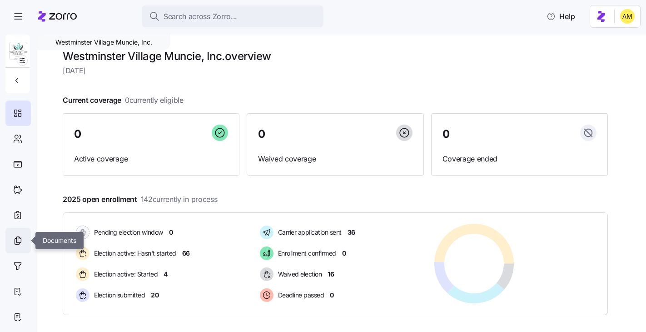
click at [15, 242] on icon at bounding box center [18, 240] width 10 height 11
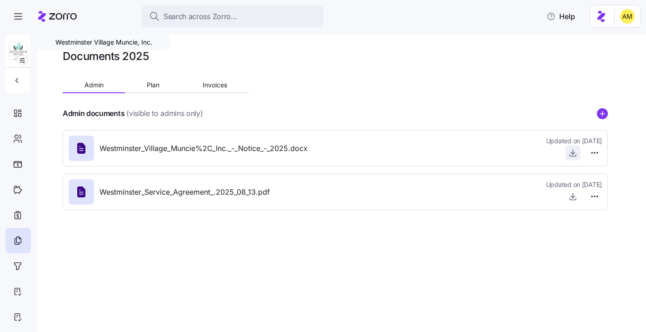
click at [572, 151] on icon "button" at bounding box center [572, 152] width 9 height 9
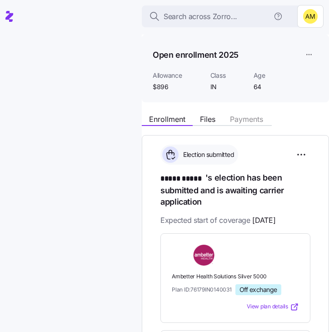
scroll to position [20, 0]
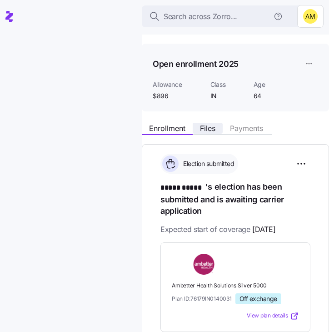
click at [209, 128] on span "Files" at bounding box center [207, 127] width 15 height 7
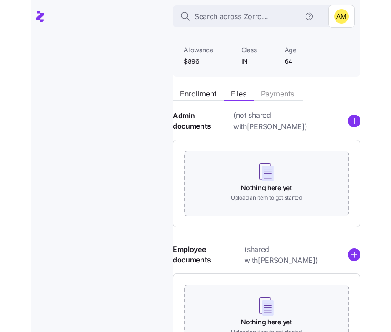
scroll to position [69, 0]
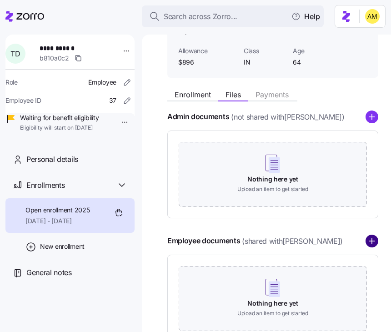
click at [374, 242] on circle "add icon" at bounding box center [372, 241] width 12 height 12
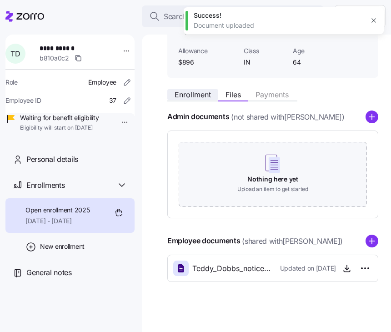
click at [189, 92] on span "Enrollment" at bounding box center [192, 94] width 36 height 7
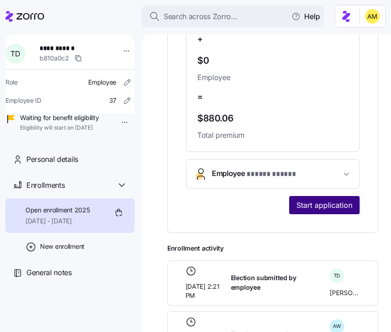
scroll to position [401, 0]
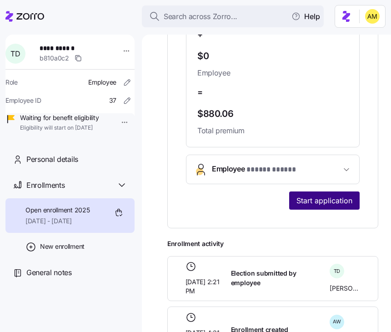
click at [309, 204] on span "Start application" at bounding box center [324, 200] width 56 height 11
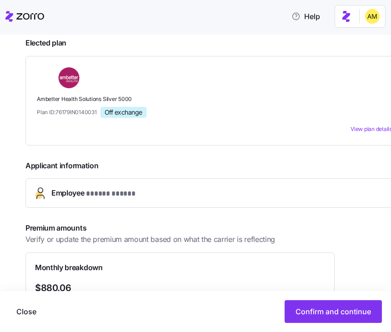
scroll to position [139, 0]
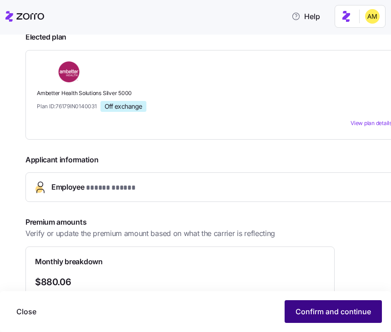
click at [297, 305] on button "Confirm and continue" at bounding box center [332, 311] width 97 height 23
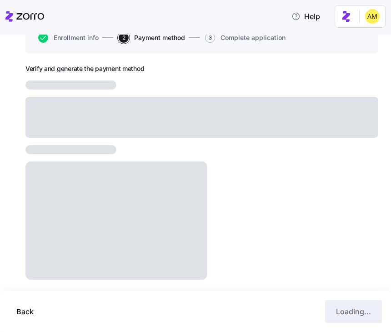
scroll to position [98, 0]
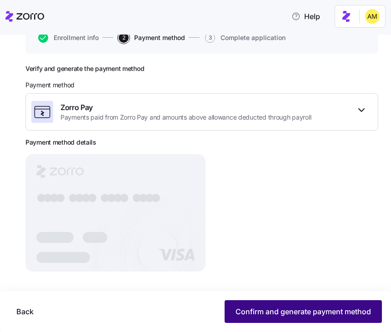
click at [347, 316] on span "Confirm and generate payment method" at bounding box center [302, 311] width 135 height 11
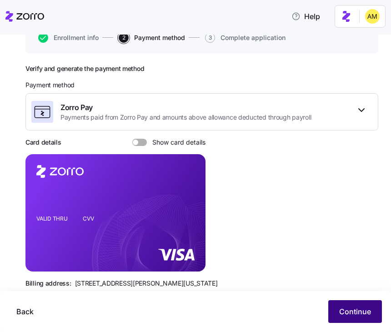
click at [345, 310] on span "Continue" at bounding box center [355, 311] width 32 height 11
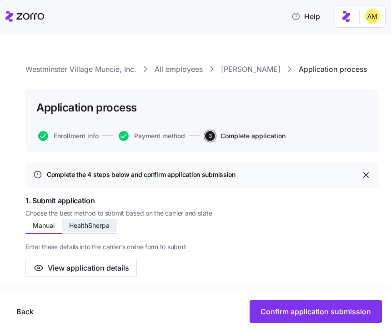
click at [98, 223] on span "HealthSherpa" at bounding box center [89, 225] width 40 height 6
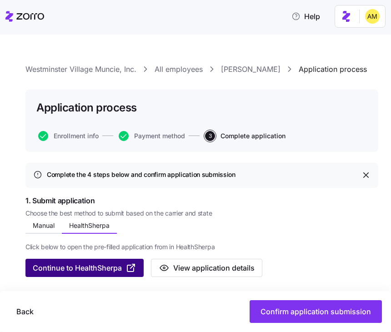
click at [97, 267] on span "Continue to HealthSherpa" at bounding box center [77, 267] width 89 height 11
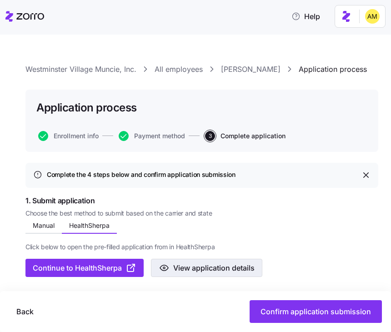
click at [220, 266] on span "View application details" at bounding box center [213, 267] width 81 height 11
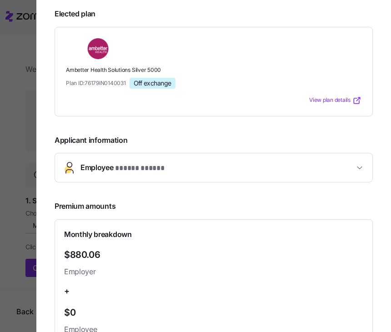
scroll to position [36, 0]
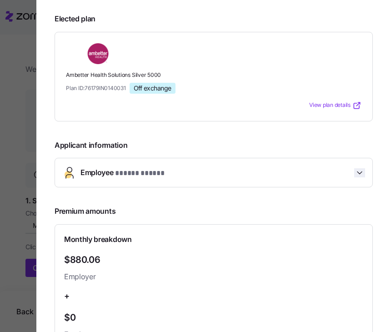
click at [361, 172] on icon "button" at bounding box center [359, 172] width 5 height 2
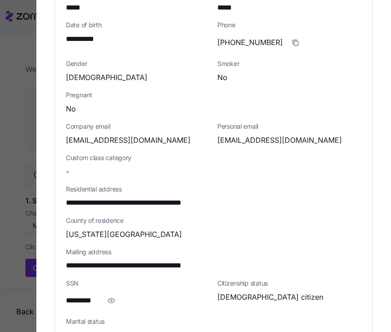
scroll to position [274, 0]
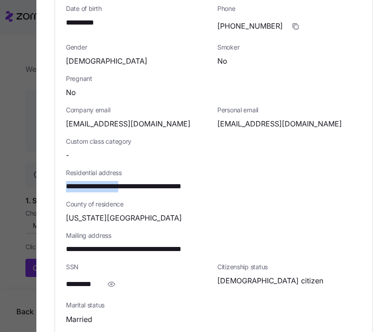
drag, startPoint x: 135, startPoint y: 189, endPoint x: 65, endPoint y: 187, distance: 69.5
click at [65, 187] on div "**********" at bounding box center [213, 180] width 317 height 462
copy span "**********"
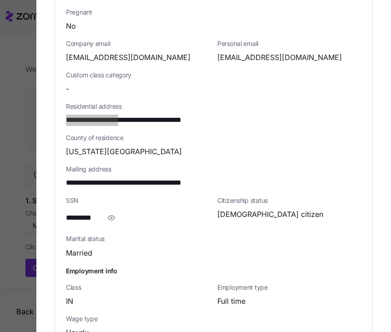
scroll to position [341, 0]
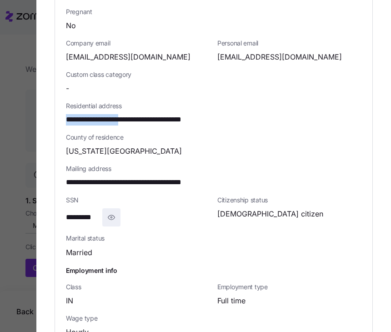
click at [111, 218] on icon "button" at bounding box center [111, 217] width 7 height 5
drag, startPoint x: 111, startPoint y: 218, endPoint x: 60, endPoint y: 216, distance: 51.8
click at [60, 216] on div "**********" at bounding box center [213, 113] width 317 height 462
copy span "**********"
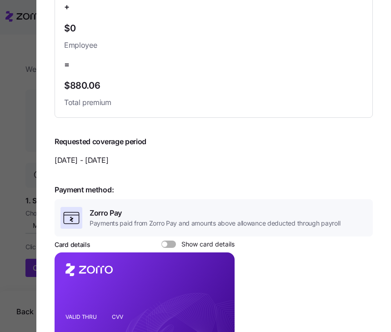
scroll to position [774, 0]
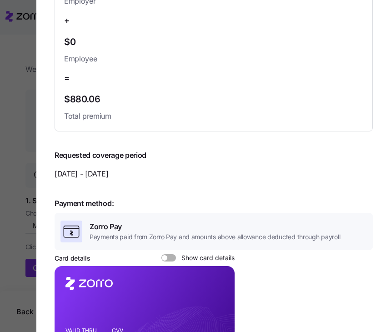
click at [165, 258] on span at bounding box center [164, 257] width 5 height 5
click at [161, 254] on input "Show card details" at bounding box center [161, 254] width 0 height 0
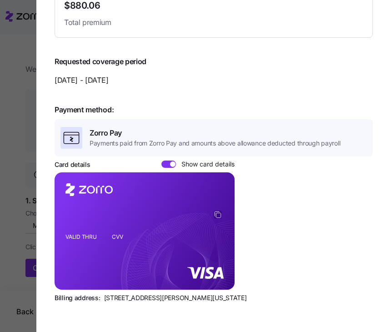
click at [219, 215] on icon "copy-to-clipboard" at bounding box center [218, 215] width 5 height 5
drag, startPoint x: 151, startPoint y: 298, endPoint x: 102, endPoint y: 296, distance: 49.6
click at [102, 296] on div "Billing address: 810 Sharon Drive, Westlake, Ohio 44145" at bounding box center [214, 297] width 318 height 9
copy span "810 Sharon Drive"
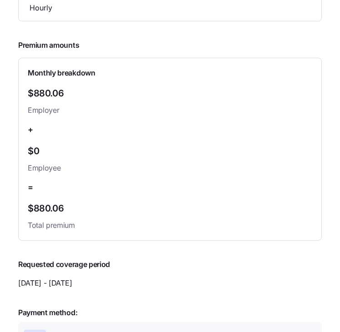
scroll to position [0, 0]
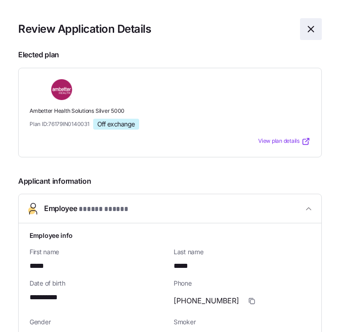
click at [311, 27] on icon "button" at bounding box center [310, 29] width 11 height 11
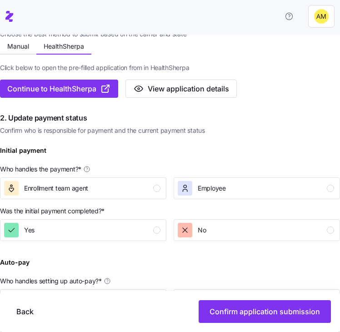
scroll to position [179, 0]
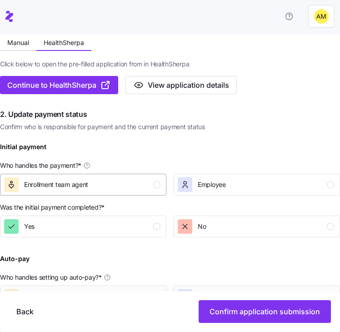
click at [70, 180] on span "Enrollment team agent" at bounding box center [56, 184] width 64 height 9
click at [187, 222] on icon "button" at bounding box center [184, 226] width 9 height 9
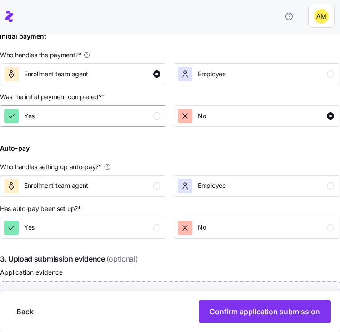
scroll to position [320, 0]
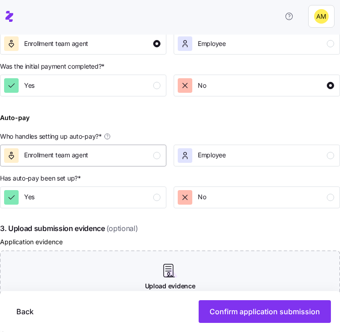
click at [94, 148] on div "Enrollment team agent" at bounding box center [82, 155] width 156 height 15
click at [91, 190] on div "Yes" at bounding box center [82, 197] width 156 height 15
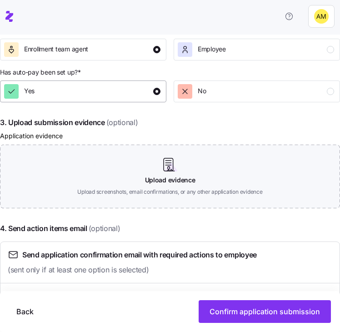
scroll to position [446, 0]
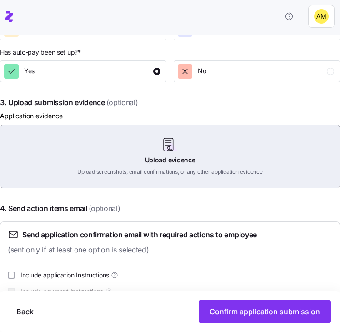
click at [170, 137] on div "Upload evidence Upload screenshots, email confirmations, or any other applicati…" at bounding box center [170, 156] width 340 height 64
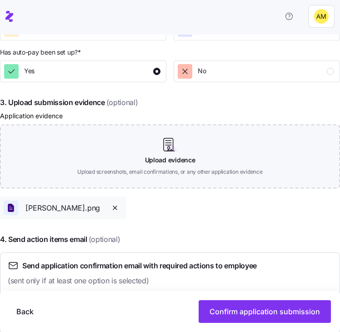
scroll to position [485, 0]
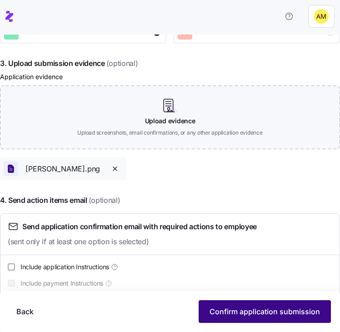
click at [218, 311] on span "Confirm application submission" at bounding box center [264, 311] width 110 height 11
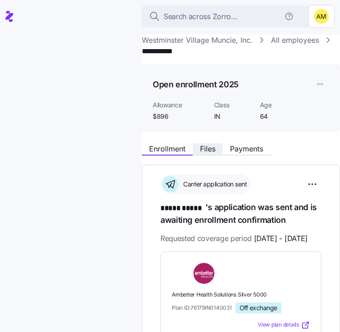
click at [204, 147] on span "Files" at bounding box center [207, 148] width 15 height 7
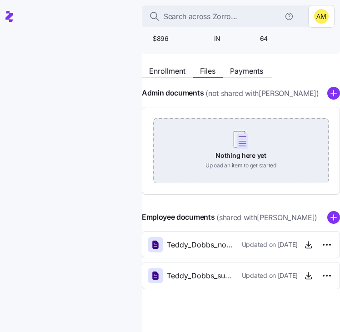
scroll to position [79, 0]
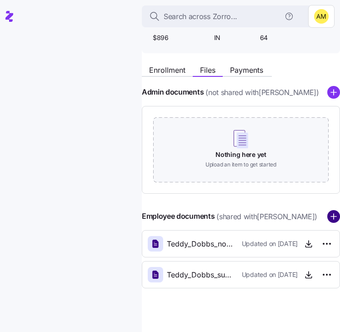
click at [328, 218] on circle "add icon" at bounding box center [334, 216] width 12 height 12
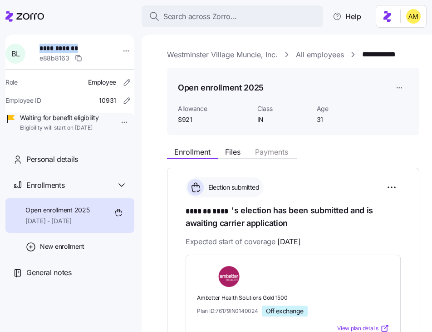
drag, startPoint x: 42, startPoint y: 49, endPoint x: 83, endPoint y: 50, distance: 40.4
click at [83, 50] on div "**********" at bounding box center [75, 53] width 79 height 27
copy span "**********"
click at [231, 155] on span "Files" at bounding box center [232, 151] width 15 height 7
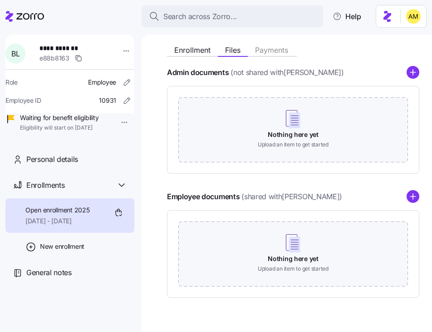
scroll to position [122, 0]
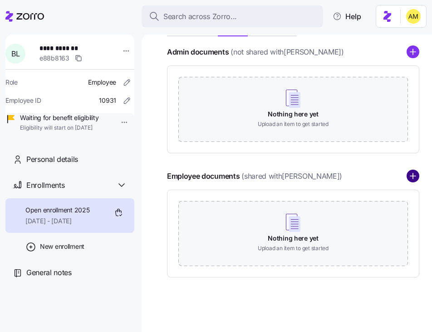
click at [417, 175] on circle "add icon" at bounding box center [413, 176] width 12 height 12
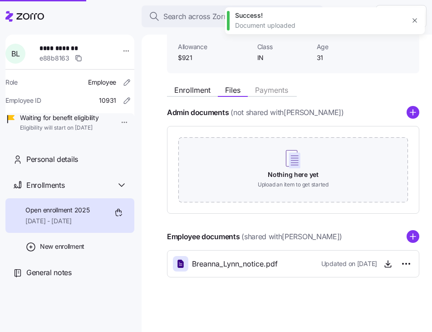
scroll to position [62, 0]
click at [191, 89] on span "Enrollment" at bounding box center [192, 89] width 36 height 7
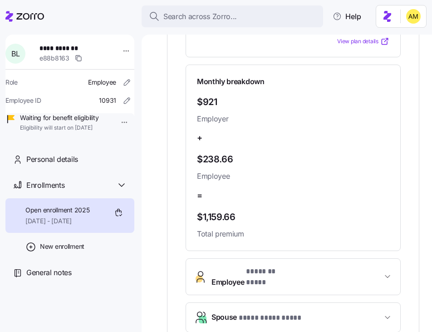
scroll to position [538, 0]
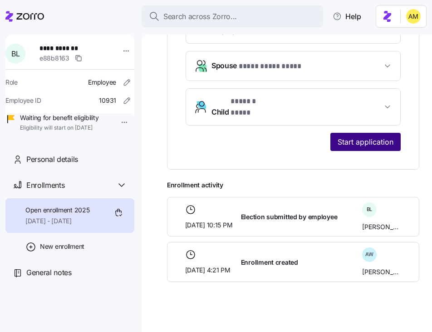
click at [378, 136] on span "Start application" at bounding box center [366, 141] width 56 height 11
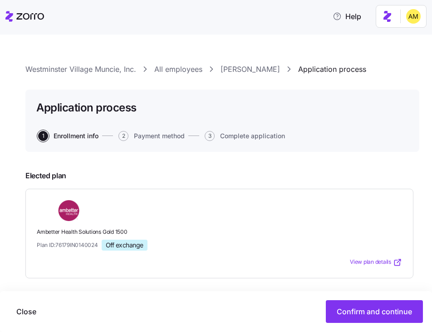
scroll to position [93, 0]
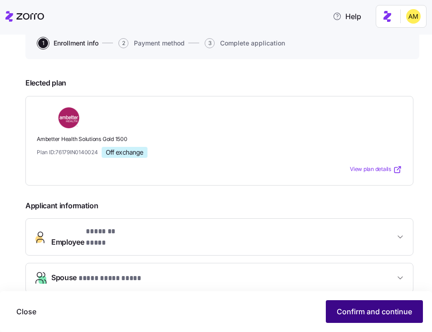
click at [361, 315] on span "Confirm and continue" at bounding box center [374, 311] width 75 height 11
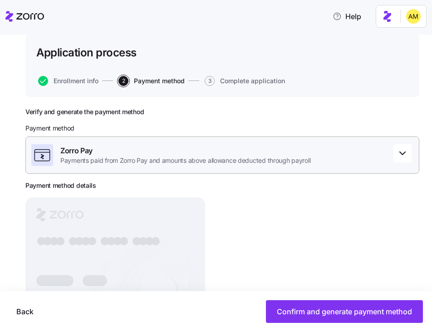
scroll to position [101, 0]
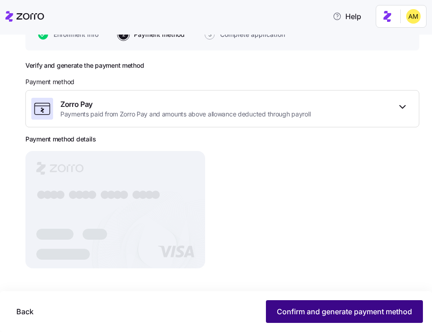
click at [304, 312] on span "Confirm and generate payment method" at bounding box center [344, 311] width 135 height 11
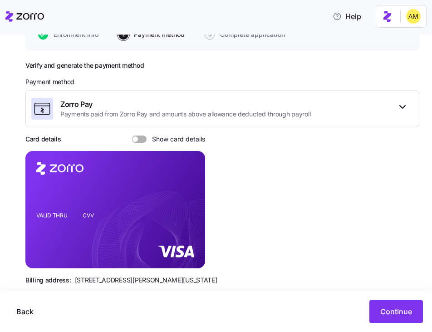
scroll to position [118, 0]
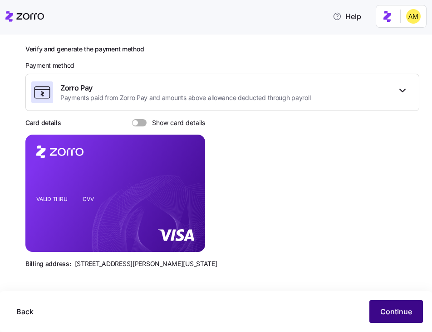
click at [403, 308] on span "Continue" at bounding box center [397, 311] width 32 height 11
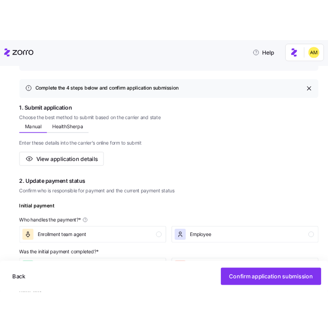
scroll to position [119, 0]
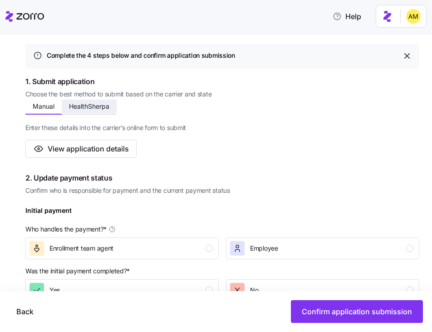
click at [90, 108] on span "HealthSherpa" at bounding box center [89, 106] width 40 height 6
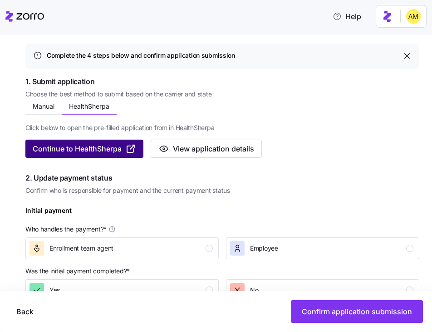
click at [85, 149] on span "Continue to HealthSherpa" at bounding box center [77, 148] width 89 height 11
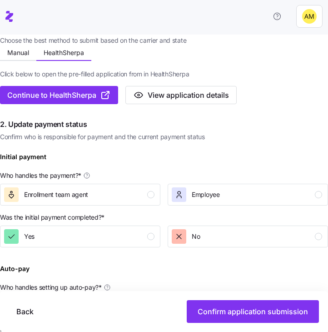
scroll to position [181, 0]
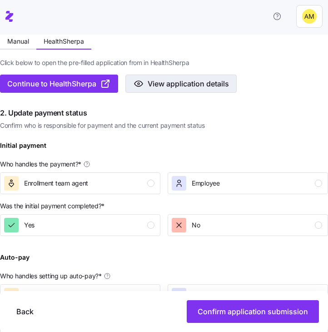
click at [160, 84] on span "View application details" at bounding box center [188, 83] width 81 height 11
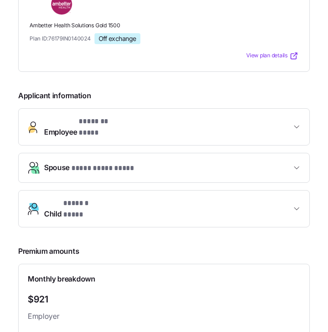
scroll to position [89, 0]
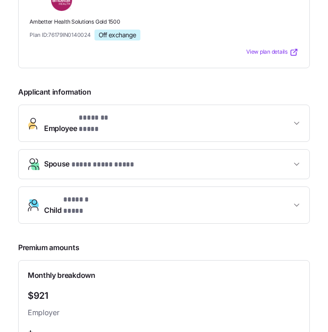
click at [179, 127] on button "Employee * ******* **** *" at bounding box center [164, 123] width 291 height 36
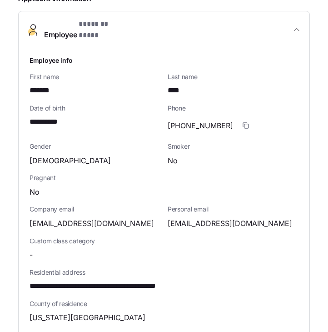
scroll to position [184, 0]
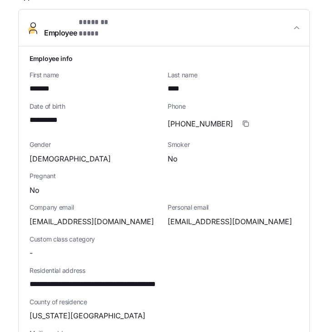
click at [94, 278] on span "**********" at bounding box center [116, 283] width 173 height 11
drag, startPoint x: 98, startPoint y: 277, endPoint x: 30, endPoint y: 277, distance: 68.1
click at [30, 278] on span "**********" at bounding box center [116, 283] width 173 height 11
copy span "**********"
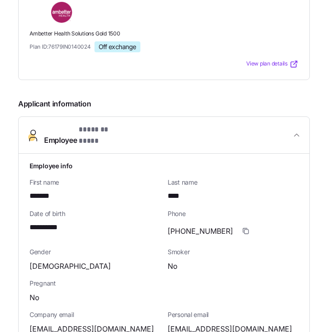
scroll to position [0, 0]
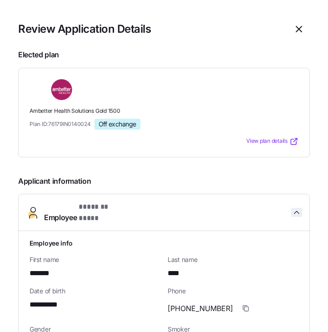
click at [296, 208] on icon "button" at bounding box center [296, 212] width 9 height 9
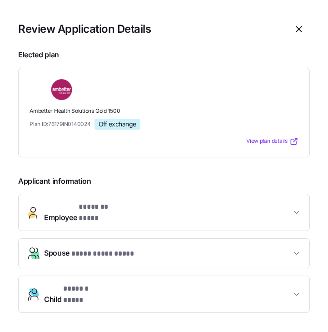
scroll to position [63, 0]
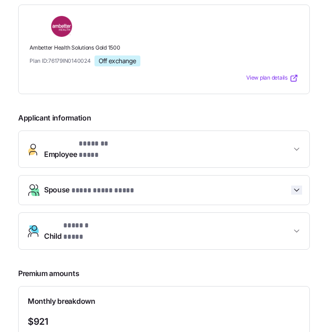
click at [296, 185] on icon "button" at bounding box center [296, 189] width 9 height 9
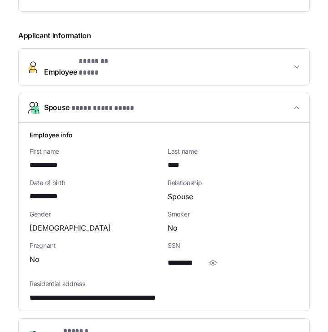
scroll to position [147, 0]
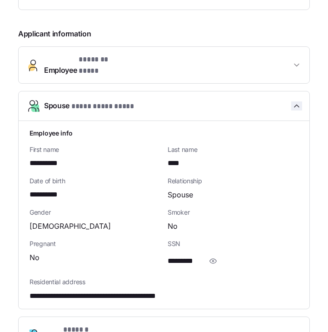
click at [301, 101] on icon "button" at bounding box center [296, 105] width 9 height 9
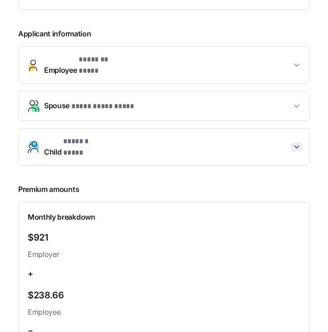
click at [297, 145] on icon "button" at bounding box center [296, 146] width 5 height 2
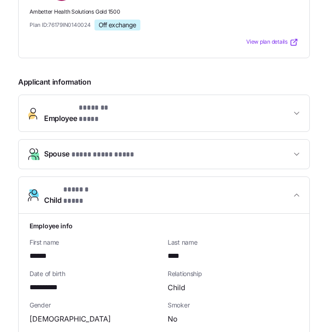
scroll to position [86, 0]
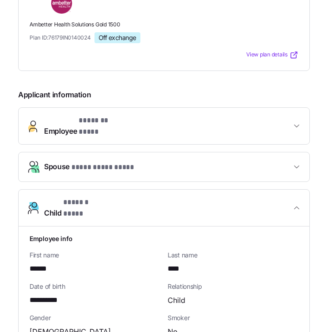
click at [101, 123] on span "* ******* **** *" at bounding box center [104, 120] width 50 height 11
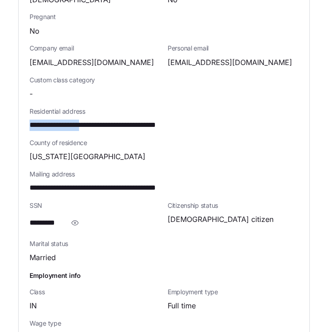
scroll to position [343, 0]
click at [75, 220] on icon "button" at bounding box center [75, 222] width 7 height 5
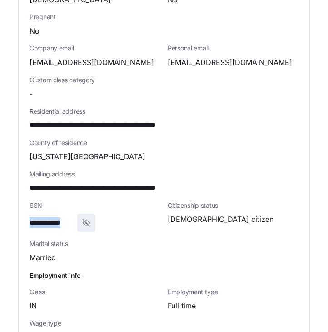
drag, startPoint x: 72, startPoint y: 215, endPoint x: 22, endPoint y: 213, distance: 50.0
click at [22, 213] on div "**********" at bounding box center [164, 118] width 291 height 462
copy span "**********"
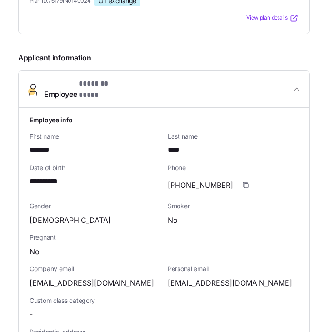
scroll to position [120, 0]
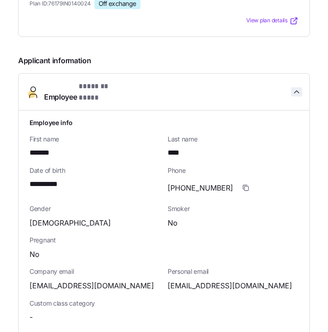
click at [295, 91] on icon "button" at bounding box center [296, 91] width 9 height 9
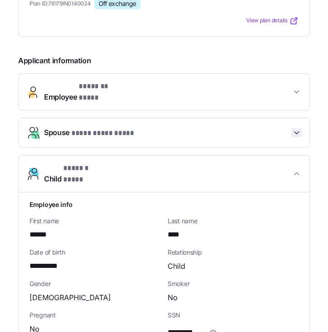
click at [296, 131] on icon "button" at bounding box center [296, 132] width 5 height 2
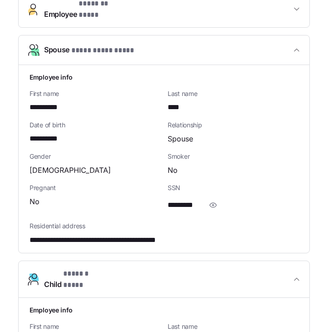
scroll to position [229, 0]
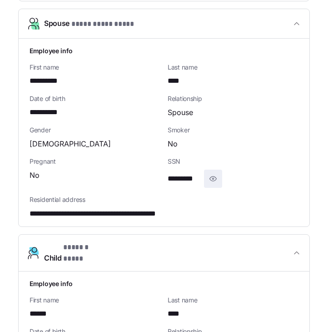
click at [213, 176] on icon "button" at bounding box center [213, 178] width 7 height 5
click at [213, 172] on div "**********" at bounding box center [233, 178] width 131 height 18
drag, startPoint x: 210, startPoint y: 170, endPoint x: 167, endPoint y: 169, distance: 43.6
click at [167, 169] on div "**********" at bounding box center [233, 172] width 138 height 38
copy span "**********"
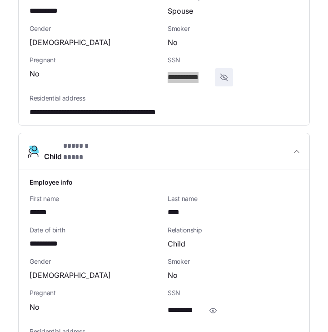
scroll to position [337, 0]
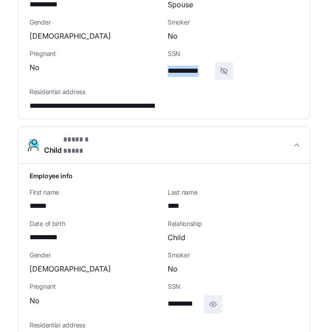
click at [212, 302] on icon "button" at bounding box center [213, 304] width 7 height 5
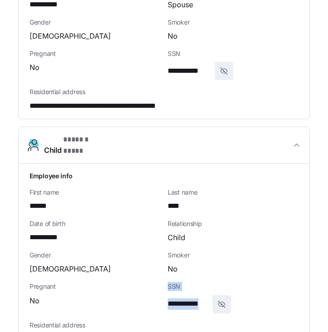
drag, startPoint x: 209, startPoint y: 289, endPoint x: 163, endPoint y: 288, distance: 45.9
click at [163, 288] on div "**********" at bounding box center [164, 257] width 276 height 180
click at [172, 298] on span "**********" at bounding box center [188, 303] width 41 height 11
drag, startPoint x: 167, startPoint y: 288, endPoint x: 210, endPoint y: 289, distance: 42.7
click at [210, 289] on div "**********" at bounding box center [233, 297] width 138 height 38
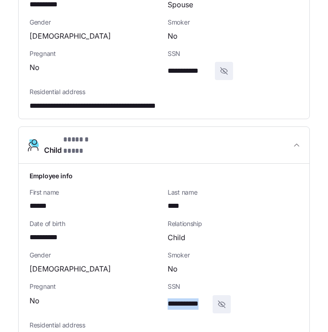
copy span "**********"
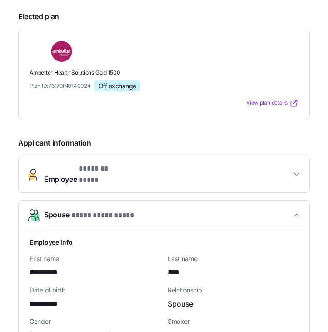
scroll to position [10, 0]
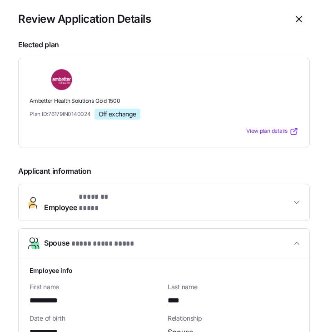
click at [115, 198] on span "* ******* **** *" at bounding box center [104, 196] width 50 height 11
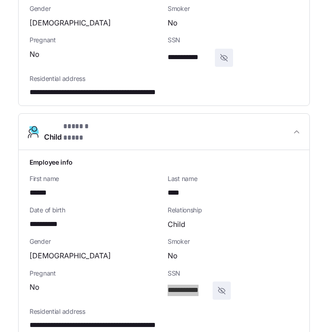
scroll to position [821, 0]
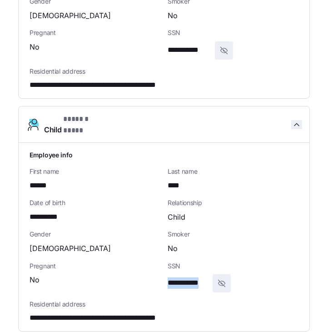
click at [295, 120] on icon "button" at bounding box center [296, 124] width 9 height 9
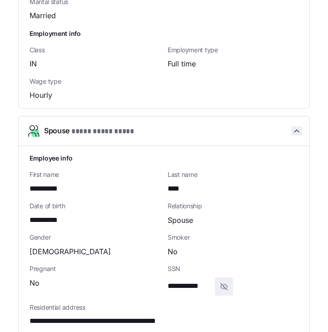
click at [294, 126] on icon "button" at bounding box center [296, 130] width 9 height 9
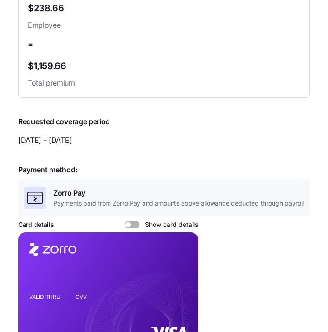
scroll to position [942, 0]
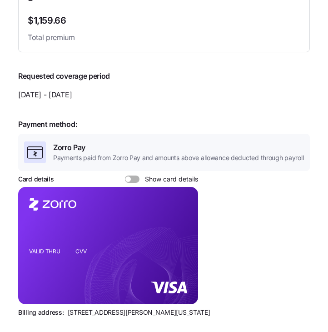
click at [128, 176] on span at bounding box center [127, 178] width 5 height 5
click at [125, 175] on input "Show card details" at bounding box center [125, 175] width 0 height 0
click at [182, 228] on icon "copy-to-clipboard" at bounding box center [181, 230] width 5 height 5
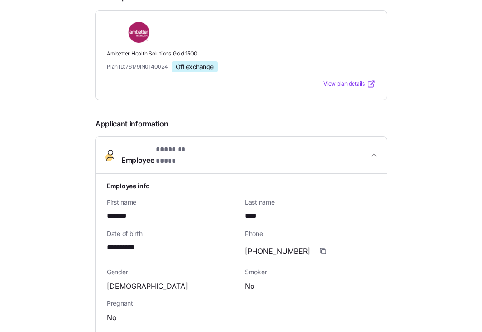
scroll to position [0, 0]
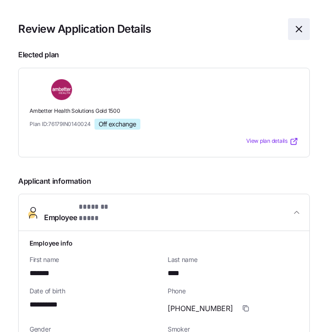
click at [296, 29] on icon "button" at bounding box center [298, 29] width 11 height 11
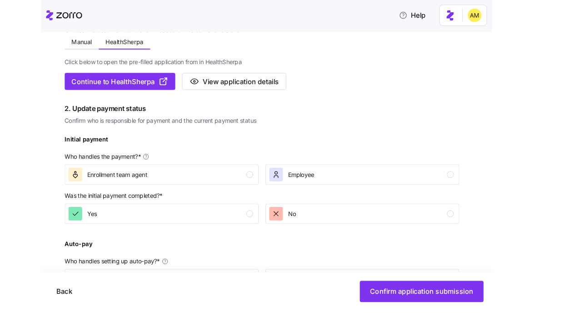
scroll to position [169, 0]
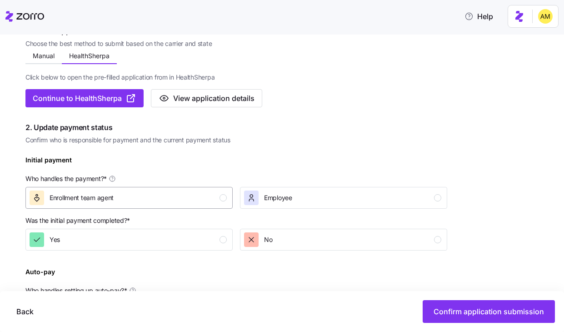
click at [98, 195] on span "Enrollment team agent" at bounding box center [82, 197] width 64 height 9
click at [261, 243] on div "No" at bounding box center [258, 239] width 28 height 15
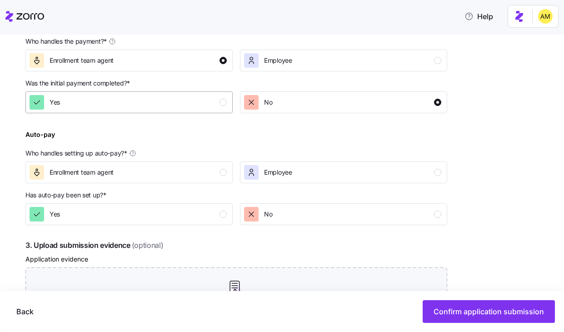
scroll to position [340, 0]
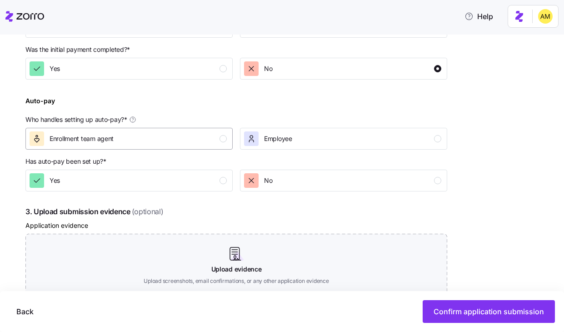
click at [133, 142] on div "Enrollment team agent" at bounding box center [128, 138] width 197 height 15
click at [121, 183] on div "Yes" at bounding box center [128, 180] width 197 height 15
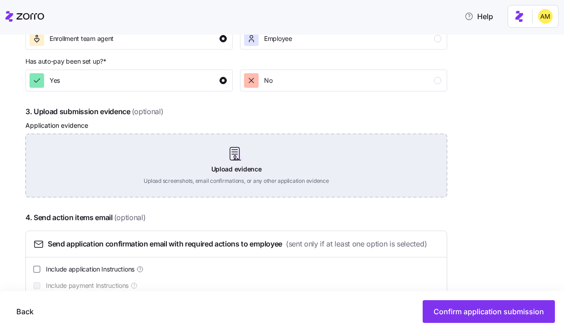
scroll to position [456, 0]
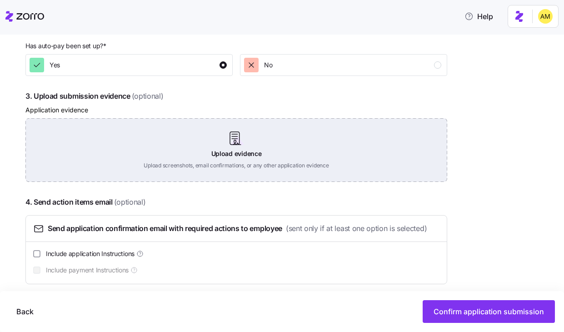
click at [232, 140] on div "Upload evidence Upload screenshots, email confirmations, or any other applicati…" at bounding box center [236, 150] width 422 height 64
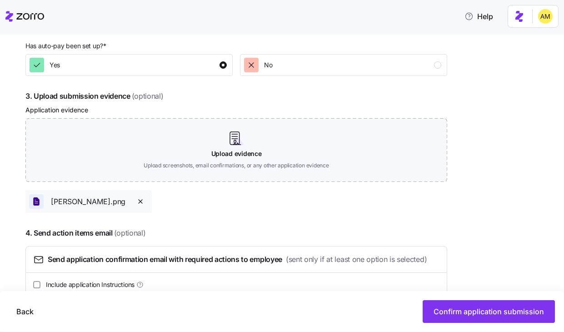
scroll to position [496, 0]
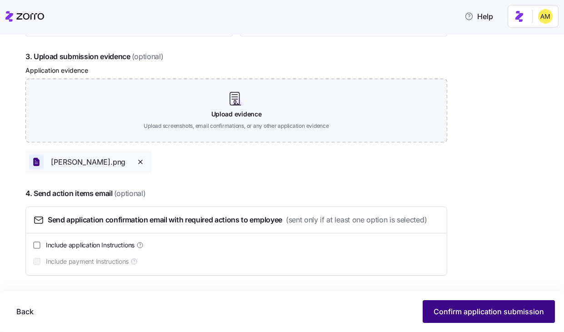
click at [474, 315] on span "Confirm application submission" at bounding box center [488, 311] width 110 height 11
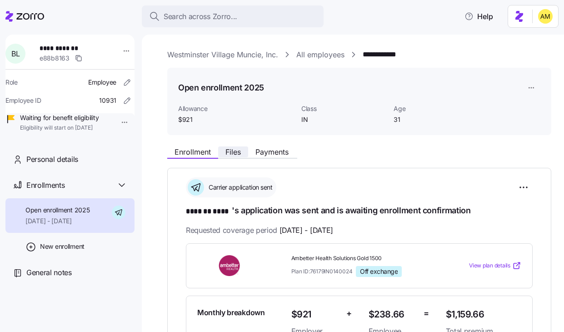
click at [233, 151] on span "Files" at bounding box center [232, 151] width 15 height 7
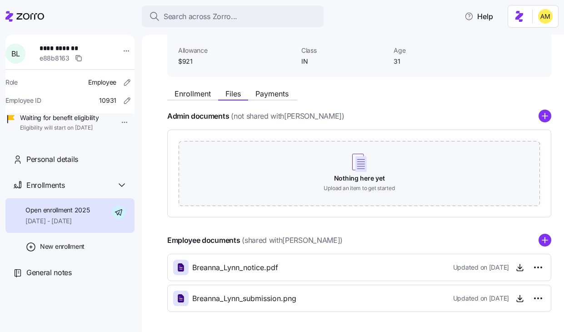
scroll to position [93, 0]
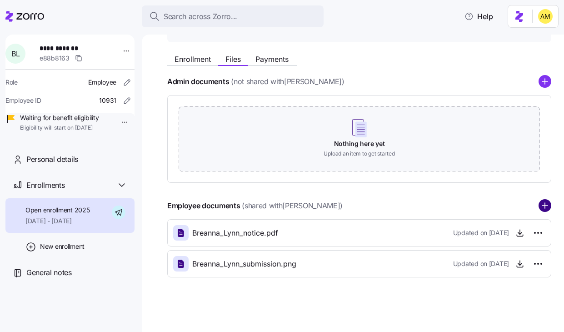
click at [543, 203] on circle "add icon" at bounding box center [545, 206] width 12 height 12
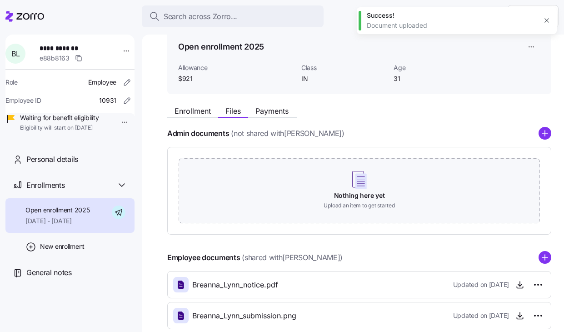
scroll to position [40, 0]
click at [205, 114] on span "Enrollment" at bounding box center [192, 111] width 36 height 7
